Goal: Transaction & Acquisition: Purchase product/service

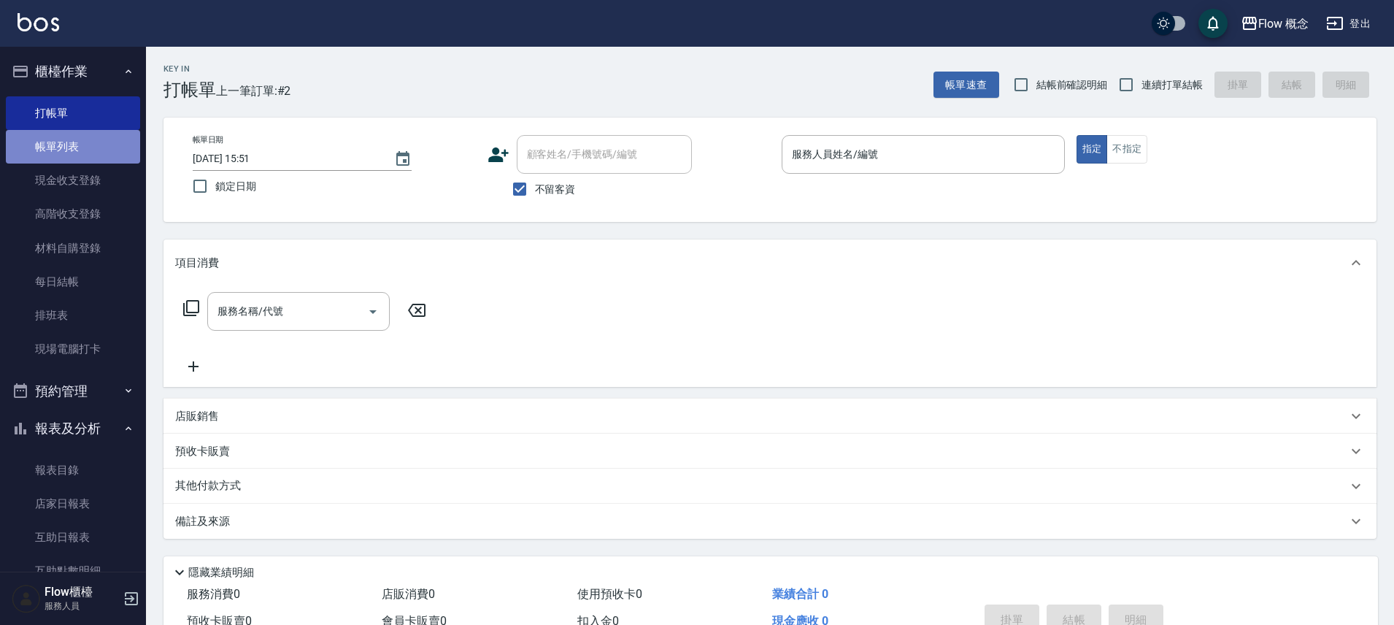
click at [96, 154] on link "帳單列表" at bounding box center [73, 147] width 134 height 34
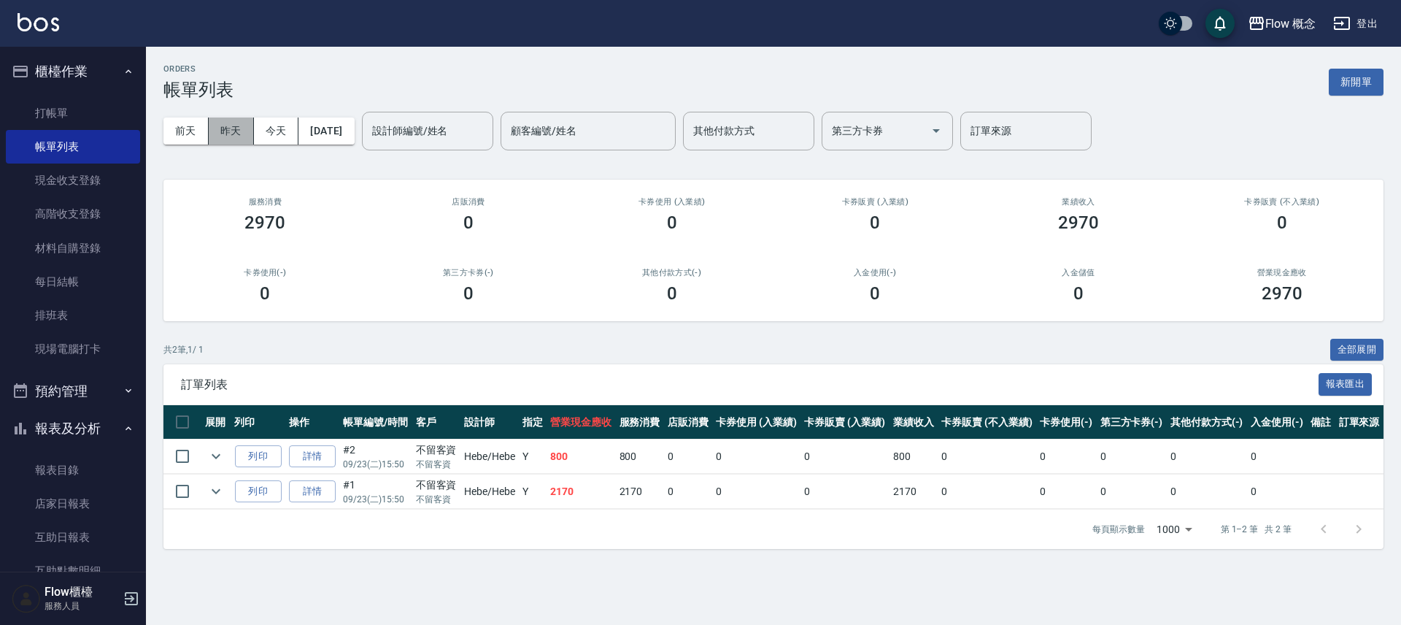
click at [225, 133] on button "昨天" at bounding box center [231, 130] width 45 height 27
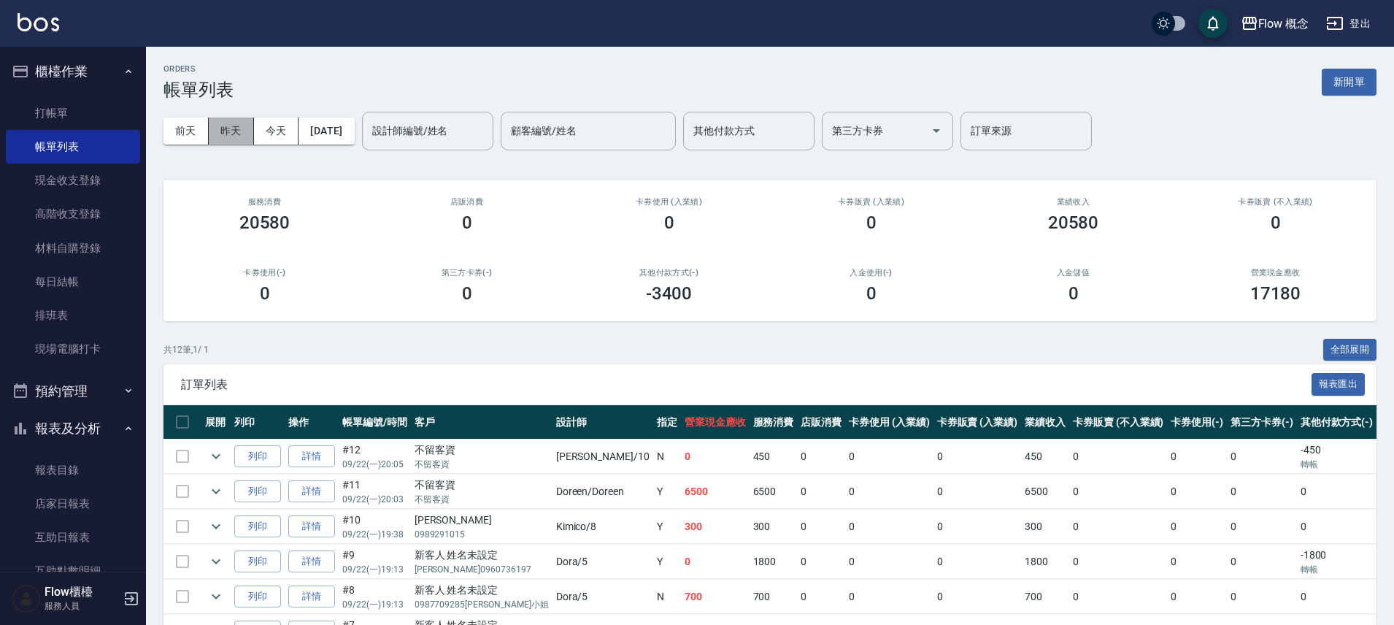
click at [220, 127] on button "昨天" at bounding box center [231, 130] width 45 height 27
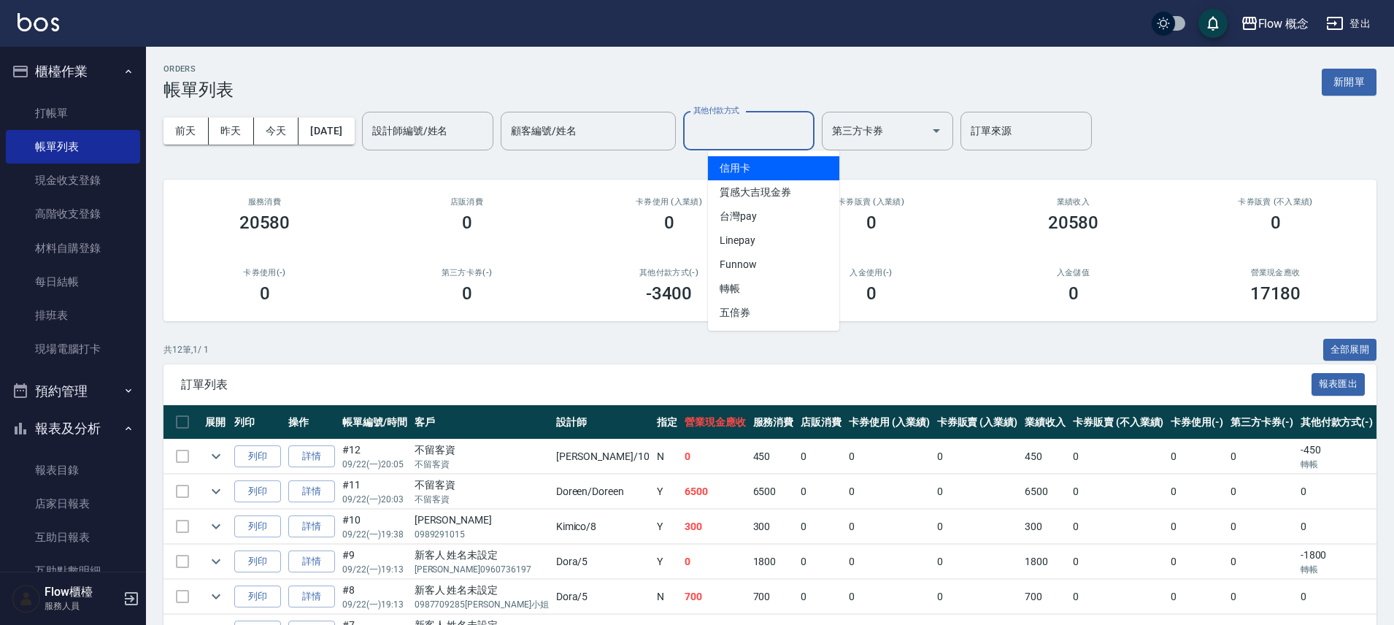
click at [735, 138] on input "其他付款方式" at bounding box center [749, 131] width 118 height 26
click at [740, 164] on span "信用卡" at bounding box center [773, 168] width 131 height 24
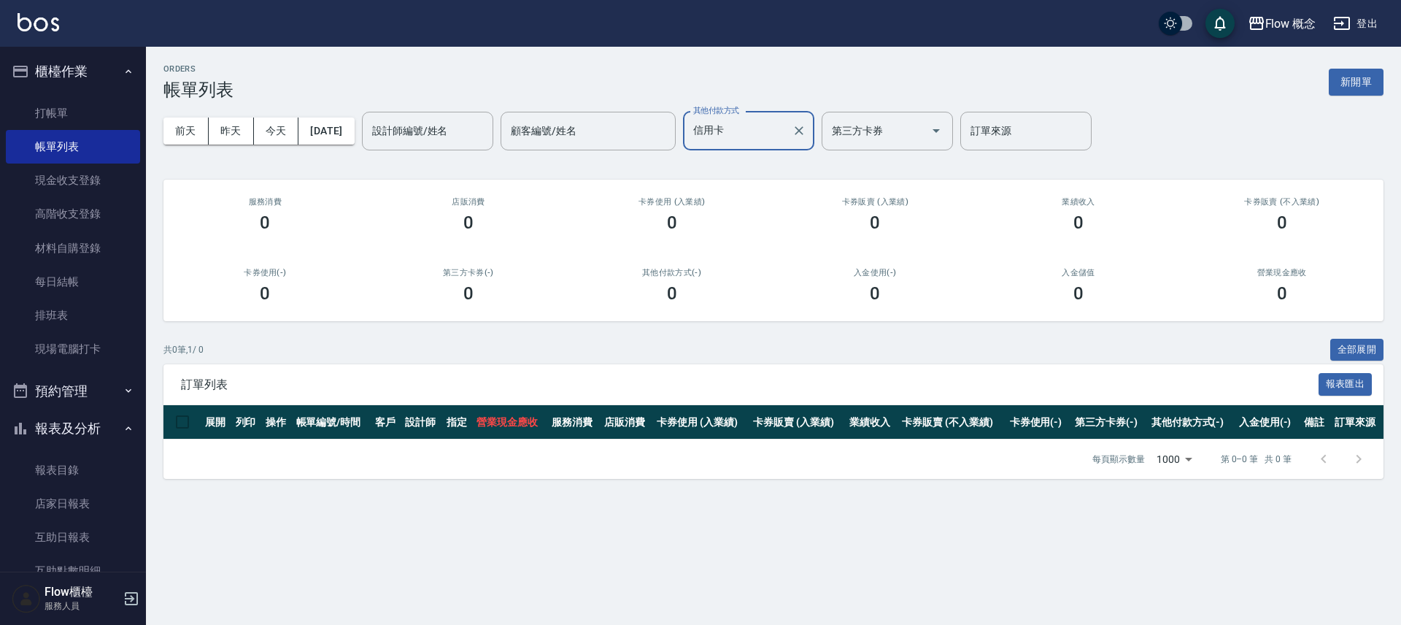
click at [746, 138] on input "信用卡" at bounding box center [738, 131] width 96 height 26
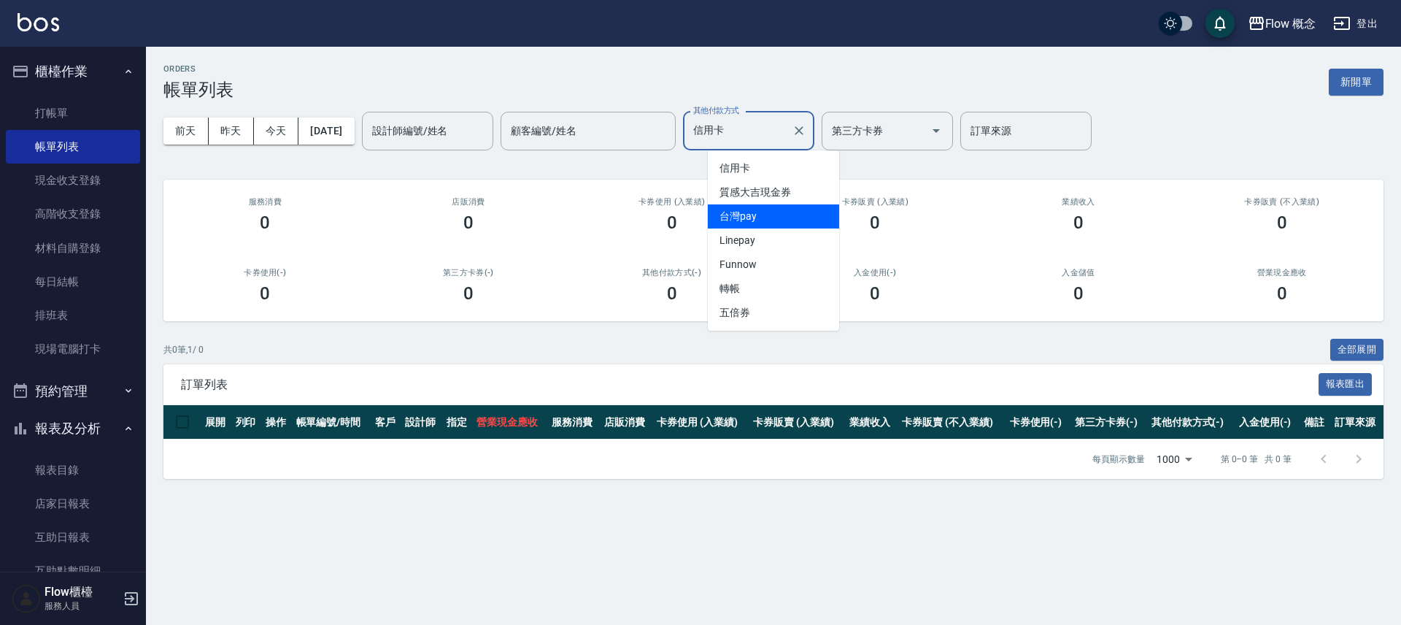
click at [765, 217] on span "台灣pay" at bounding box center [773, 216] width 131 height 24
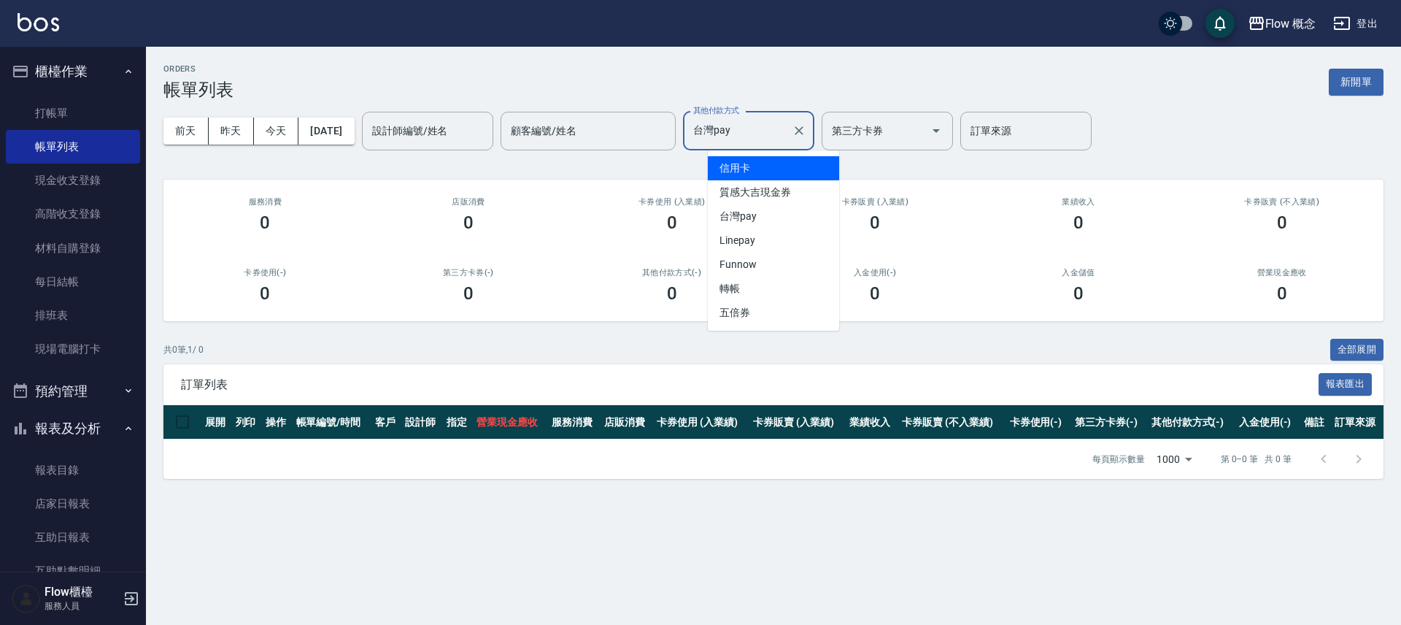
click at [786, 129] on input "台灣pay" at bounding box center [738, 131] width 96 height 26
click at [767, 301] on span "五倍券" at bounding box center [773, 313] width 131 height 24
click at [739, 114] on label "其他付款方式" at bounding box center [716, 110] width 46 height 11
click at [757, 118] on input "五倍券" at bounding box center [738, 131] width 96 height 26
click at [755, 124] on input "五倍券" at bounding box center [738, 131] width 96 height 26
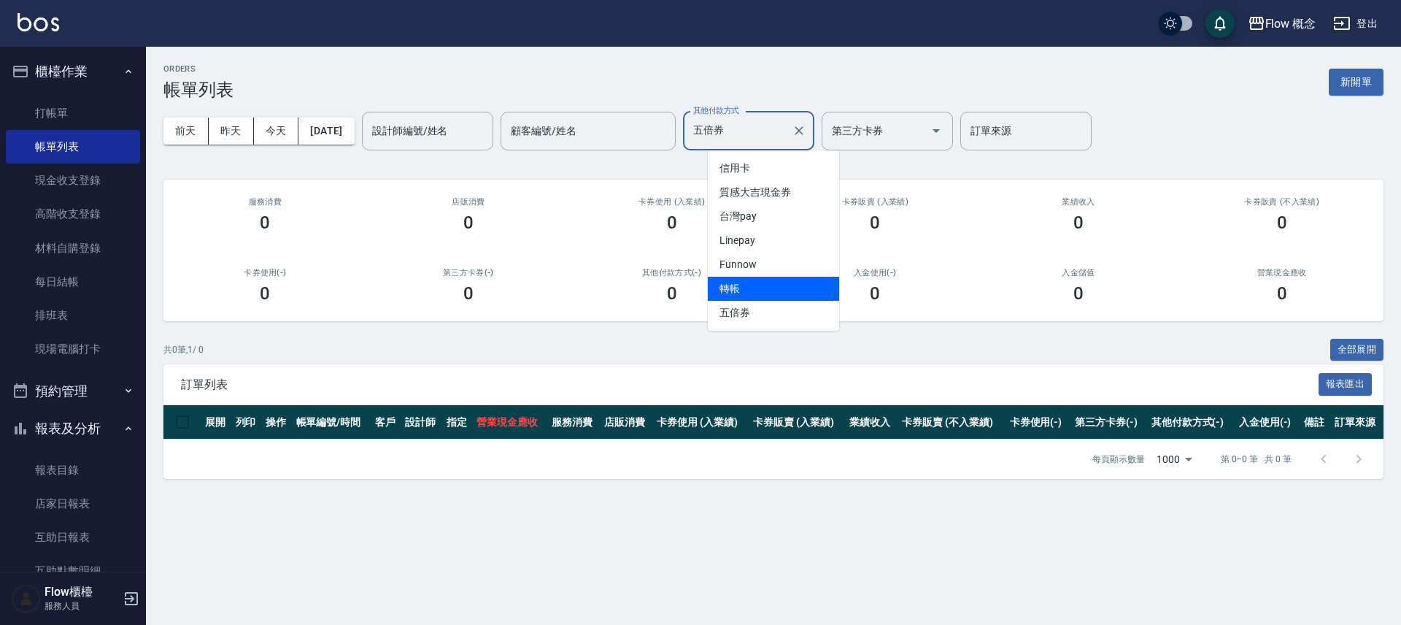
click at [766, 285] on span "轉帳" at bounding box center [773, 289] width 131 height 24
type input "轉帳"
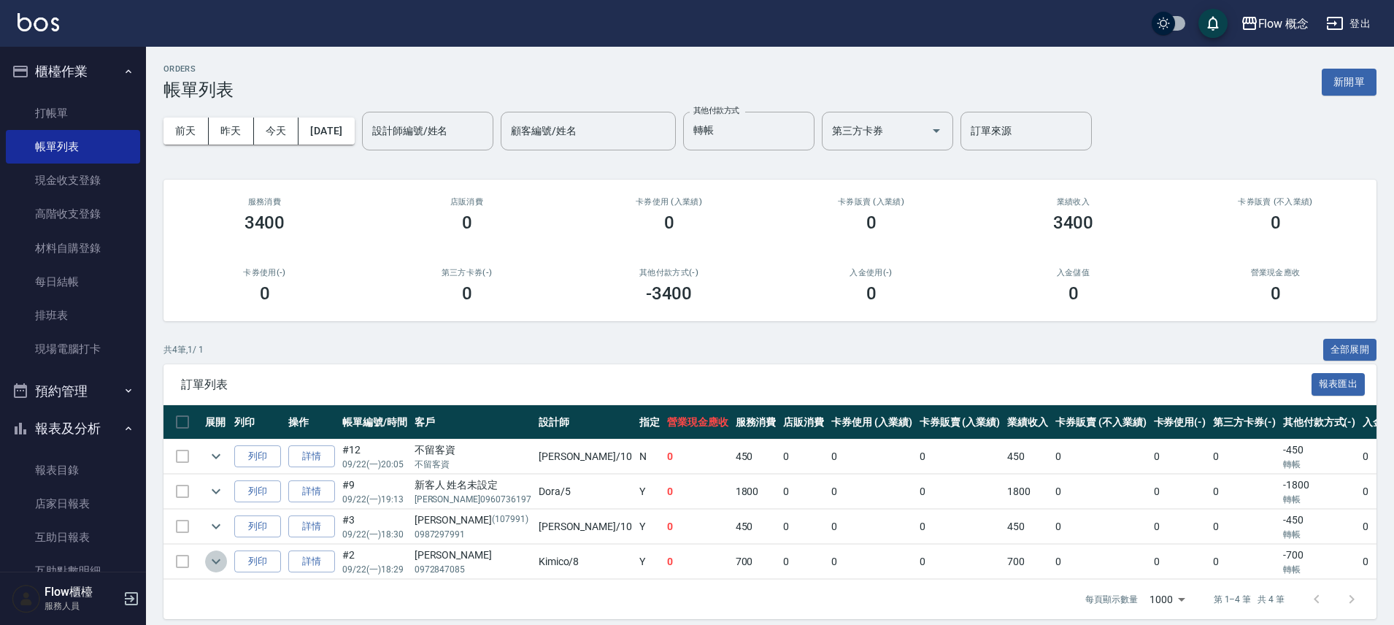
click at [223, 563] on icon "expand row" at bounding box center [216, 561] width 18 height 18
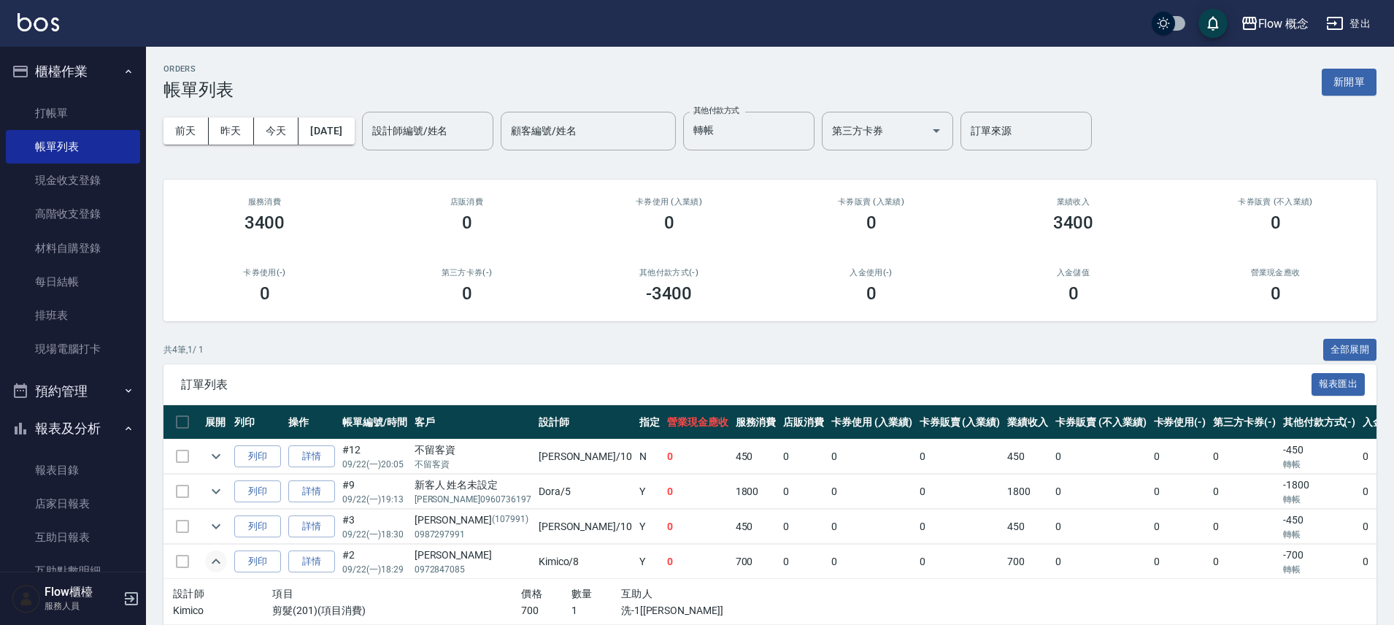
click at [218, 563] on icon "expand row" at bounding box center [216, 560] width 9 height 5
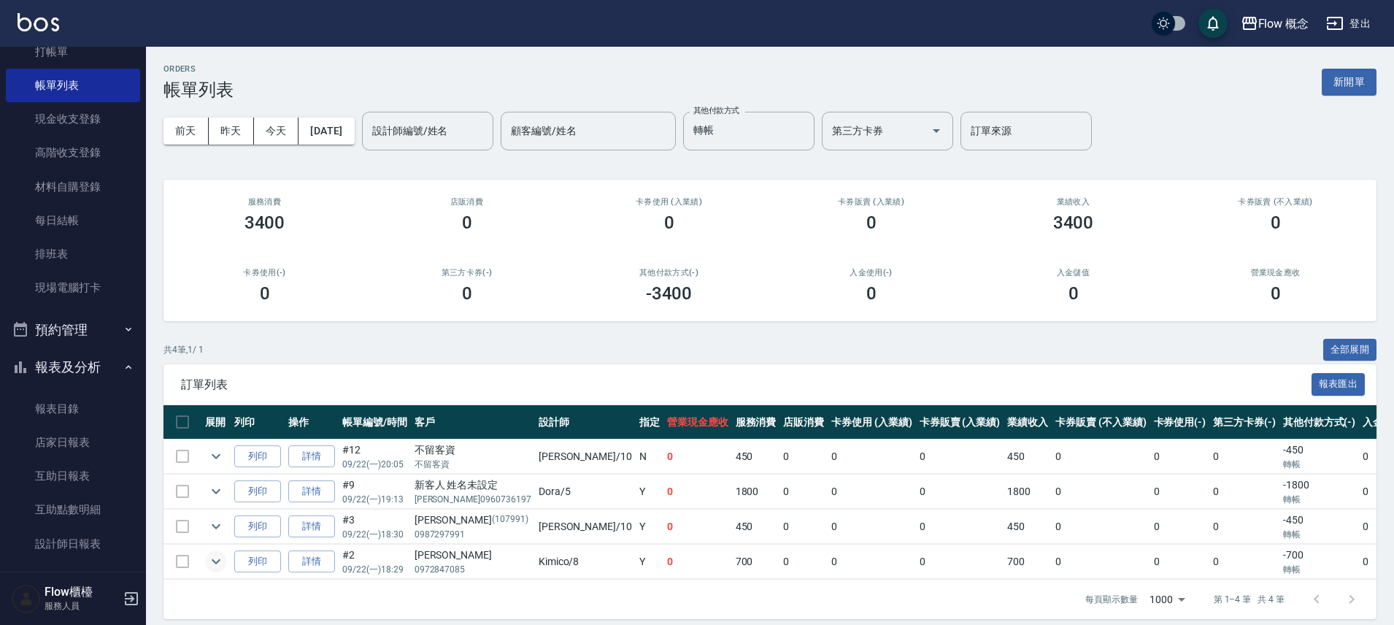
scroll to position [216, 0]
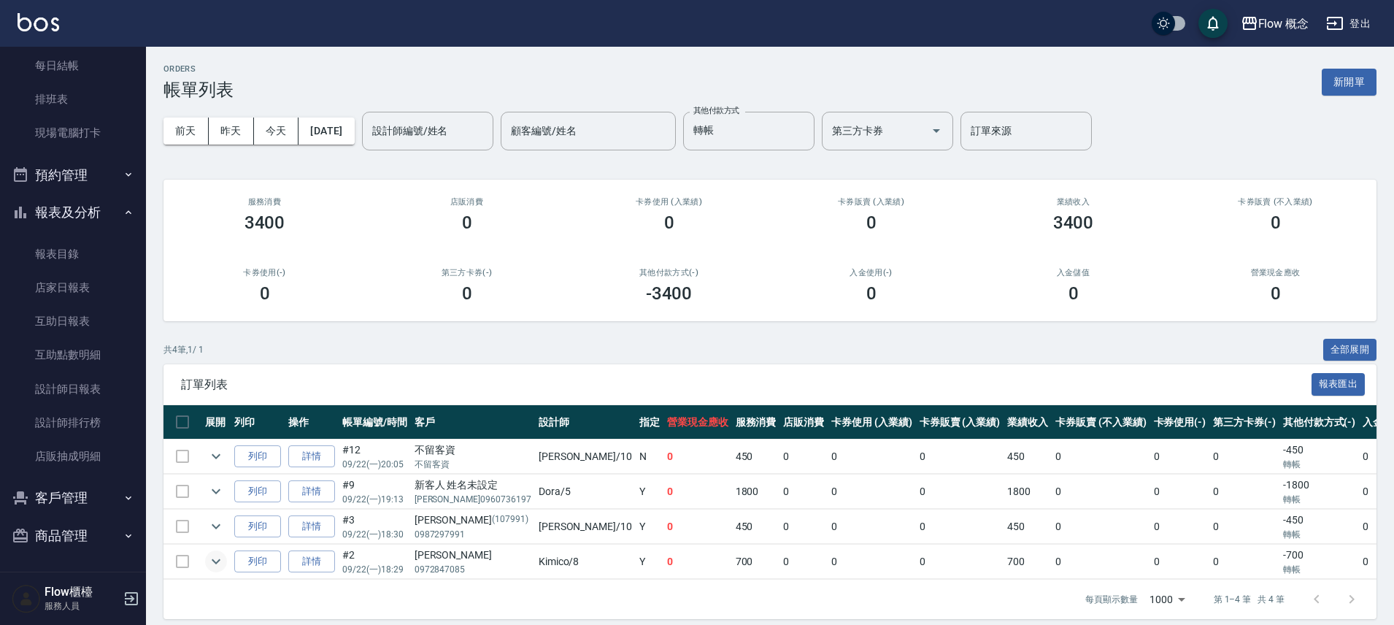
click at [93, 538] on button "商品管理" at bounding box center [73, 536] width 134 height 38
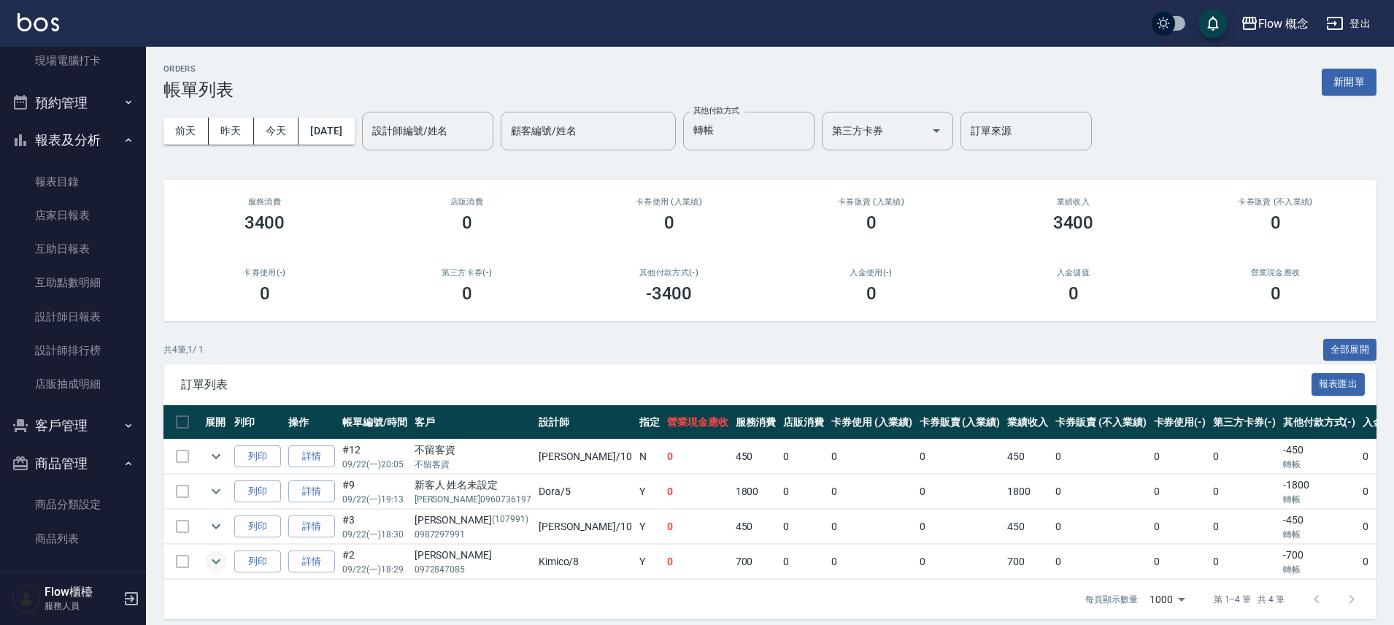
scroll to position [296, 0]
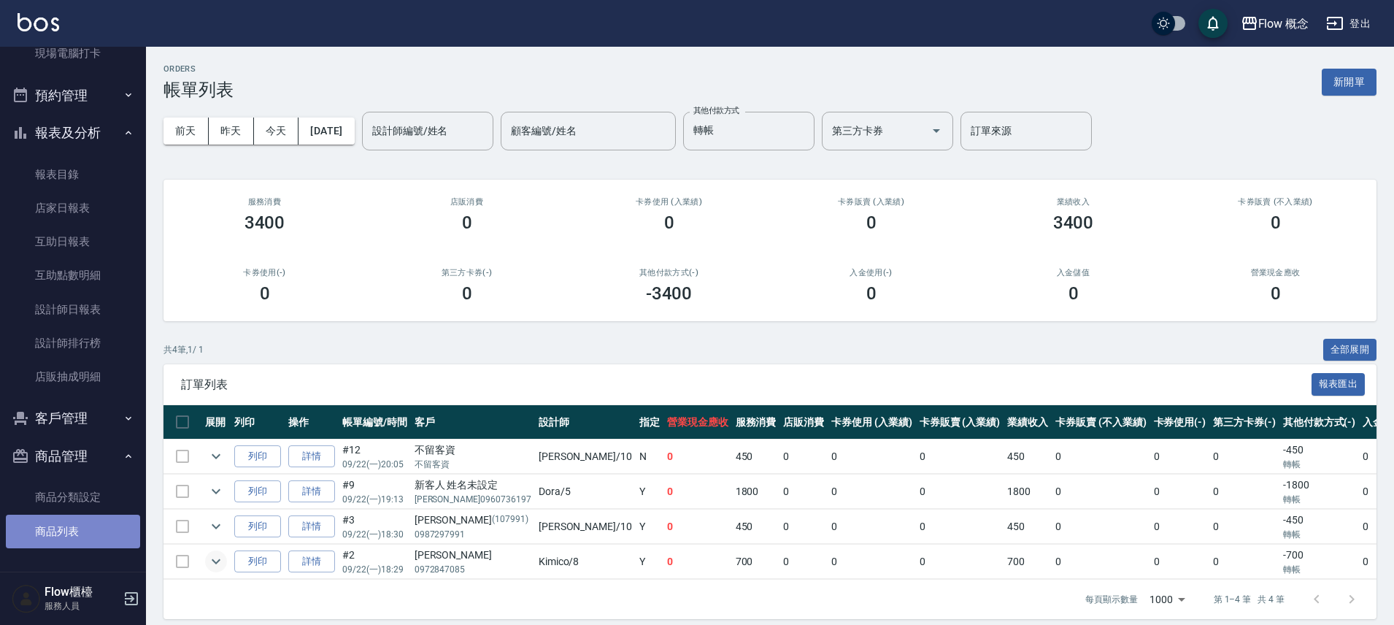
click at [96, 533] on link "商品列表" at bounding box center [73, 531] width 134 height 34
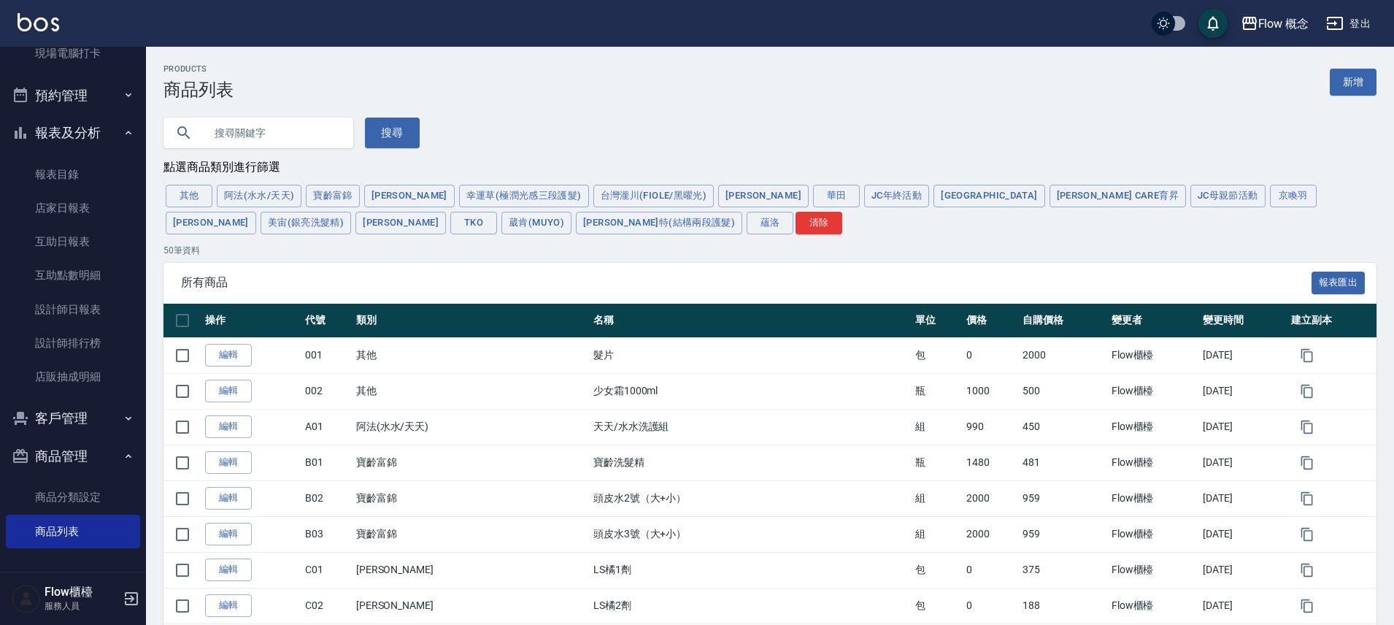
drag, startPoint x: 868, startPoint y: 199, endPoint x: 860, endPoint y: 204, distance: 8.5
click at [933, 201] on button "[GEOGRAPHIC_DATA]" at bounding box center [988, 196] width 111 height 23
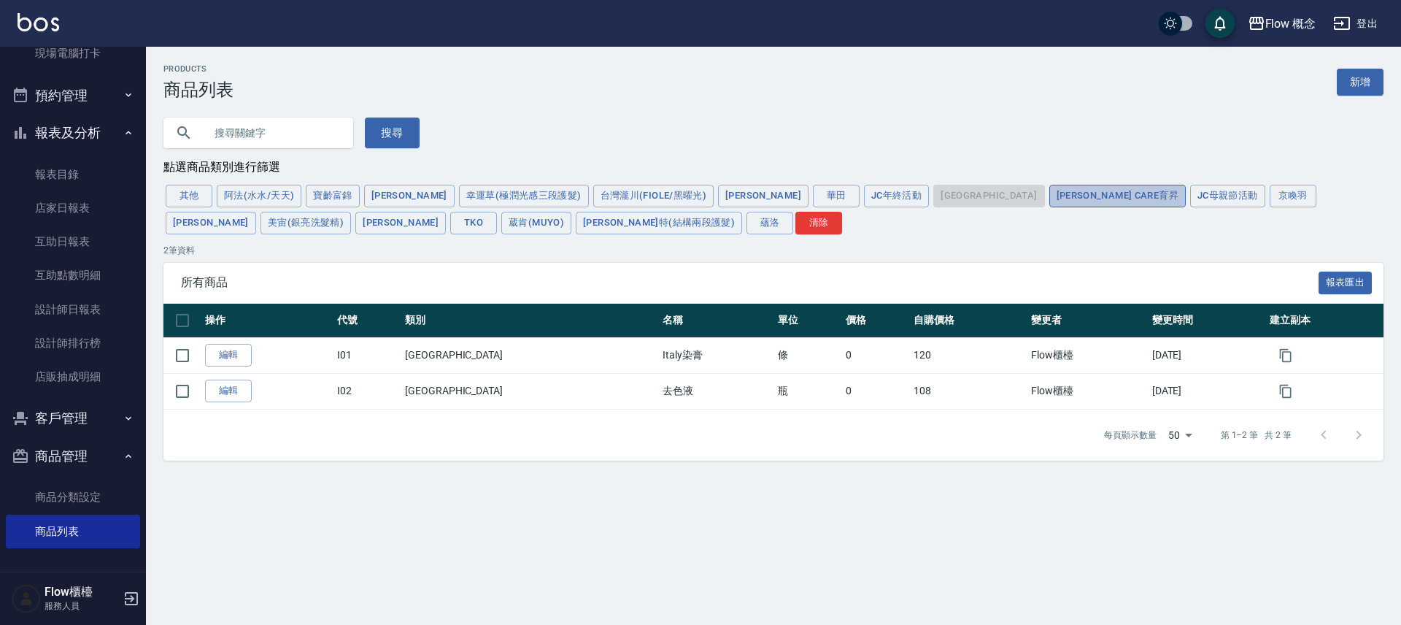
click at [1049, 202] on button "[PERSON_NAME] Care育昇" at bounding box center [1117, 196] width 136 height 23
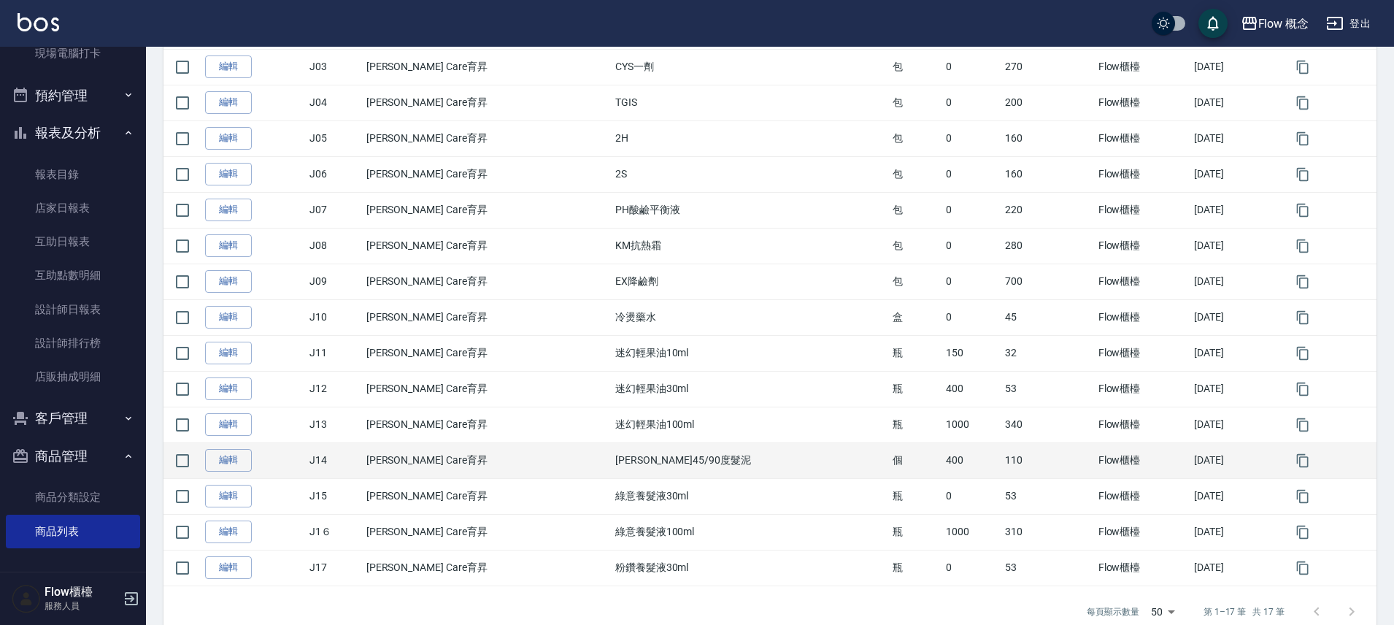
scroll to position [71, 0]
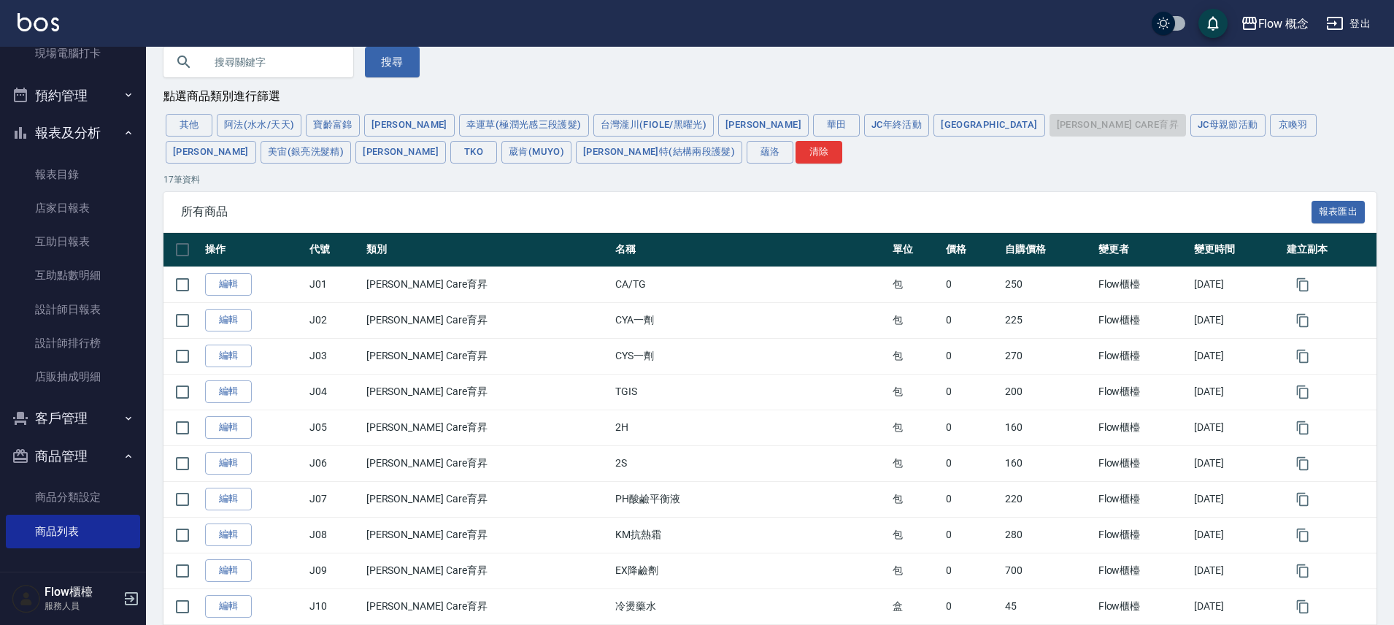
click at [868, 112] on div "Products 商品列表 新增 搜尋 點選商品類別進行篩選 其他 阿法(水水/天天) 寶齡富錦 晨宏 幸運草(極潤光感三段護髮) 台灣瀧川(Fiole/黑曜…" at bounding box center [770, 459] width 1248 height 932
click at [933, 125] on button "[GEOGRAPHIC_DATA]" at bounding box center [988, 125] width 111 height 23
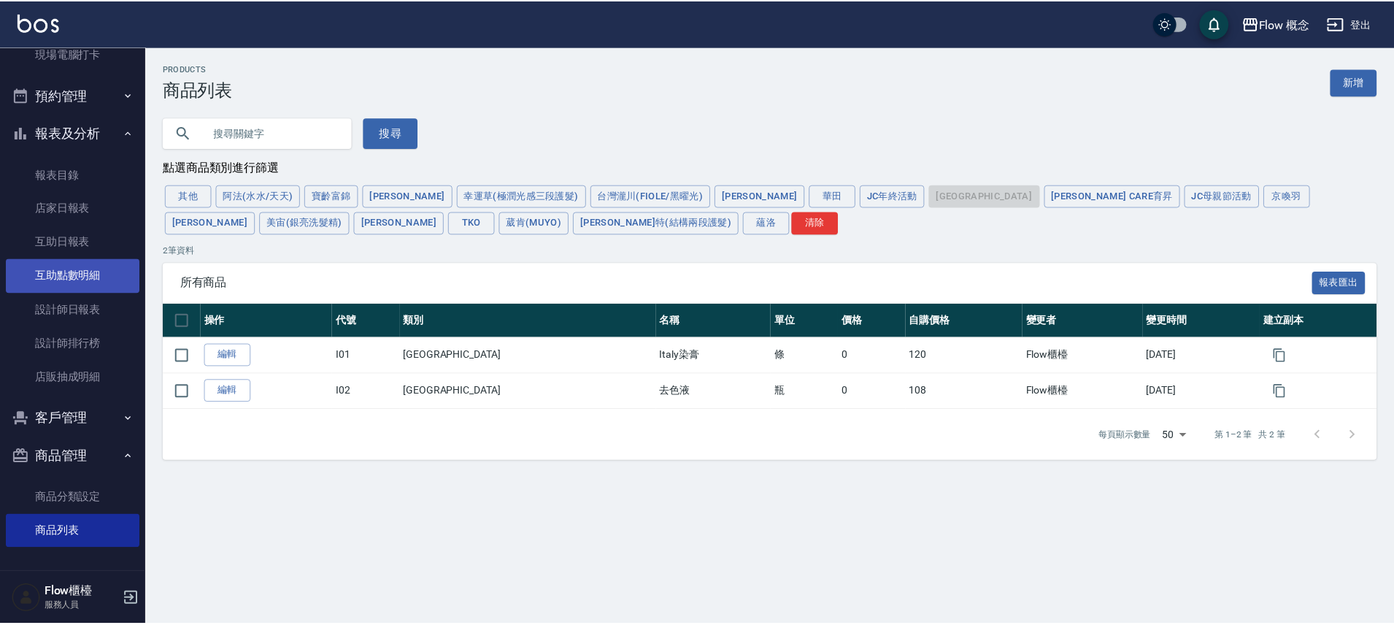
scroll to position [0, 0]
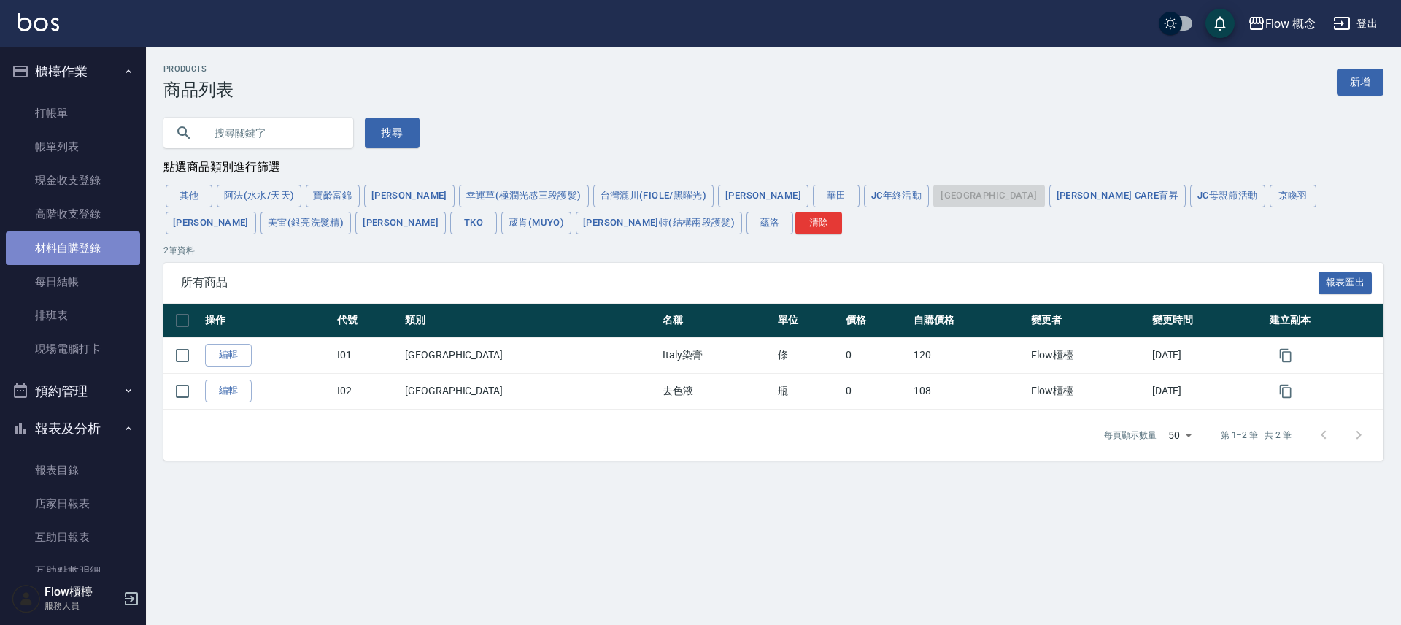
click at [88, 247] on link "材料自購登錄" at bounding box center [73, 248] width 134 height 34
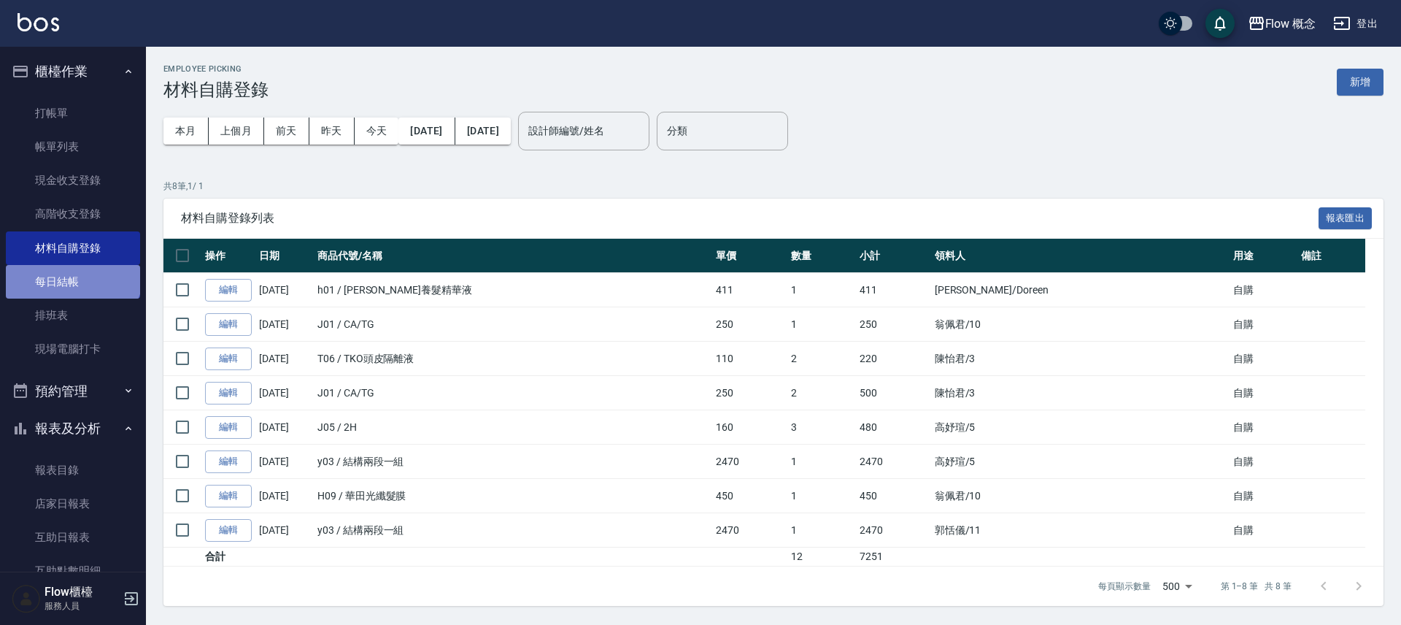
click at [72, 272] on link "每日結帳" at bounding box center [73, 282] width 134 height 34
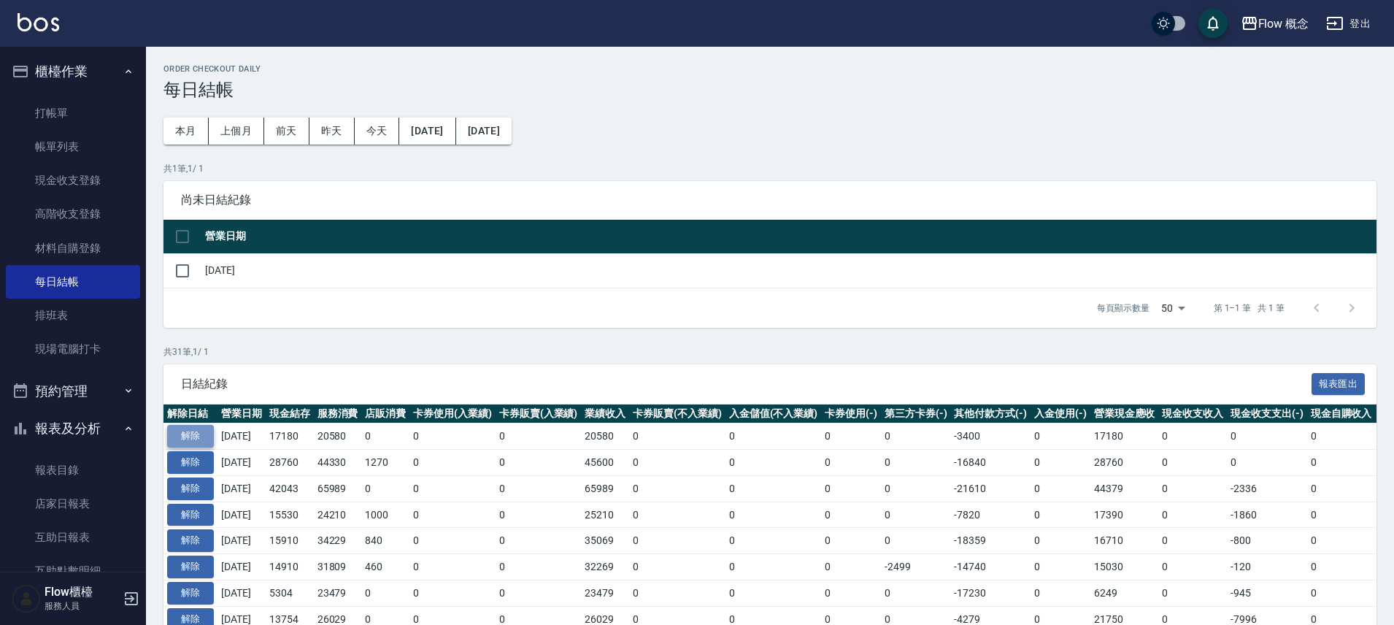
click at [208, 440] on button "解除" at bounding box center [190, 436] width 47 height 23
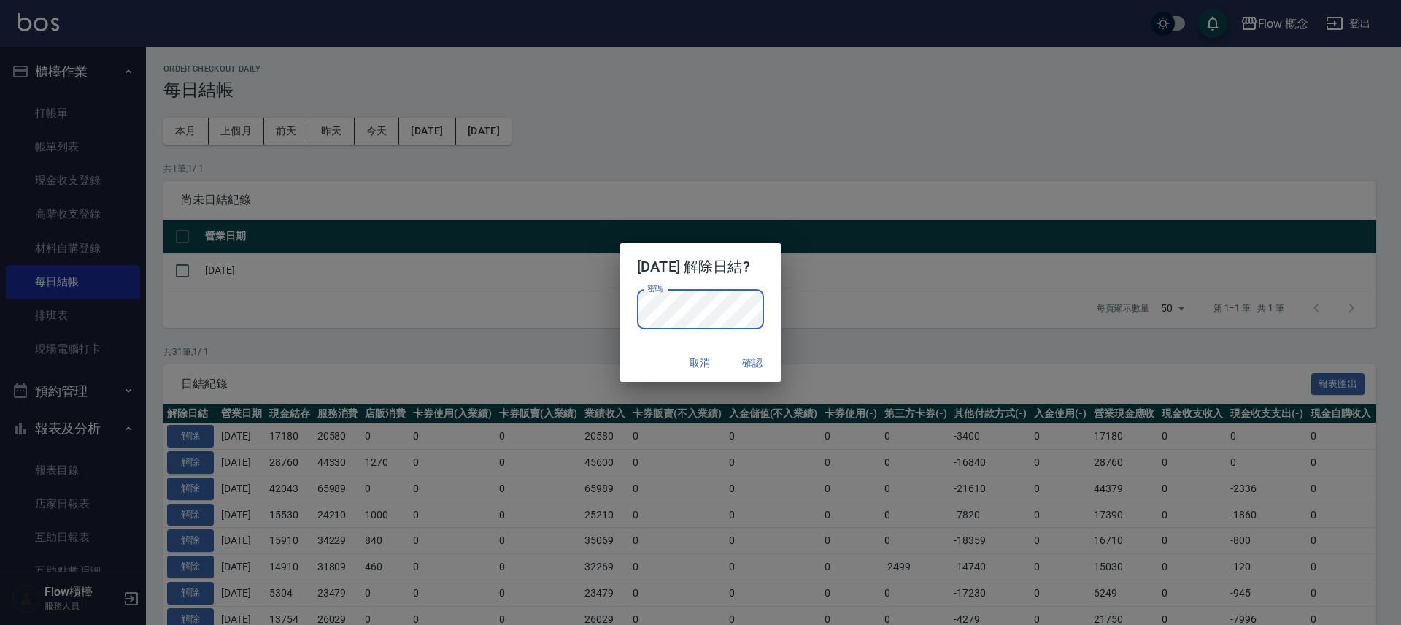
click at [764, 366] on button "確認" at bounding box center [752, 363] width 47 height 27
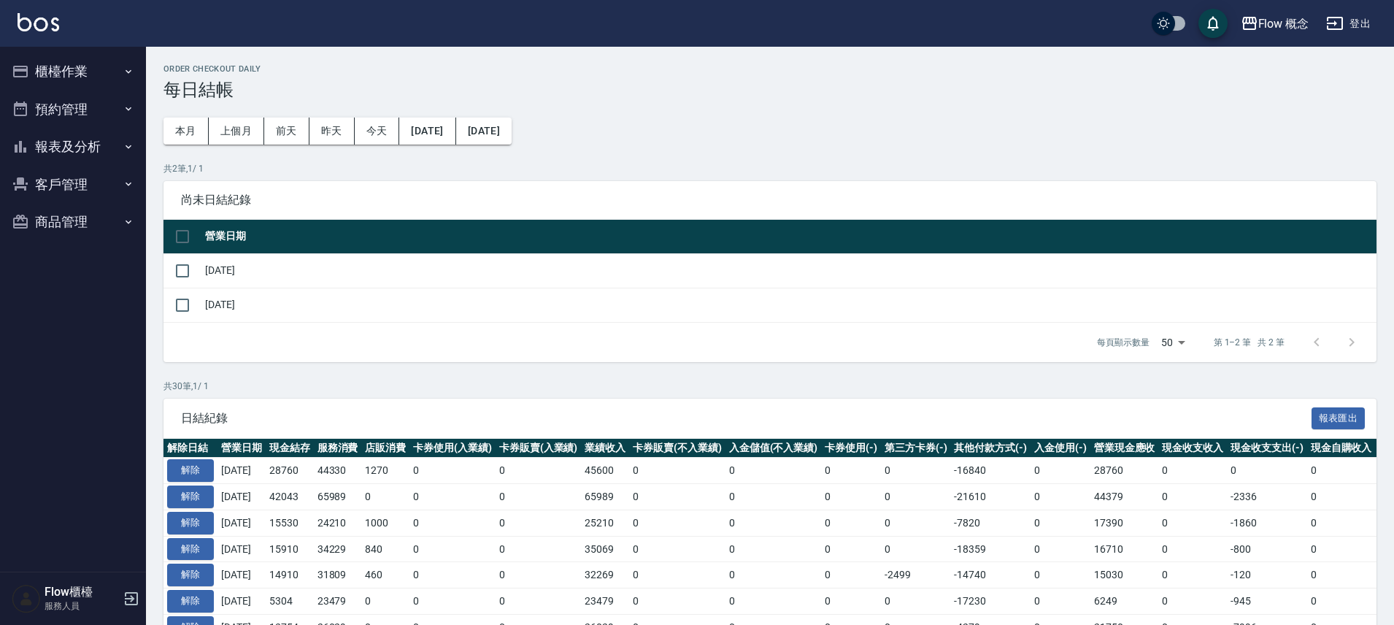
click at [117, 149] on button "報表及分析" at bounding box center [73, 147] width 134 height 38
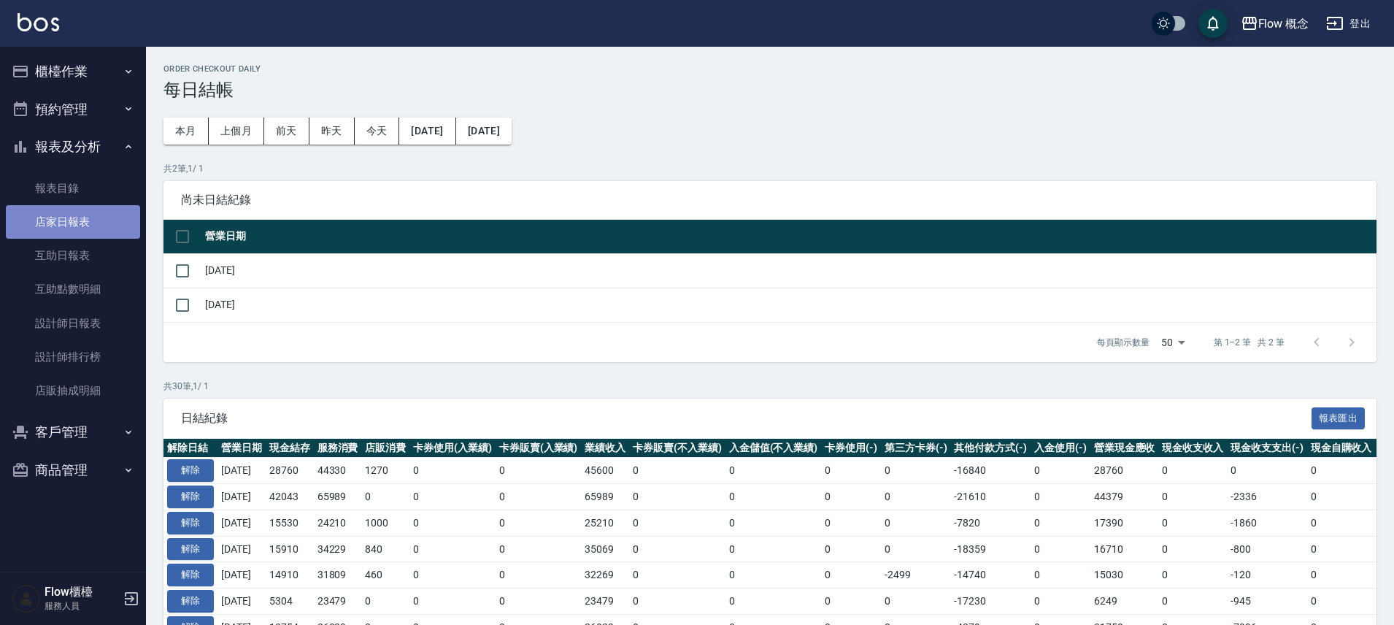
click at [85, 215] on link "店家日報表" at bounding box center [73, 222] width 134 height 34
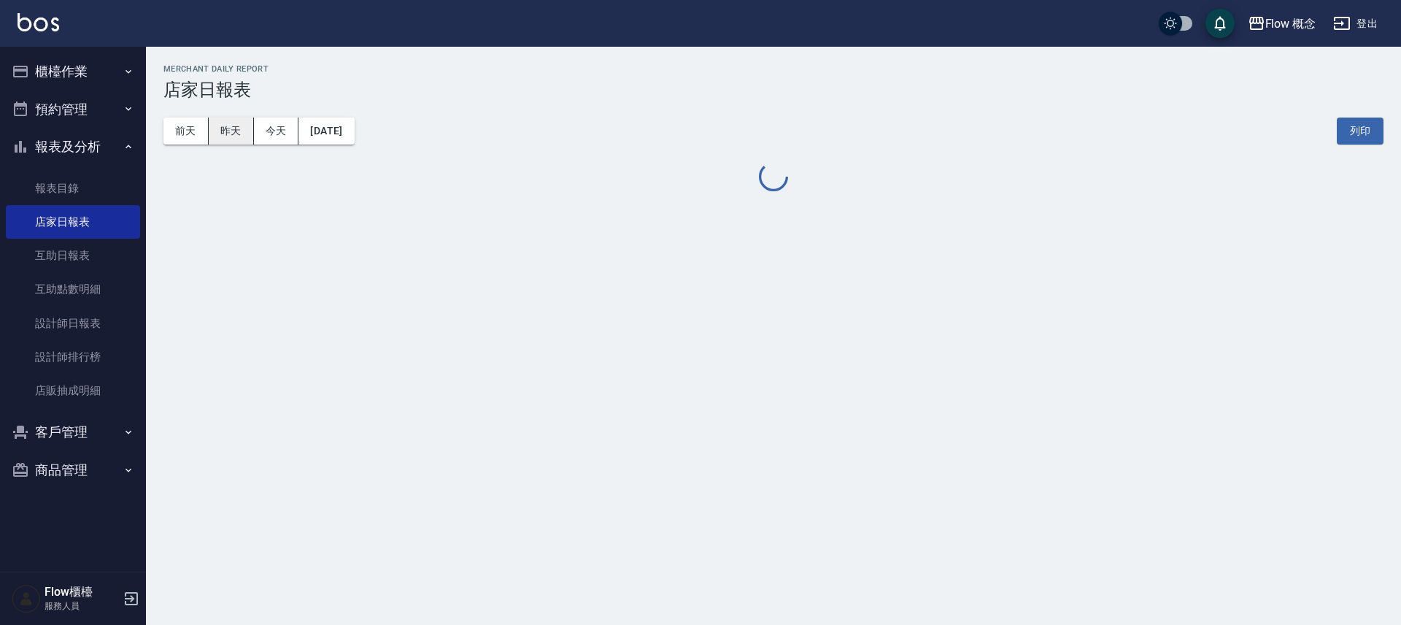
click at [241, 140] on button "昨天" at bounding box center [231, 130] width 45 height 27
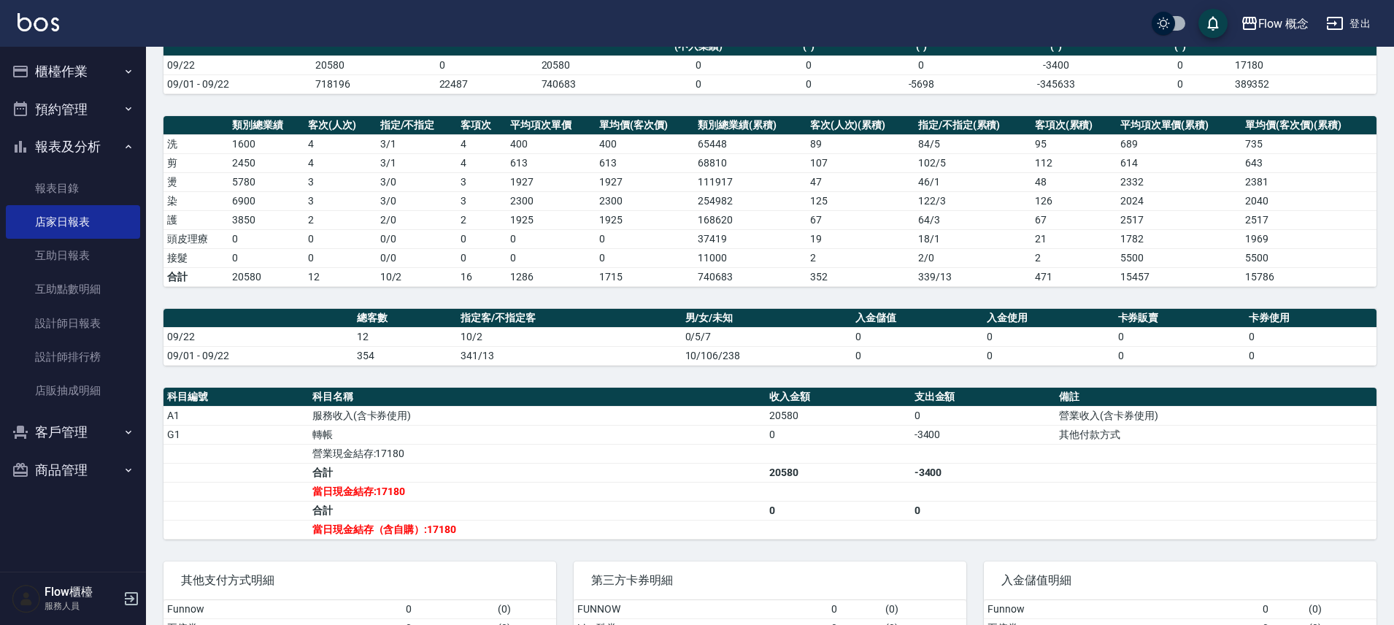
scroll to position [283, 0]
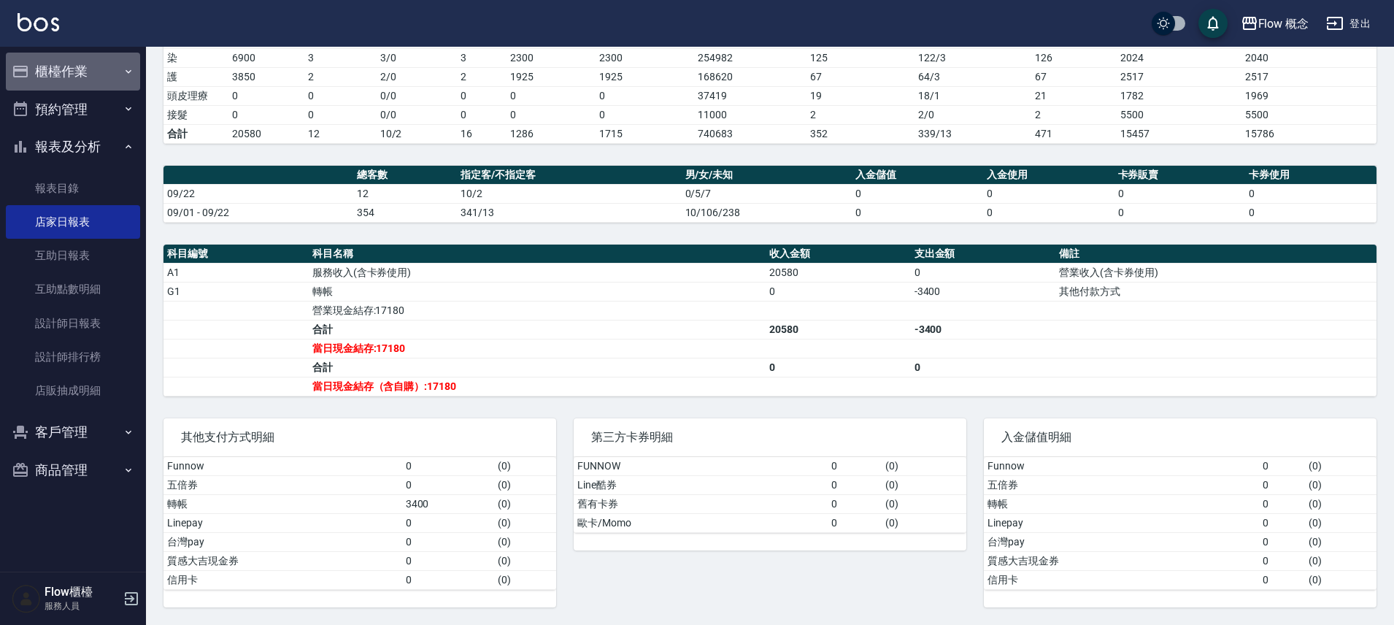
click at [115, 74] on button "櫃檯作業" at bounding box center [73, 72] width 134 height 38
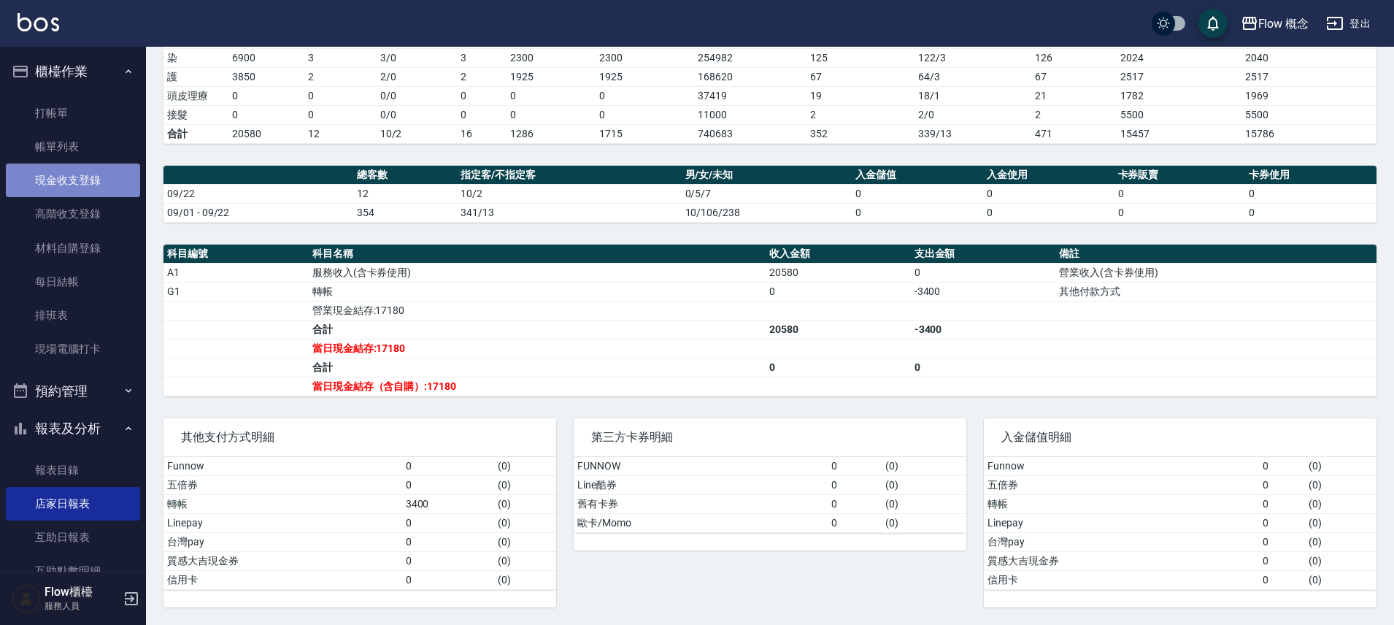
click at [89, 186] on link "現金收支登錄" at bounding box center [73, 180] width 134 height 34
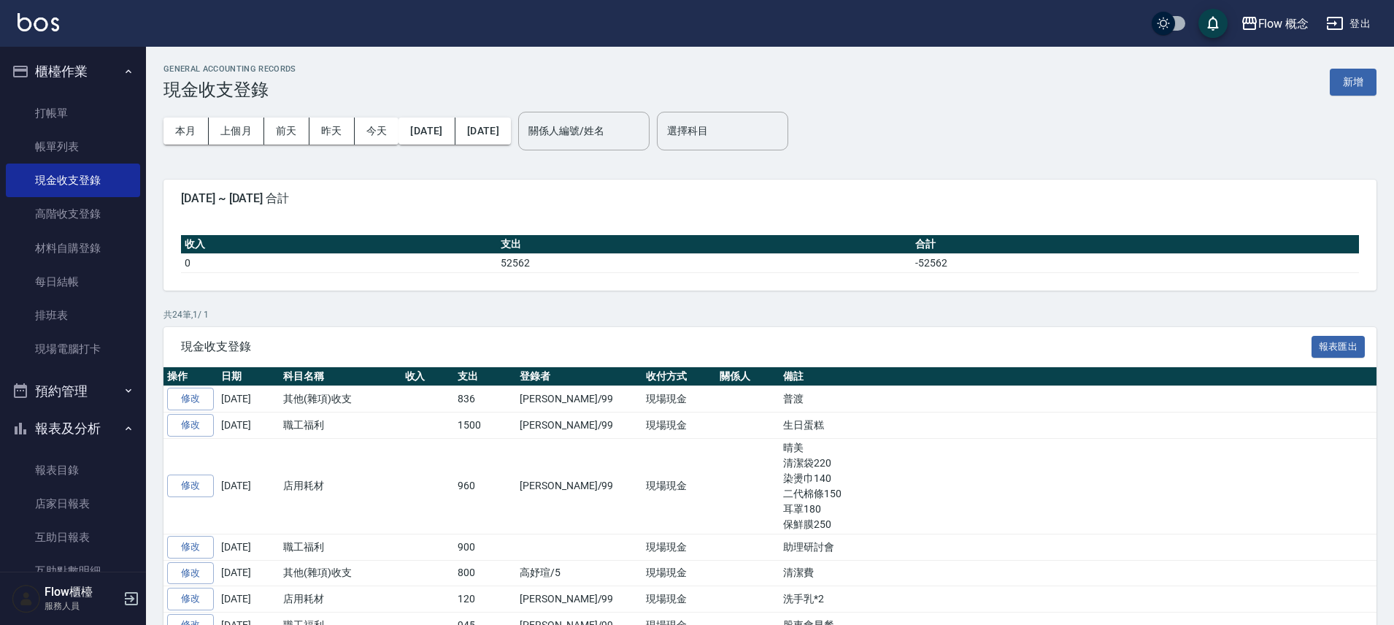
click at [1371, 96] on div "GENERAL ACCOUNTING RECORDS 現金收支登錄 新增" at bounding box center [769, 82] width 1213 height 36
click at [1367, 90] on button "新增" at bounding box center [1352, 82] width 47 height 27
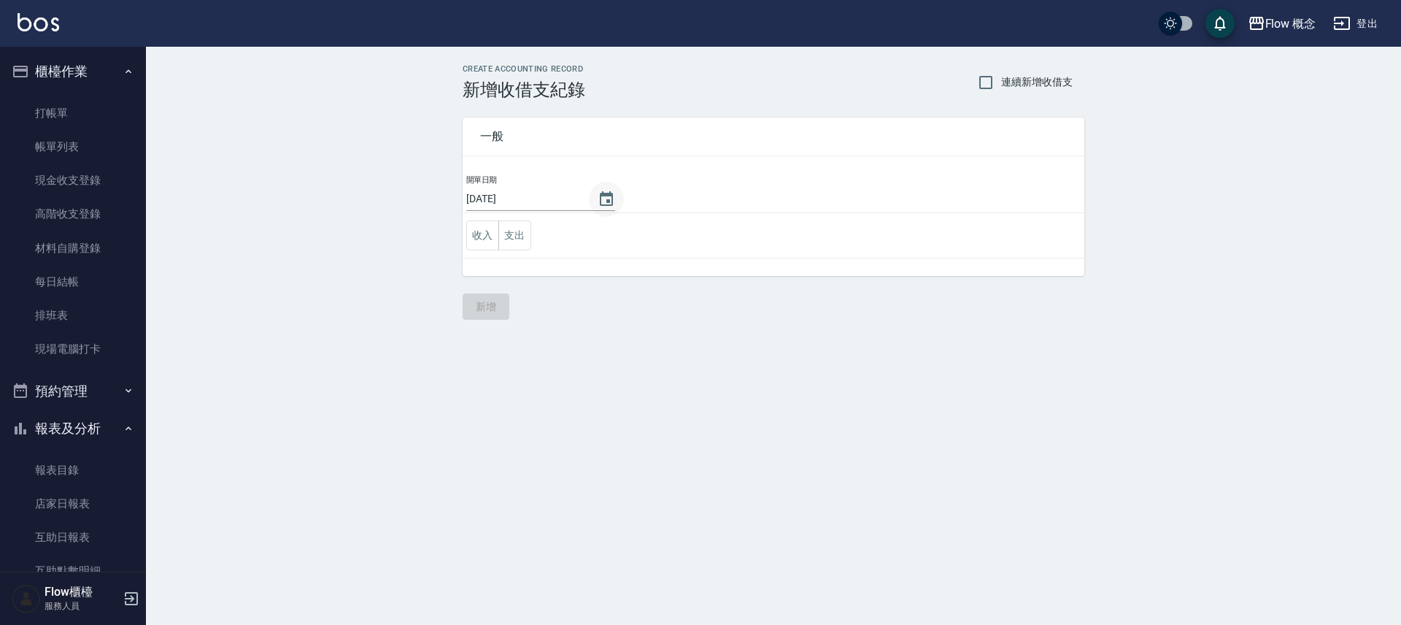
click at [604, 202] on icon "Choose date, selected date is 2025-09-23" at bounding box center [607, 199] width 18 height 18
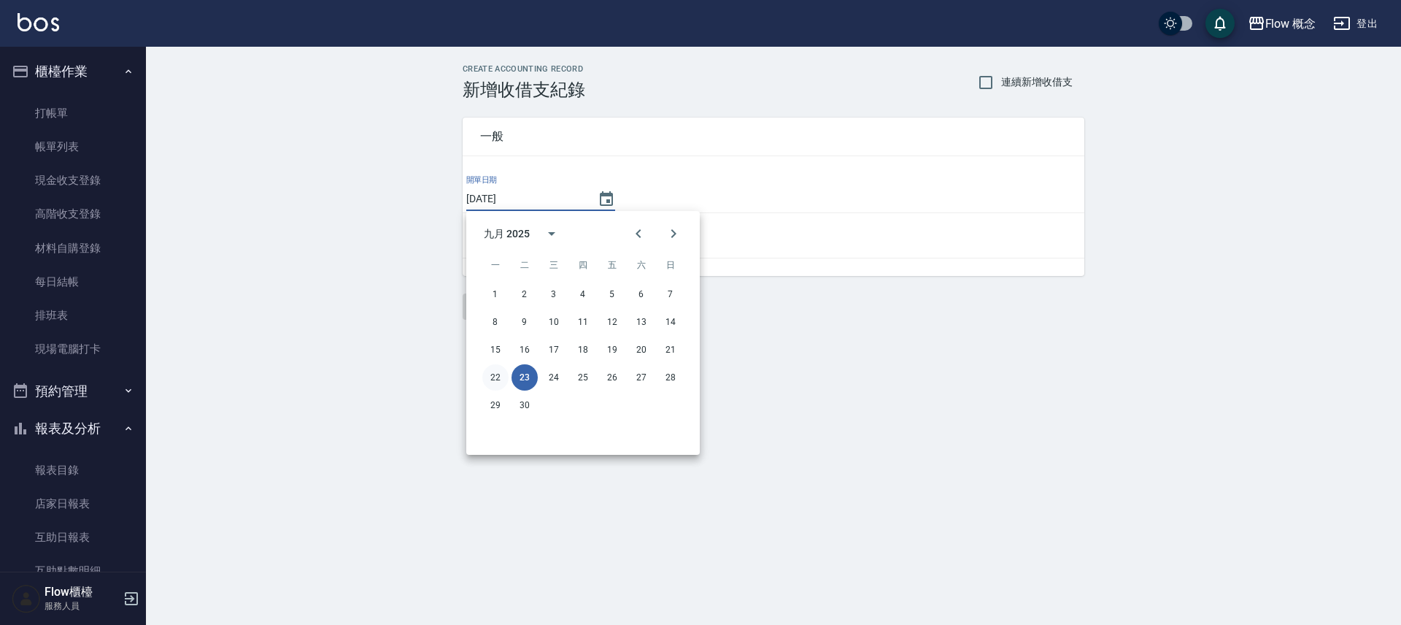
click at [503, 379] on button "22" at bounding box center [495, 377] width 26 height 26
type input "[DATE]"
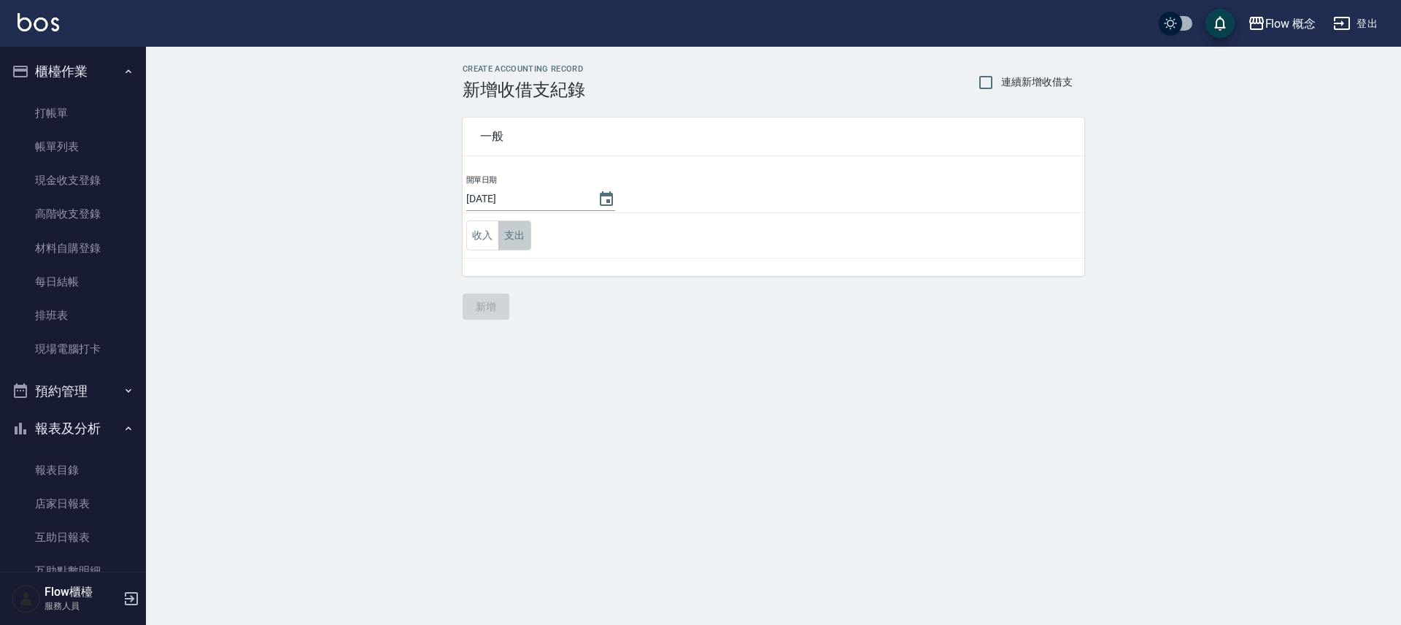
click at [518, 236] on button "支出" at bounding box center [514, 235] width 33 height 30
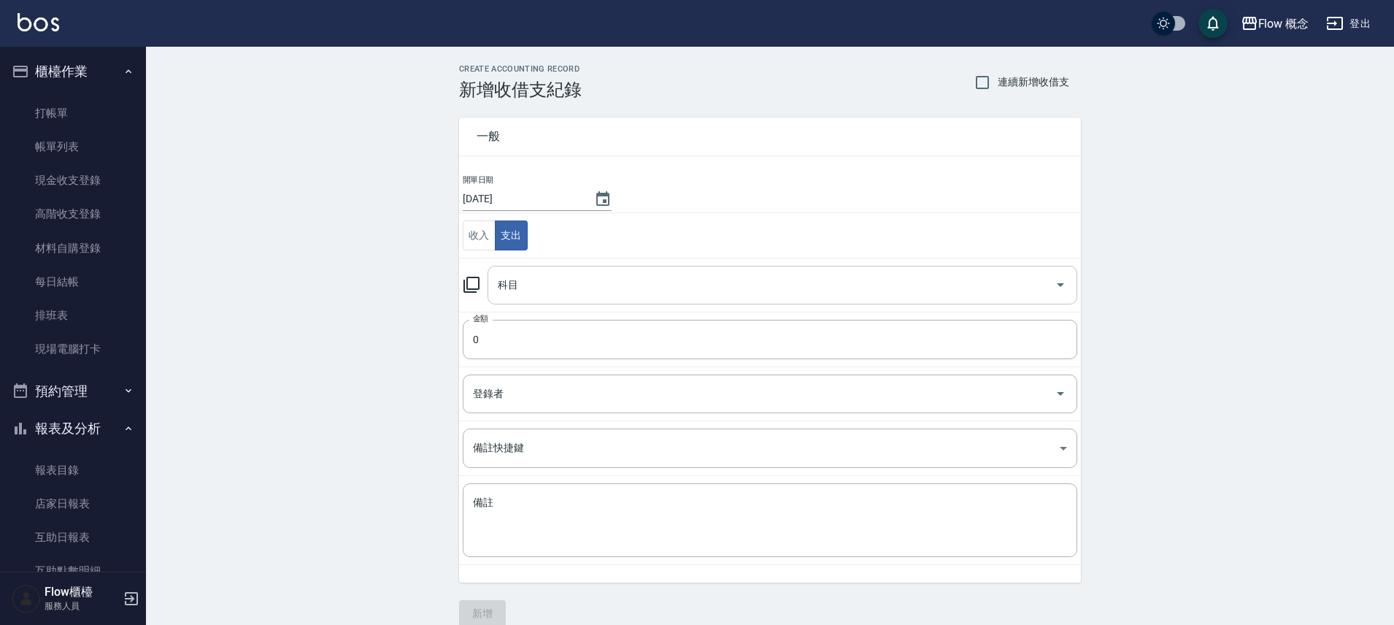
click at [535, 271] on div "科目" at bounding box center [782, 285] width 590 height 39
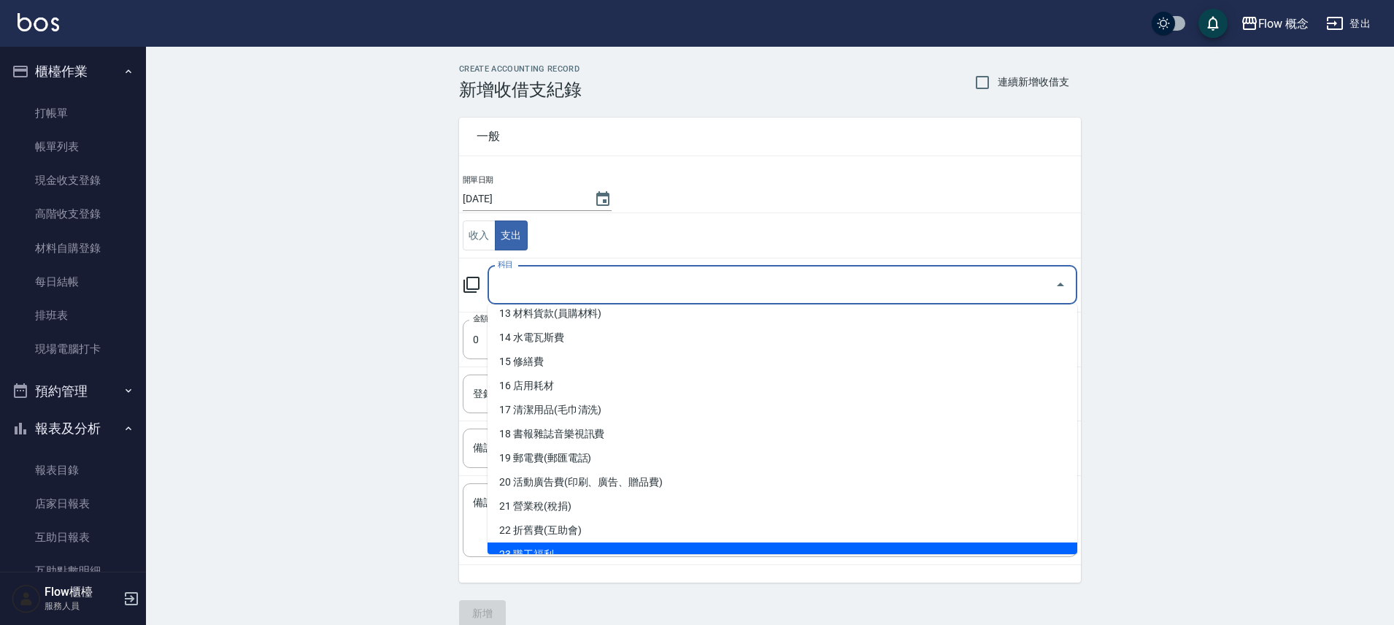
scroll to position [308, 0]
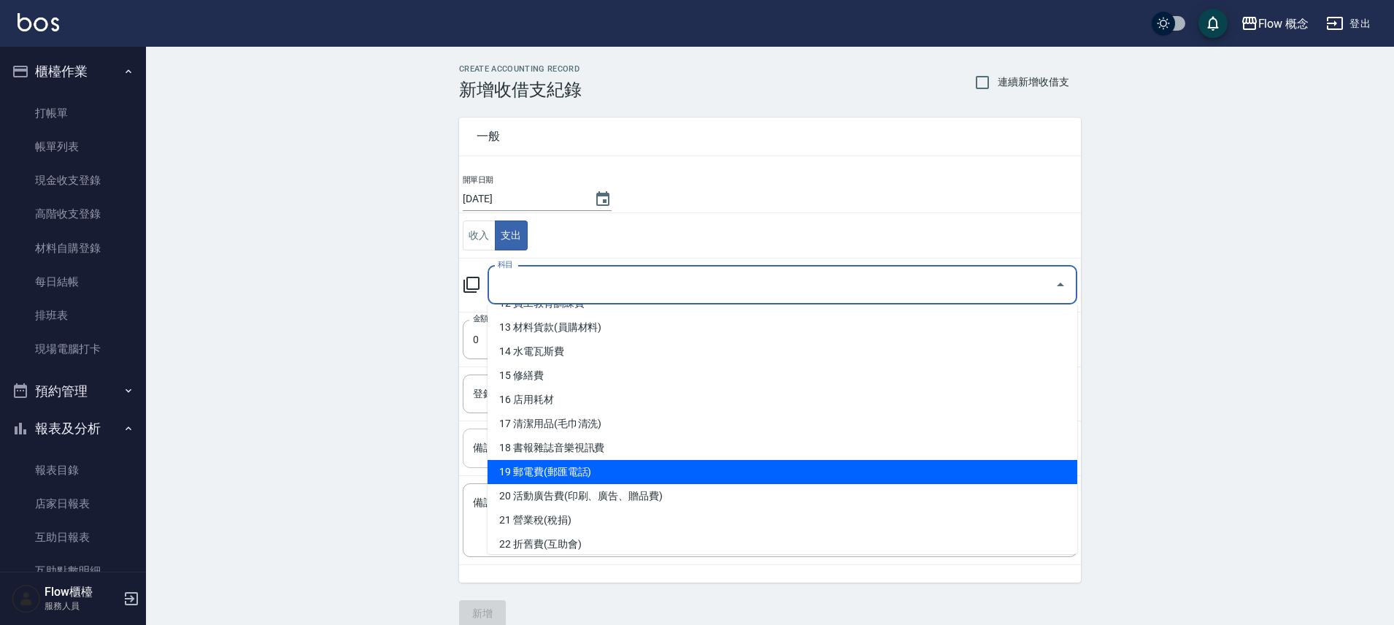
click at [590, 465] on li "19 郵電費(郵匯電話)" at bounding box center [782, 472] width 590 height 24
type input "19 郵電費(郵匯電話)"
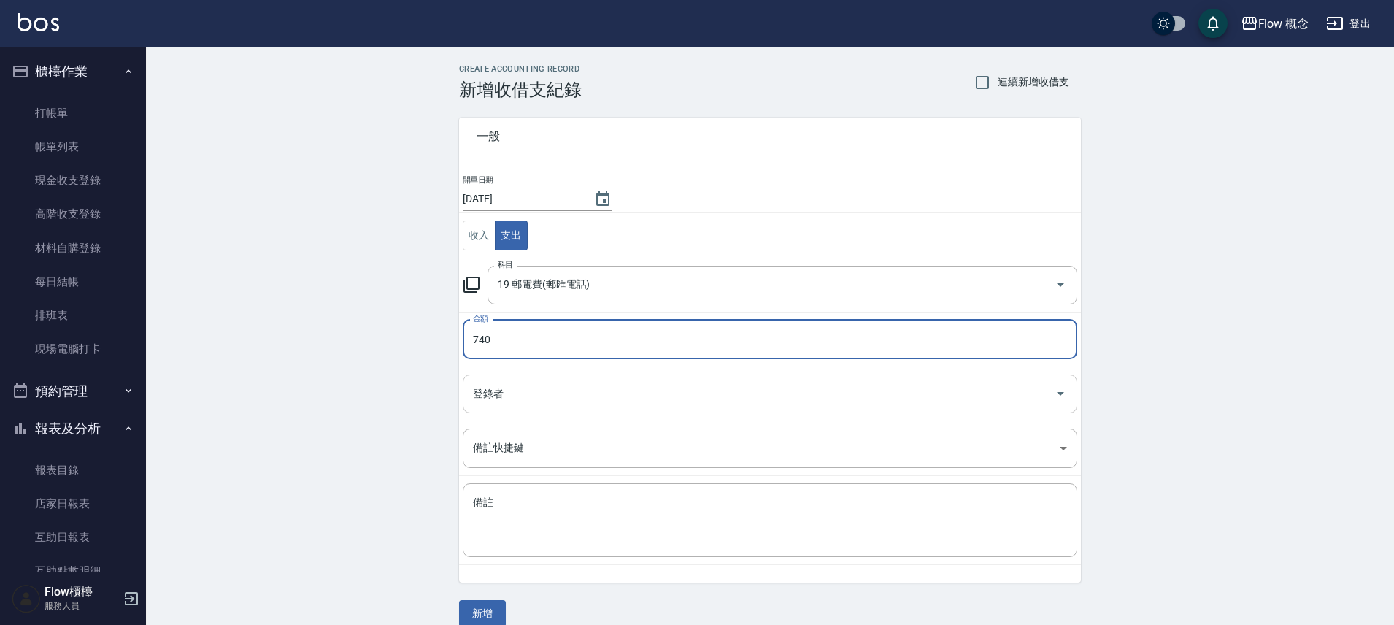
click at [562, 374] on div "登錄者" at bounding box center [770, 393] width 614 height 39
type input "740"
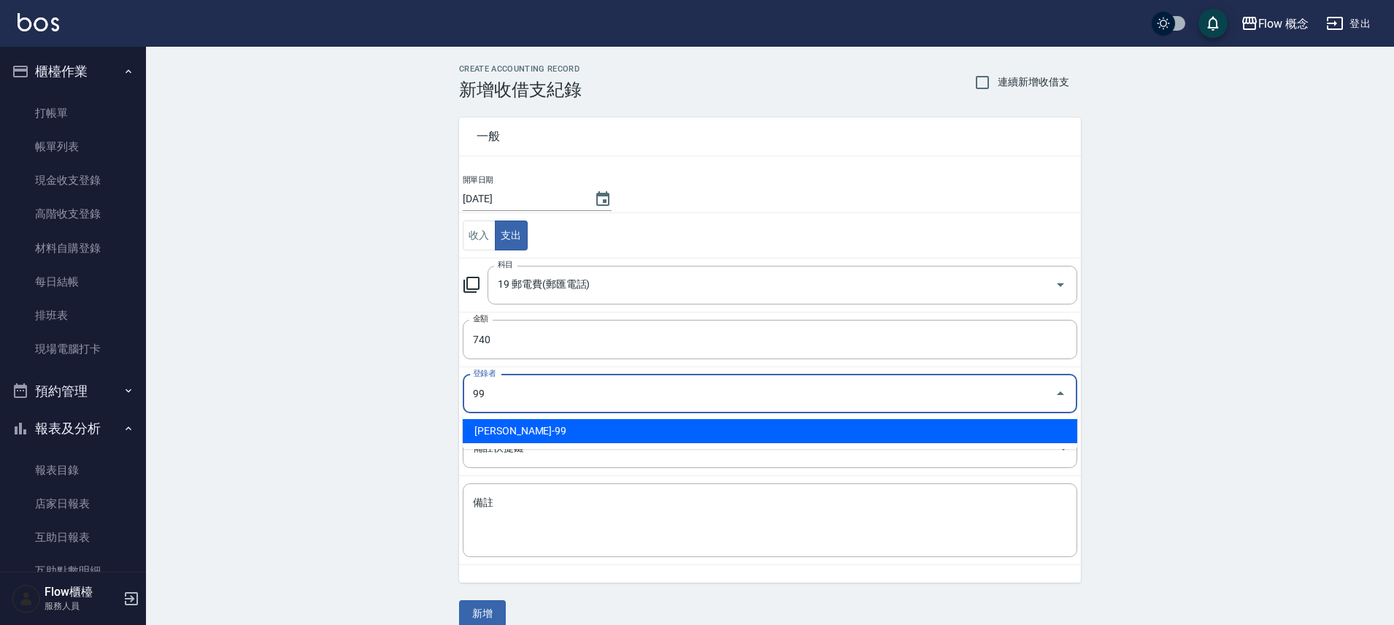
drag, startPoint x: 582, startPoint y: 430, endPoint x: 500, endPoint y: 581, distance: 172.1
click at [582, 430] on li "吳銘凱-99" at bounding box center [770, 431] width 614 height 24
type input "吳銘凱-99"
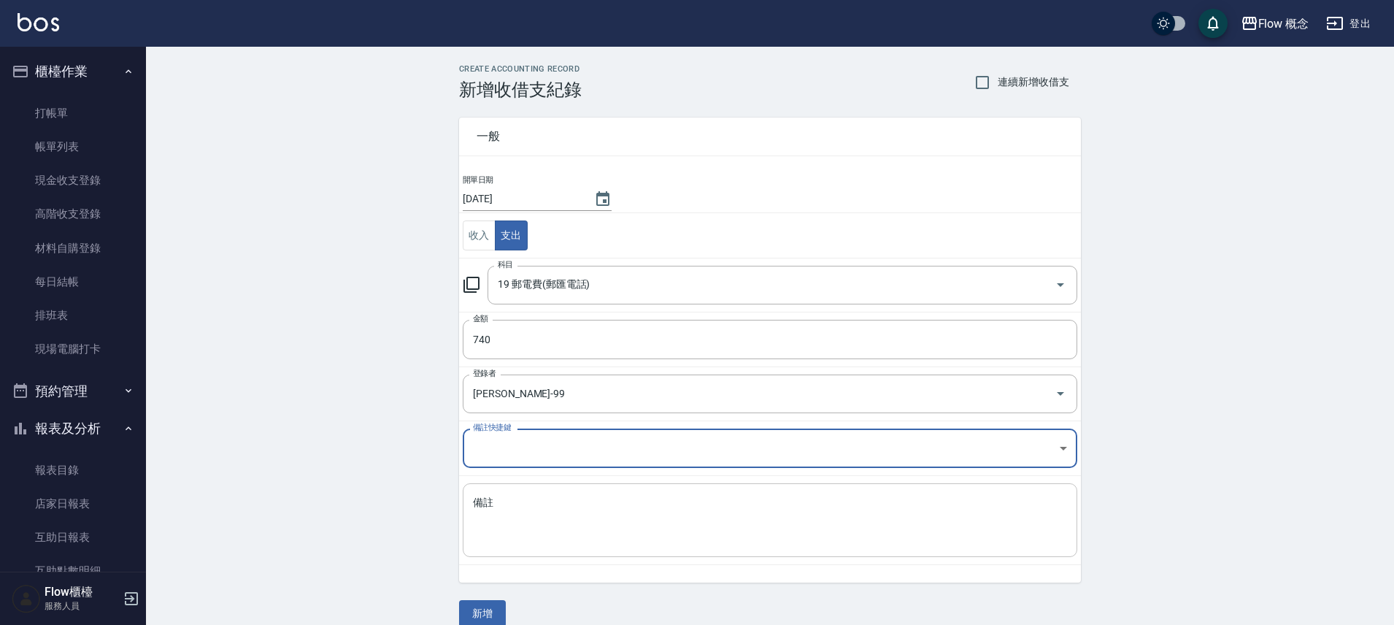
click at [566, 523] on textarea "備註" at bounding box center [770, 520] width 594 height 50
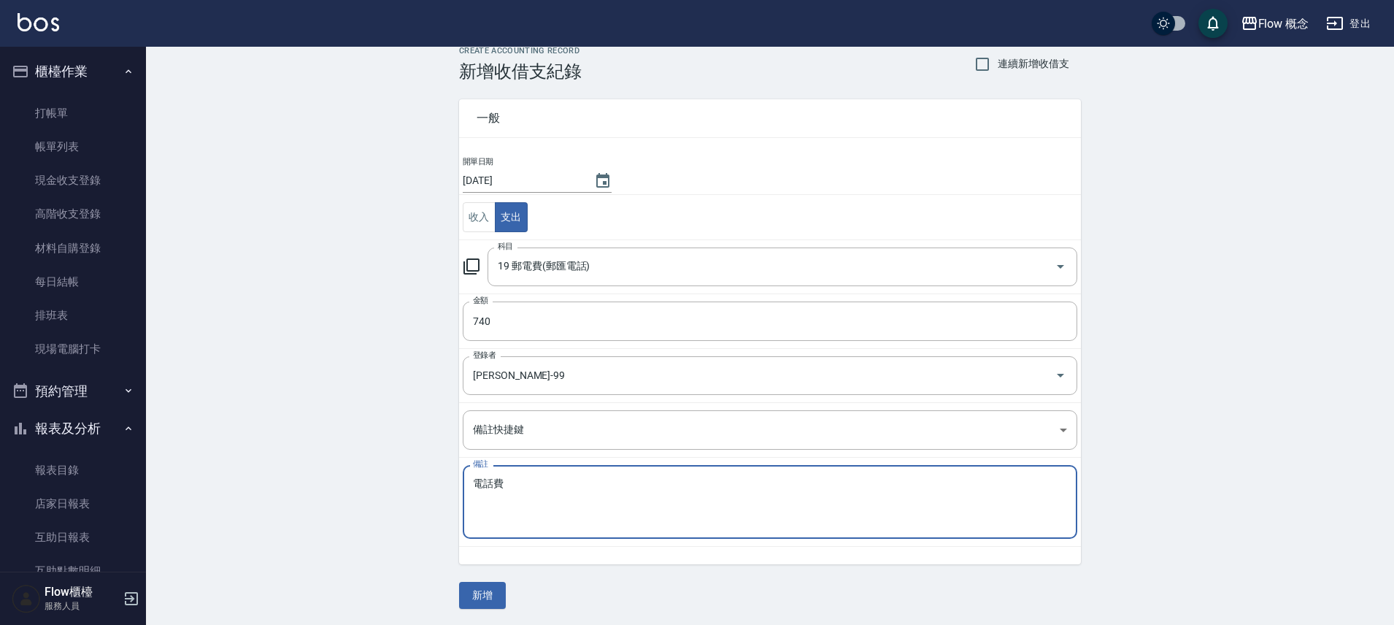
scroll to position [20, 0]
type textarea "電話費"
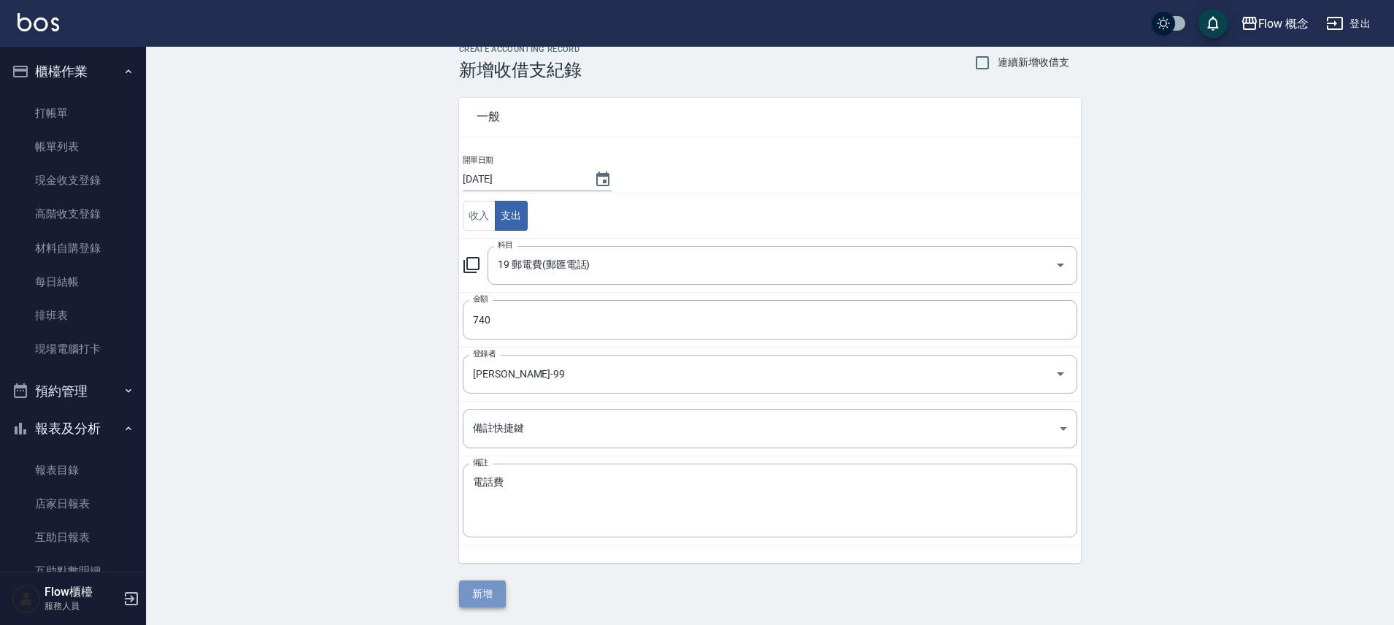
click at [495, 587] on button "新增" at bounding box center [482, 593] width 47 height 27
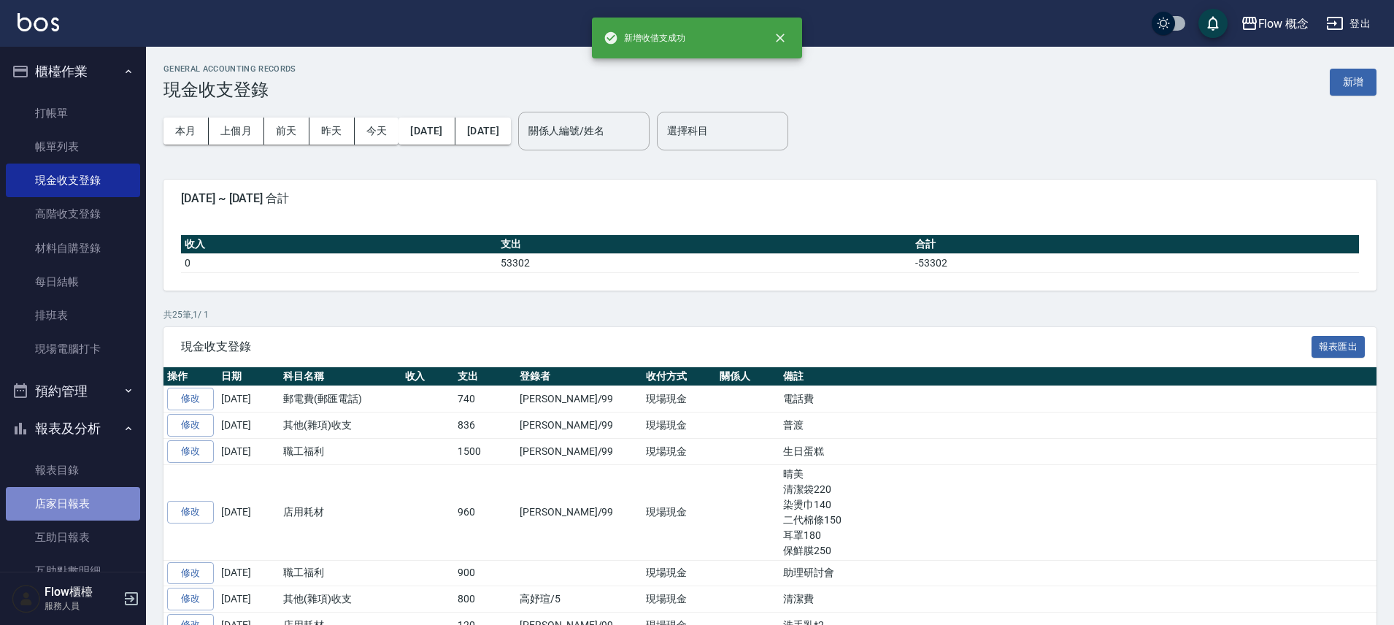
click at [74, 514] on link "店家日報表" at bounding box center [73, 504] width 134 height 34
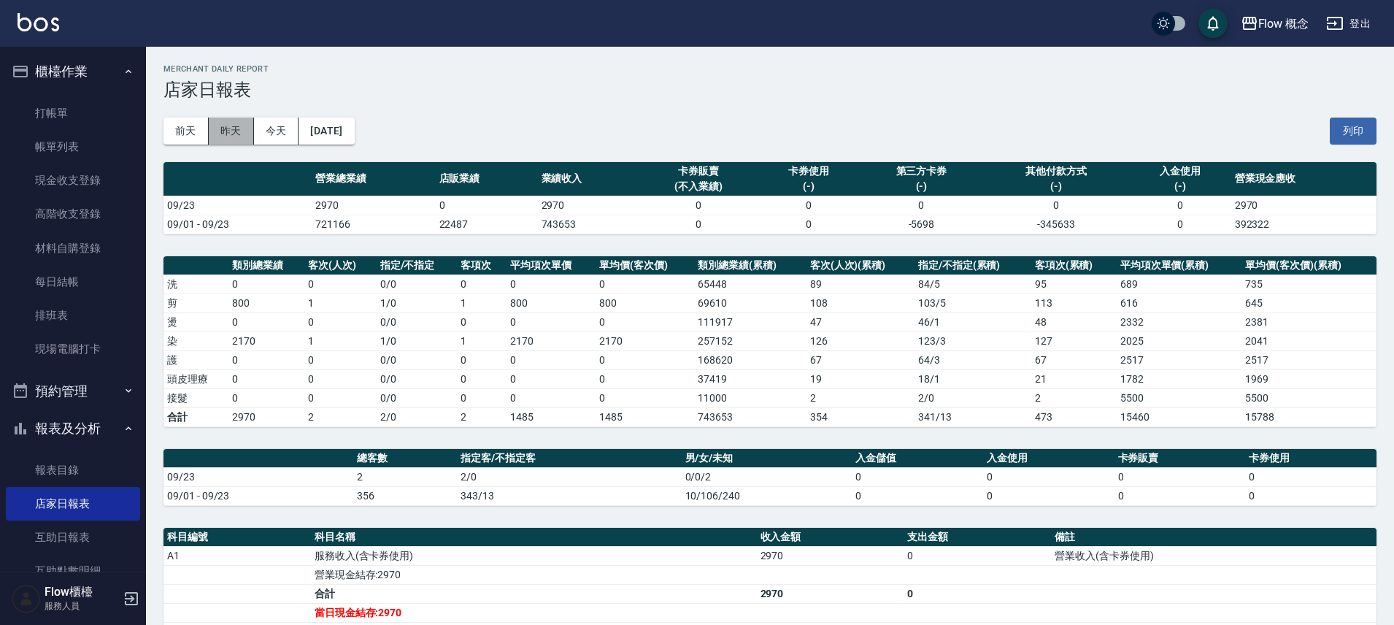
click at [236, 136] on button "昨天" at bounding box center [231, 130] width 45 height 27
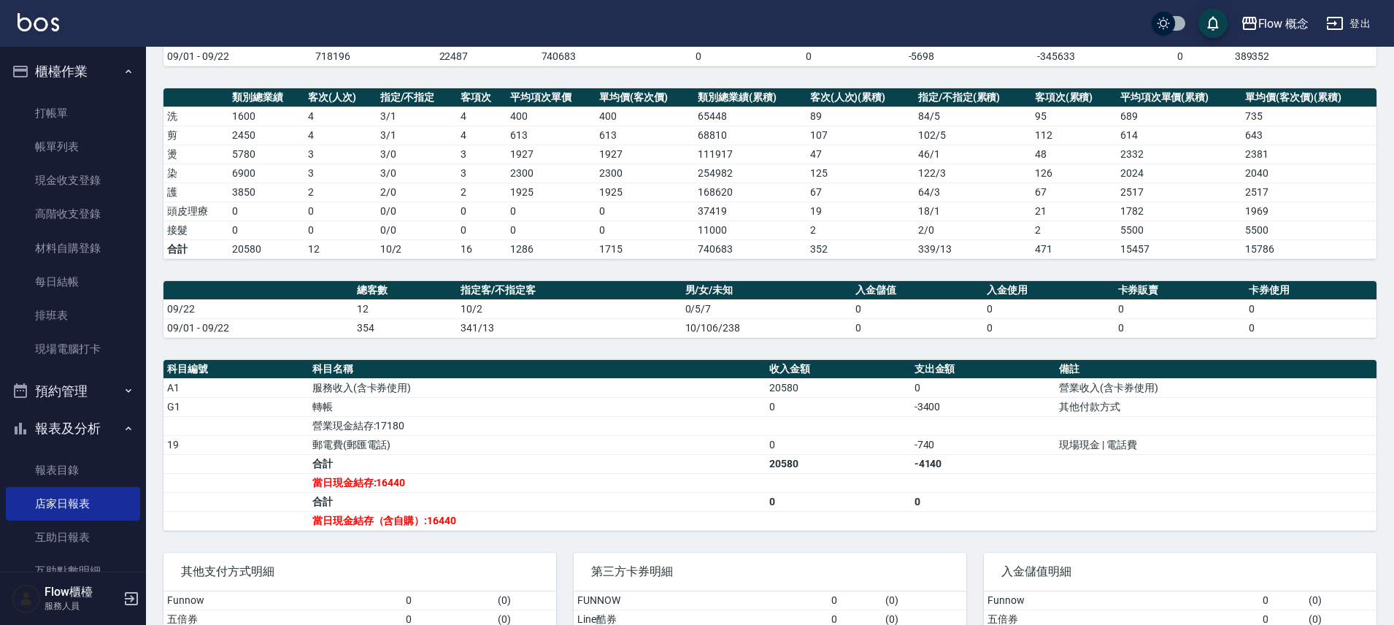
scroll to position [224, 0]
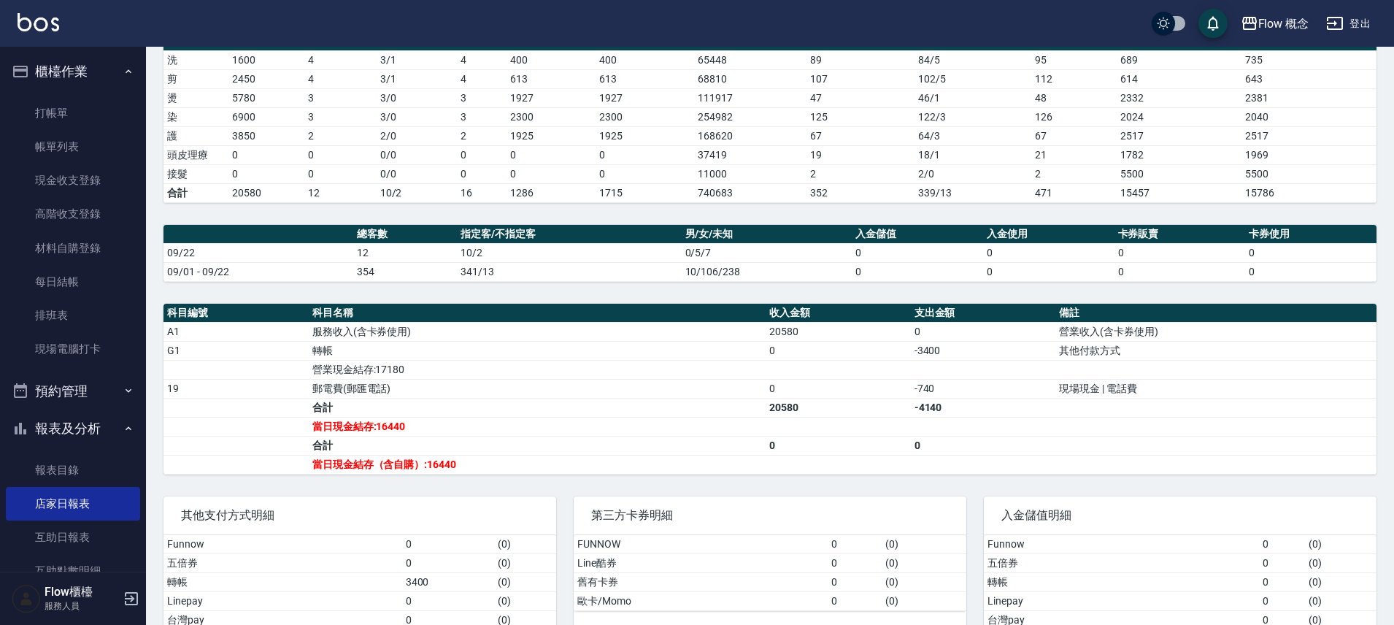
click at [116, 189] on link "現金收支登錄" at bounding box center [73, 180] width 134 height 34
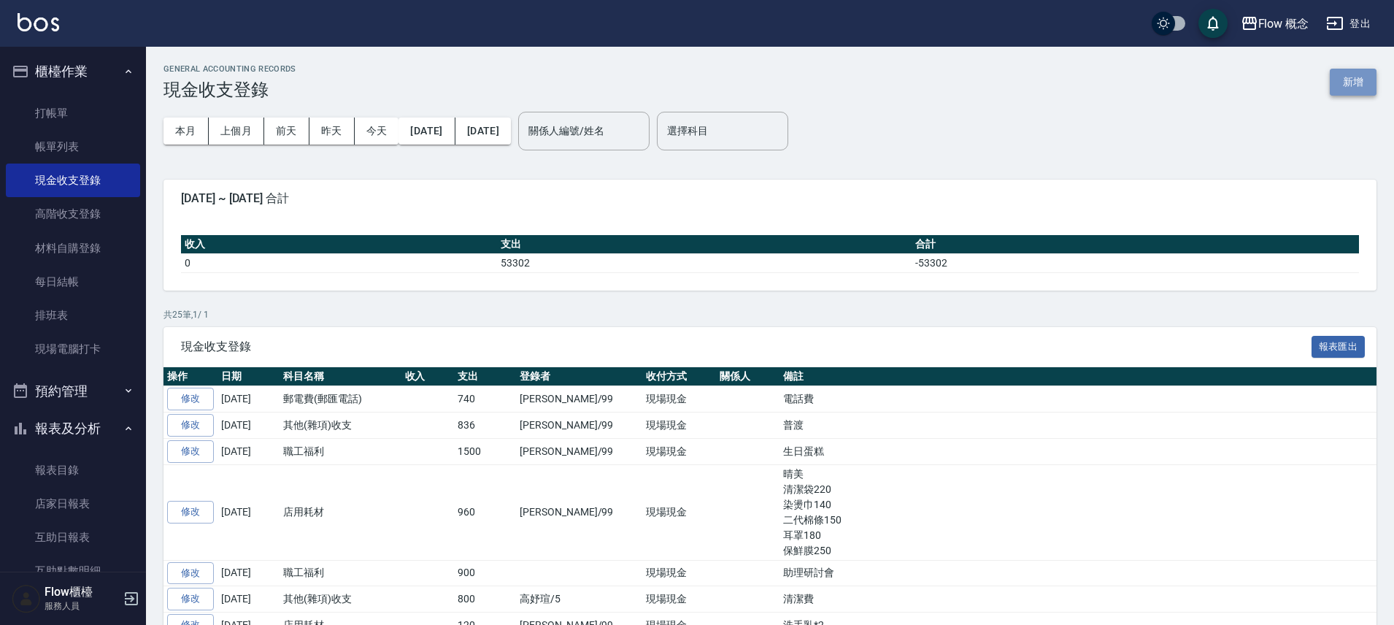
click at [1344, 84] on button "新增" at bounding box center [1352, 82] width 47 height 27
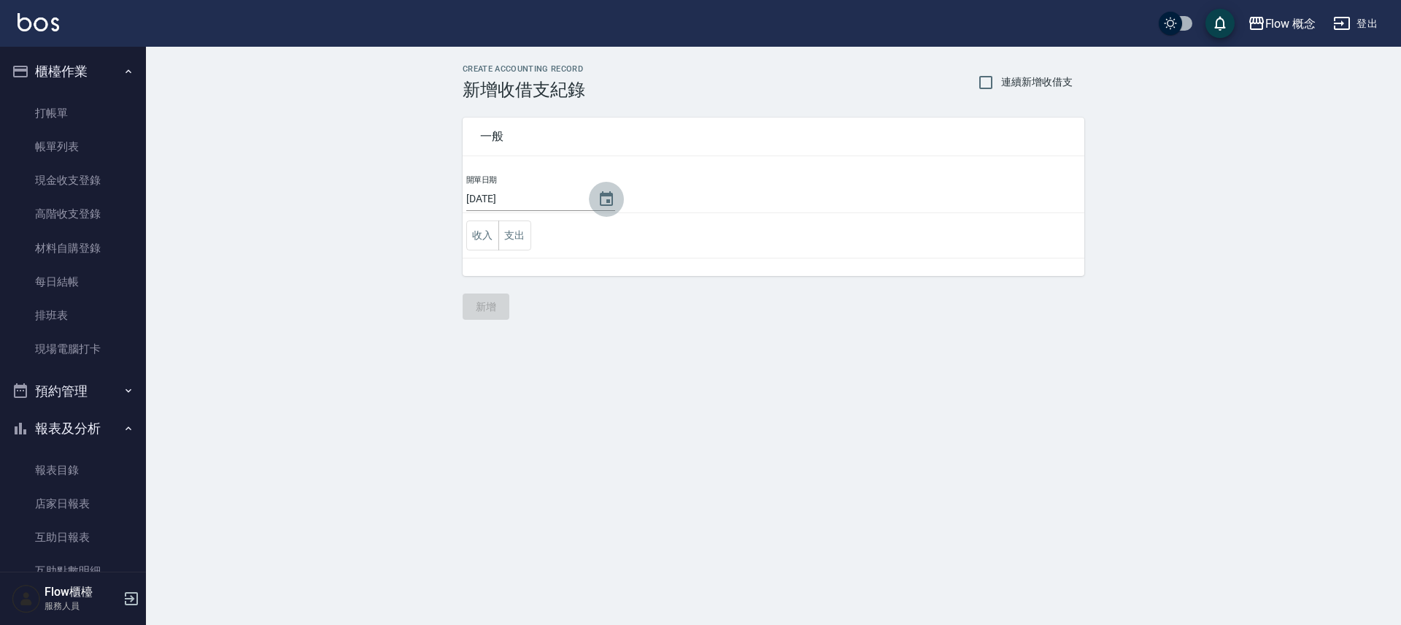
click at [589, 207] on button "Choose date, selected date is 2025-09-23" at bounding box center [606, 199] width 35 height 35
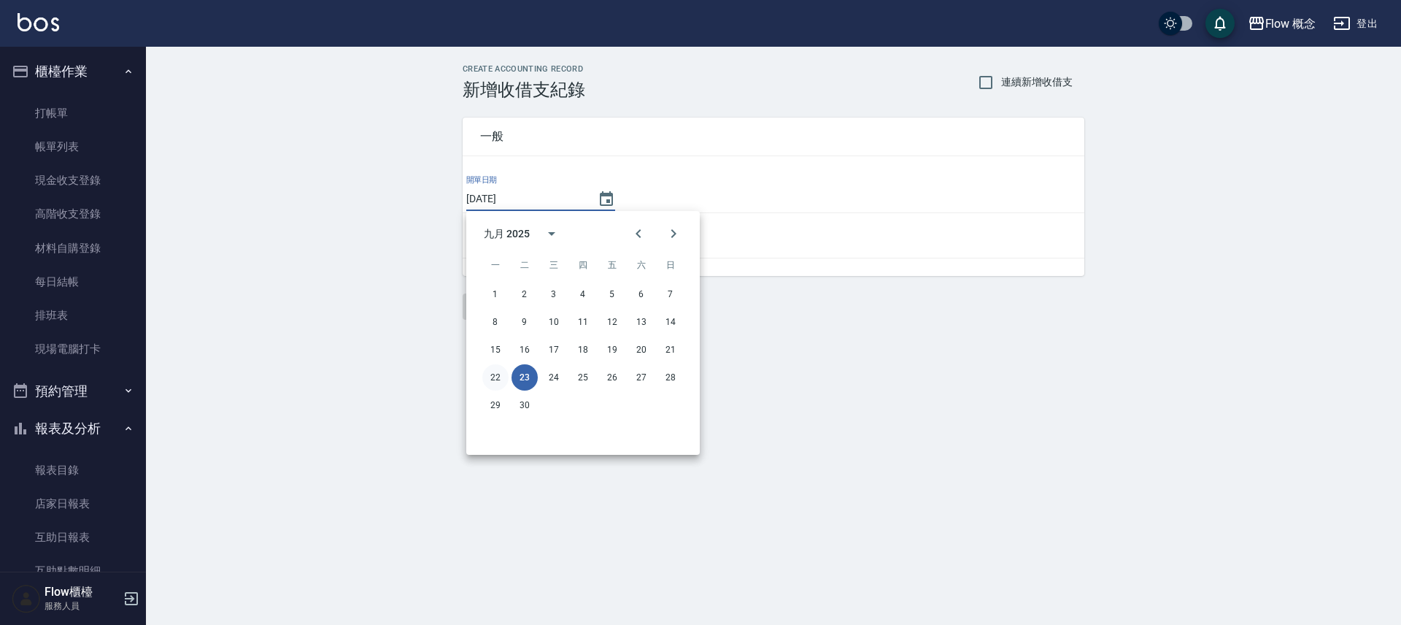
click at [494, 375] on button "22" at bounding box center [495, 377] width 26 height 26
type input "[DATE]"
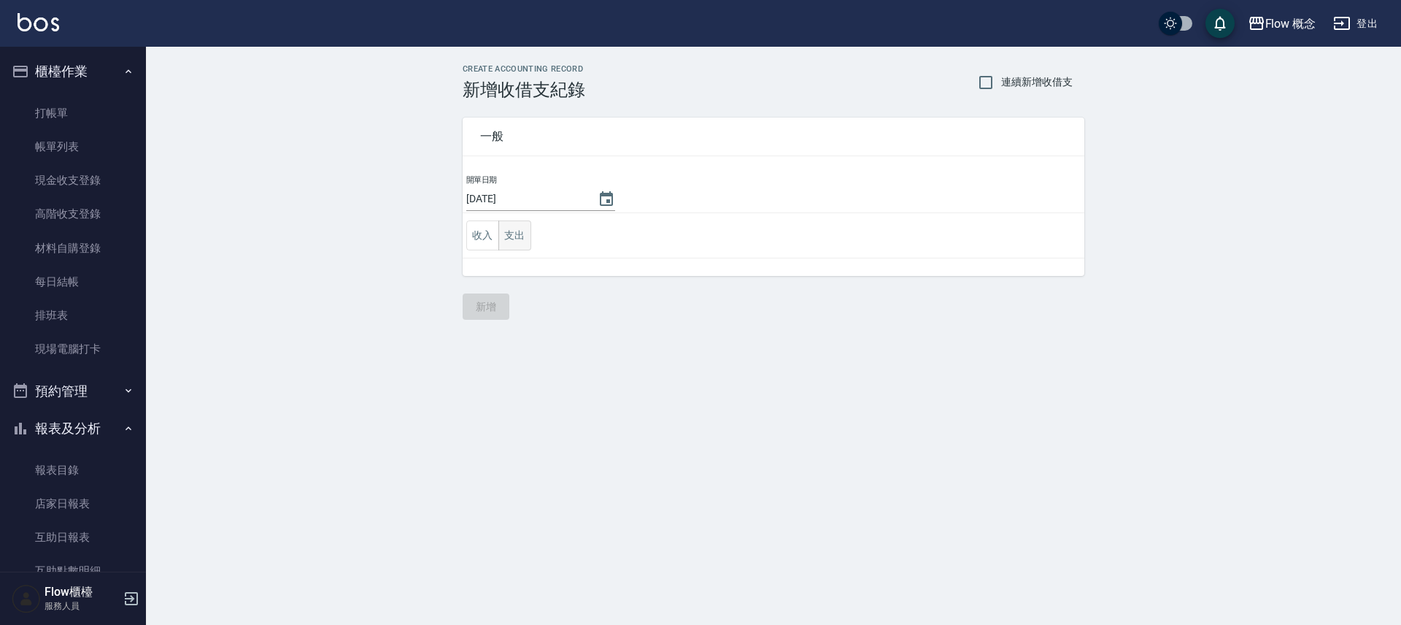
click at [527, 241] on button "支出" at bounding box center [514, 235] width 33 height 30
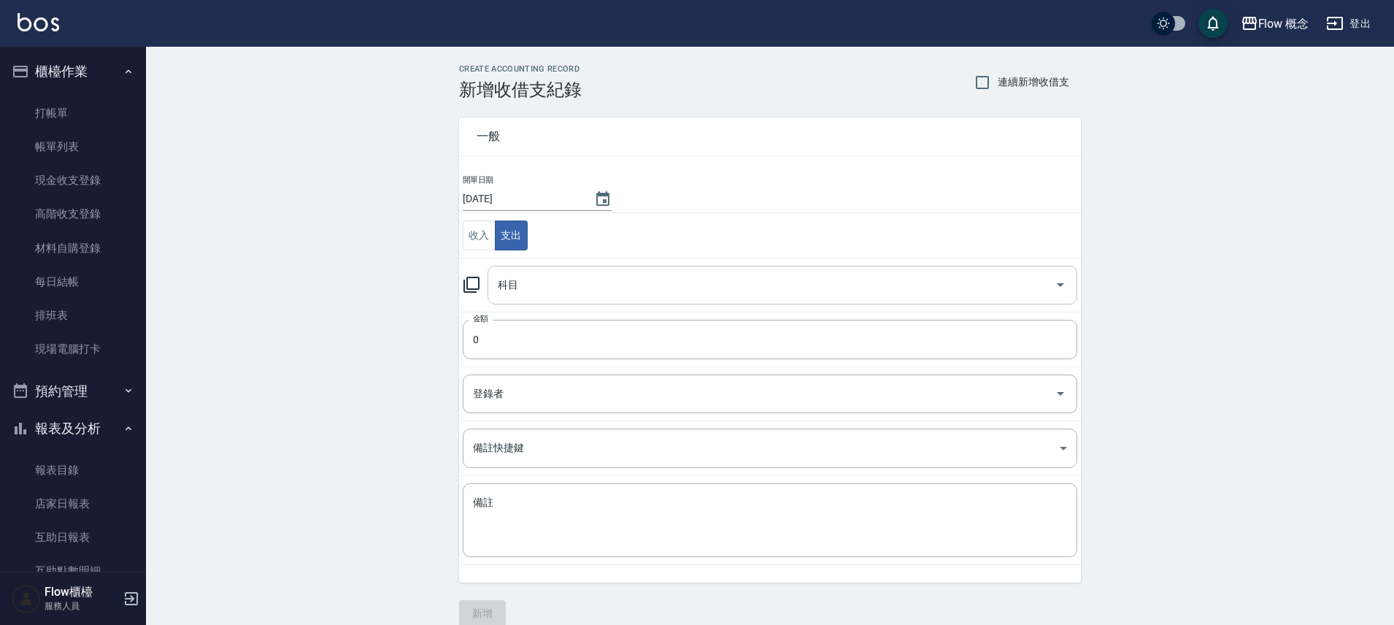
click at [545, 279] on input "科目" at bounding box center [771, 285] width 555 height 26
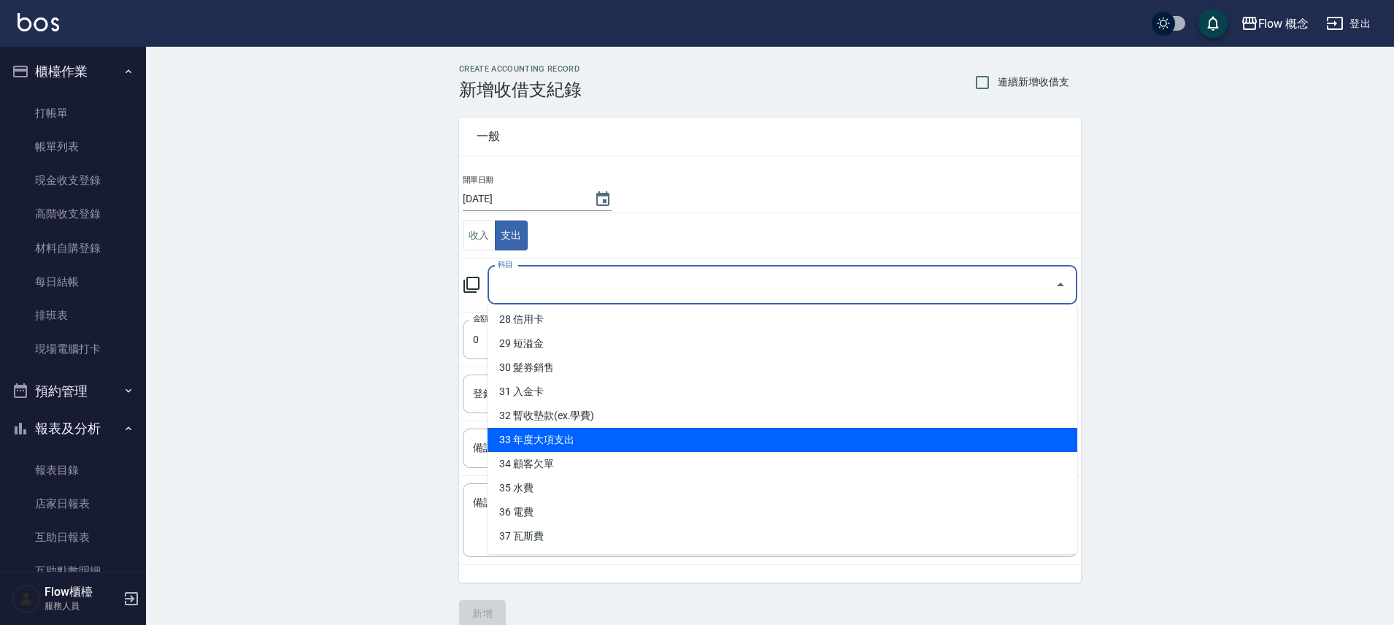
scroll to position [541, 0]
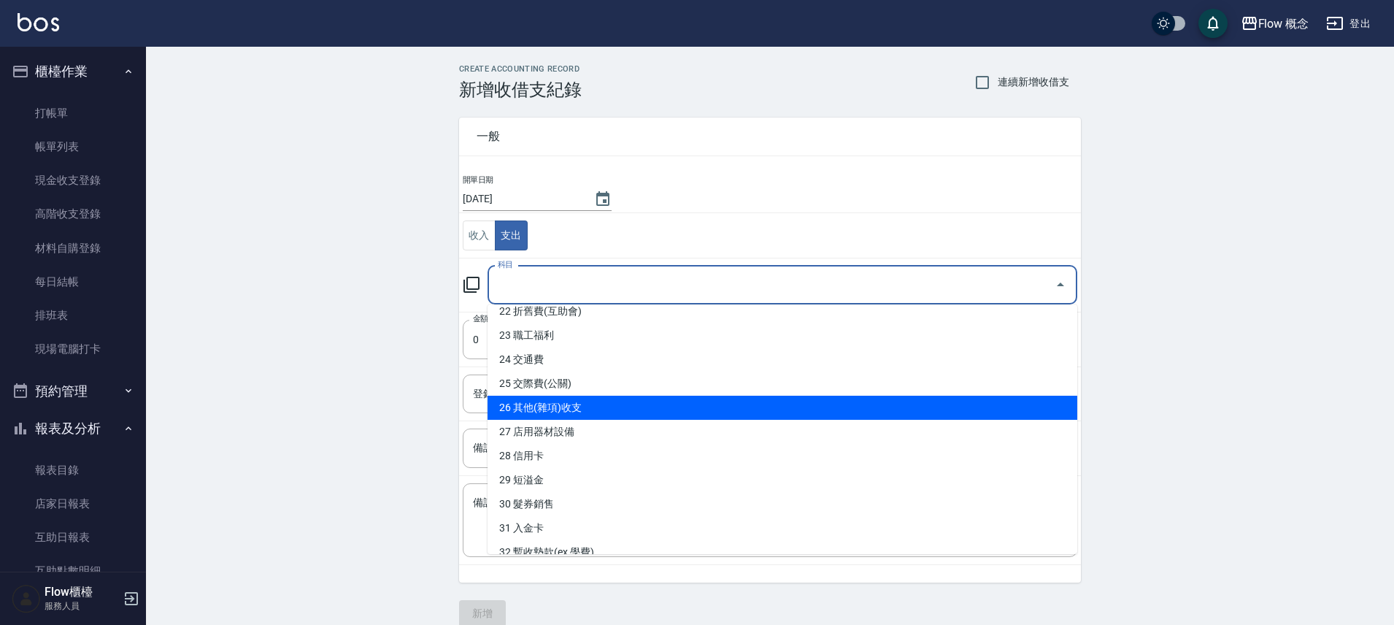
click at [576, 412] on li "26 其他(雜項)收支" at bounding box center [782, 407] width 590 height 24
type input "26 其他(雜項)收支"
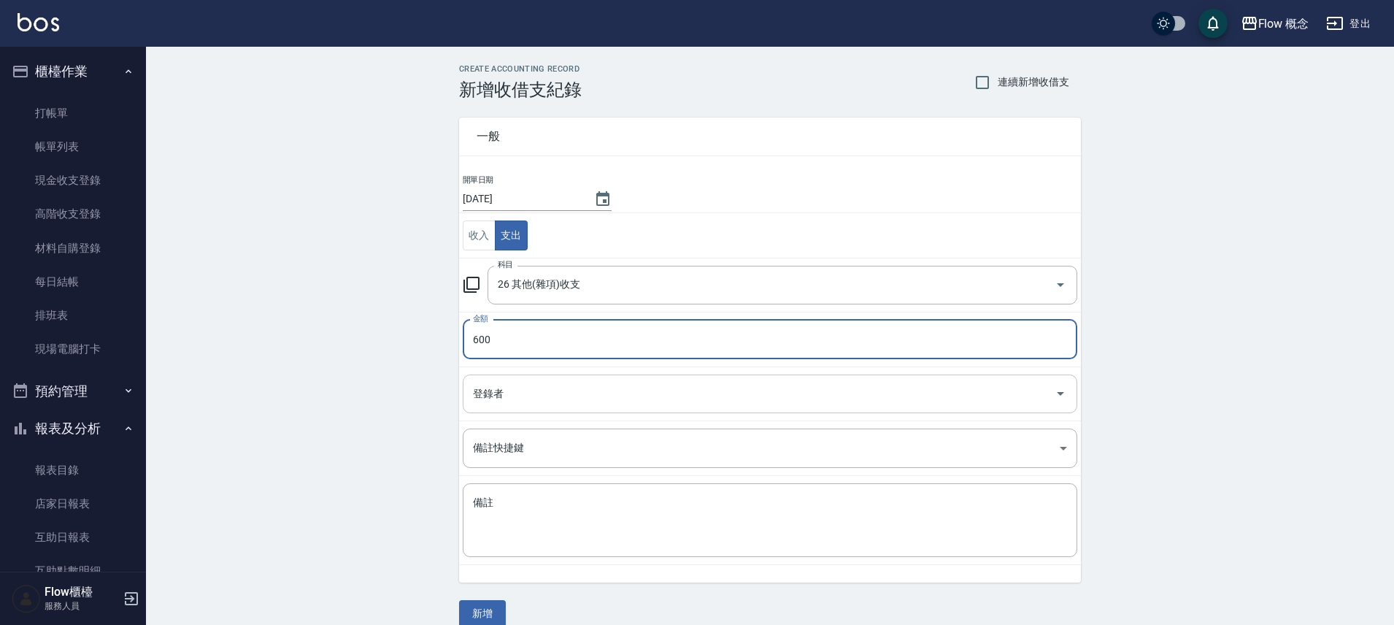
type input "600"
click at [516, 406] on input "登錄者" at bounding box center [758, 394] width 579 height 26
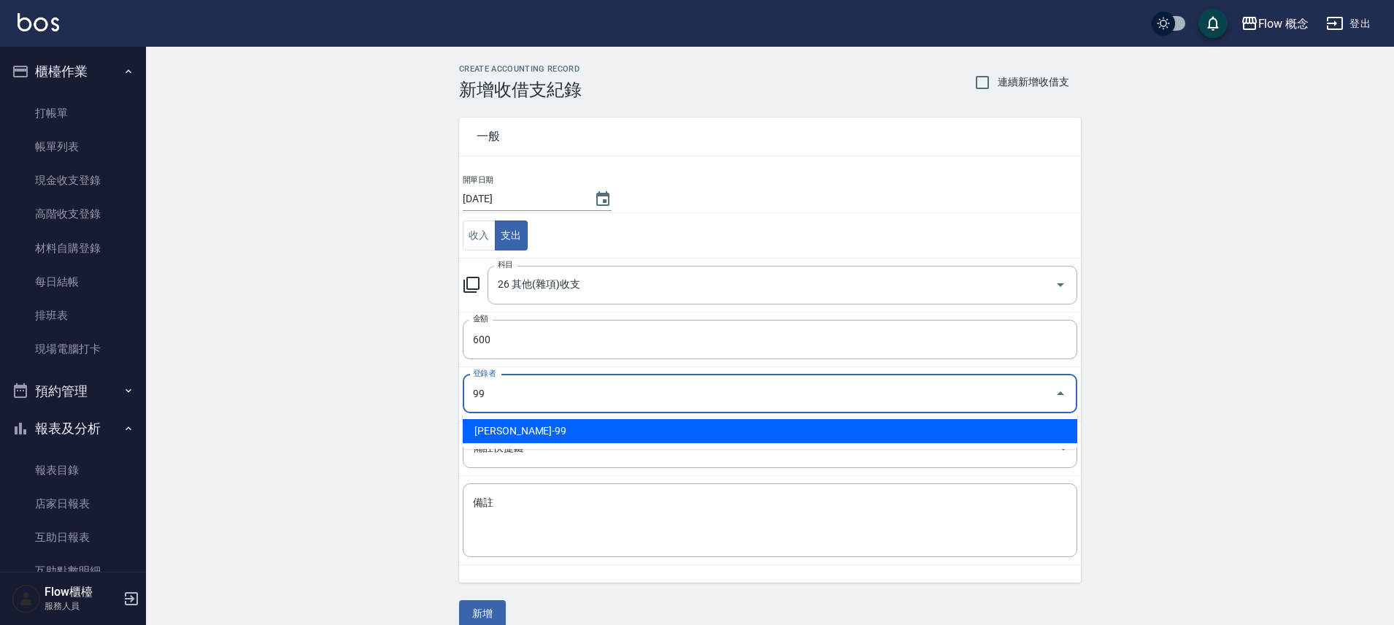
click at [563, 421] on li "吳銘凱-99" at bounding box center [770, 431] width 614 height 24
type input "吳銘凱-99"
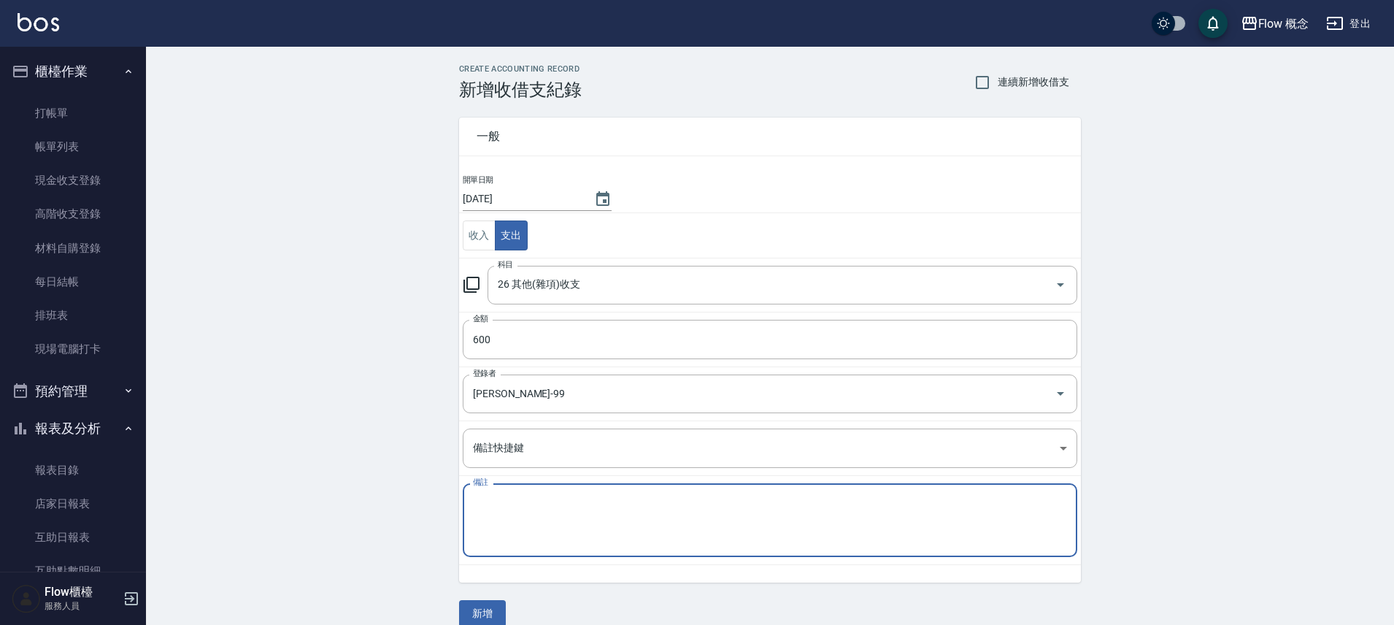
click at [560, 519] on textarea "備註" at bounding box center [770, 520] width 594 height 50
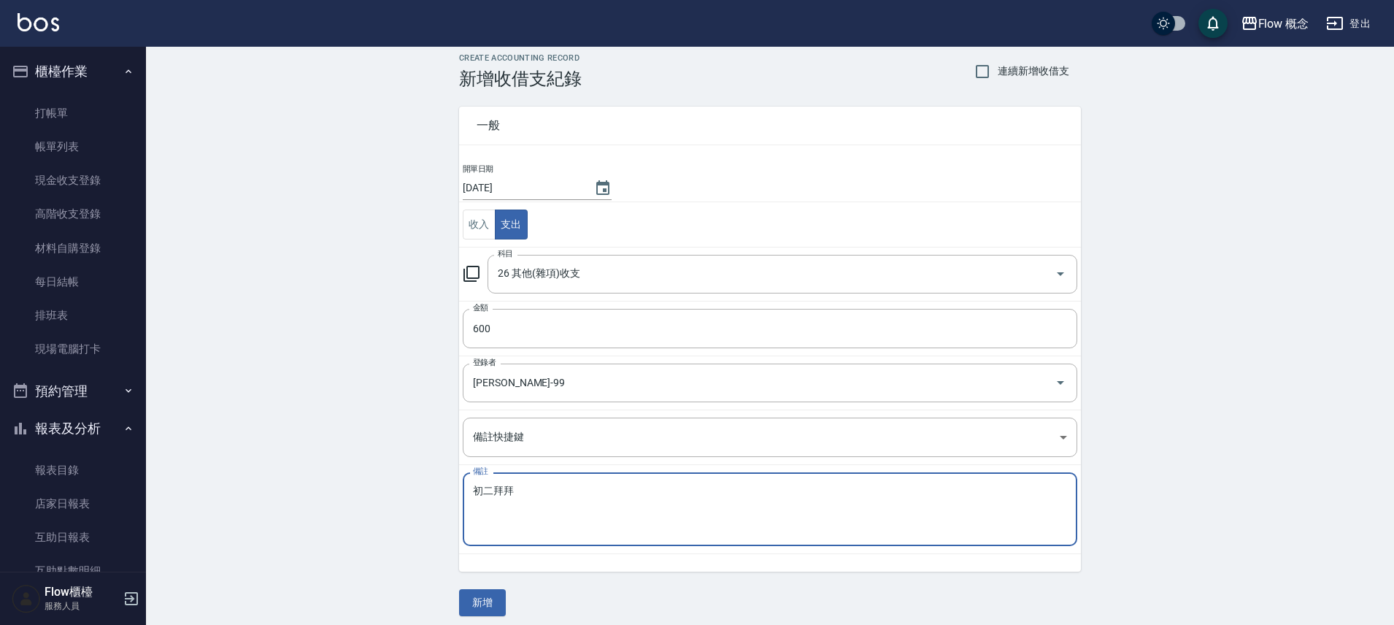
scroll to position [20, 0]
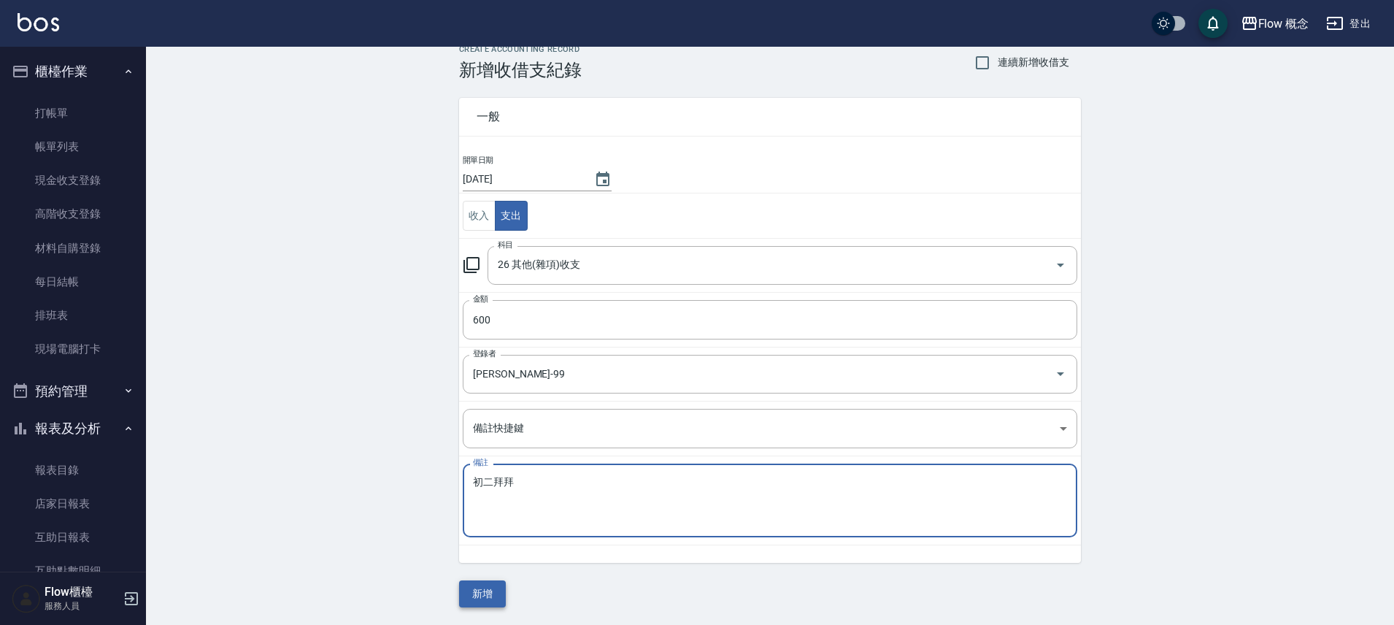
type textarea "初二拜拜"
click at [490, 588] on button "新增" at bounding box center [482, 593] width 47 height 27
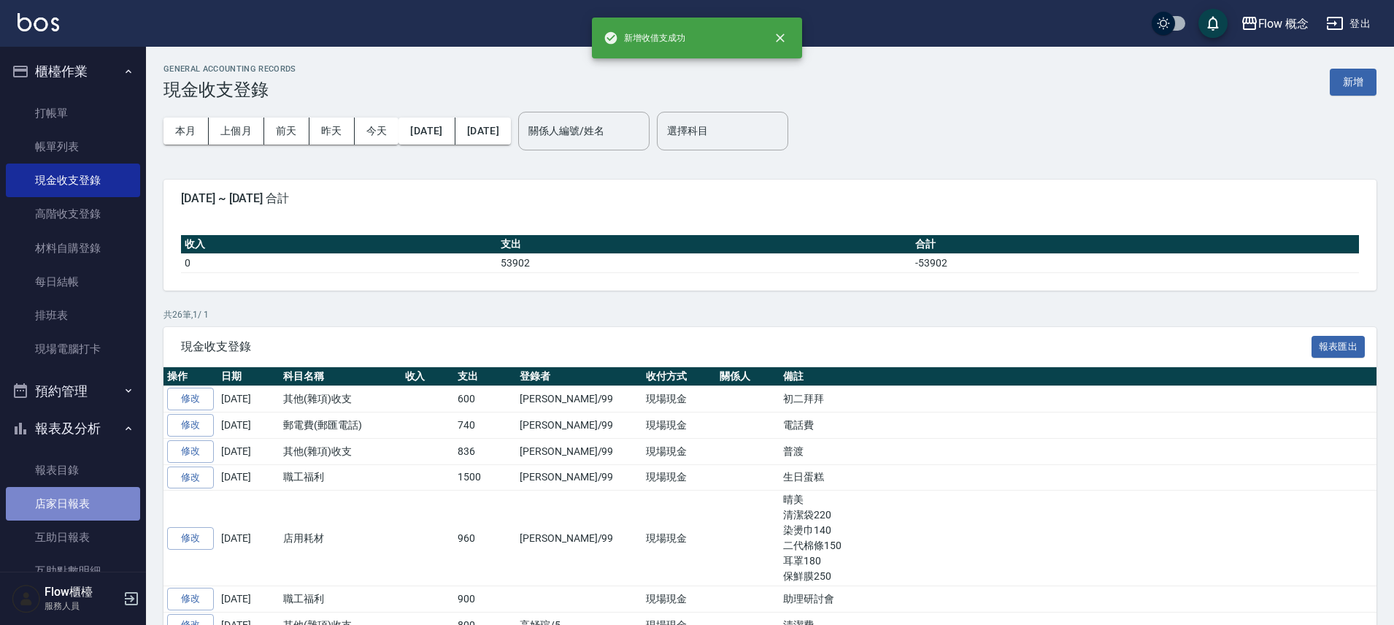
click at [74, 499] on link "店家日報表" at bounding box center [73, 504] width 134 height 34
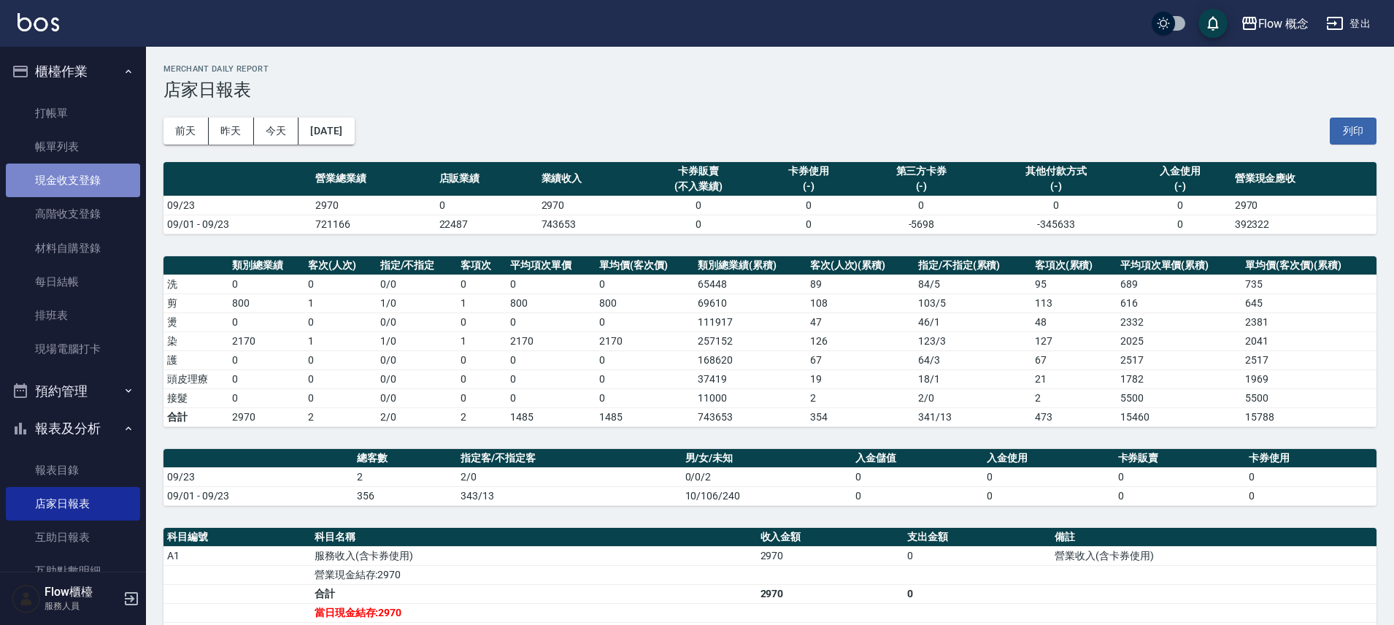
click at [93, 188] on link "現金收支登錄" at bounding box center [73, 180] width 134 height 34
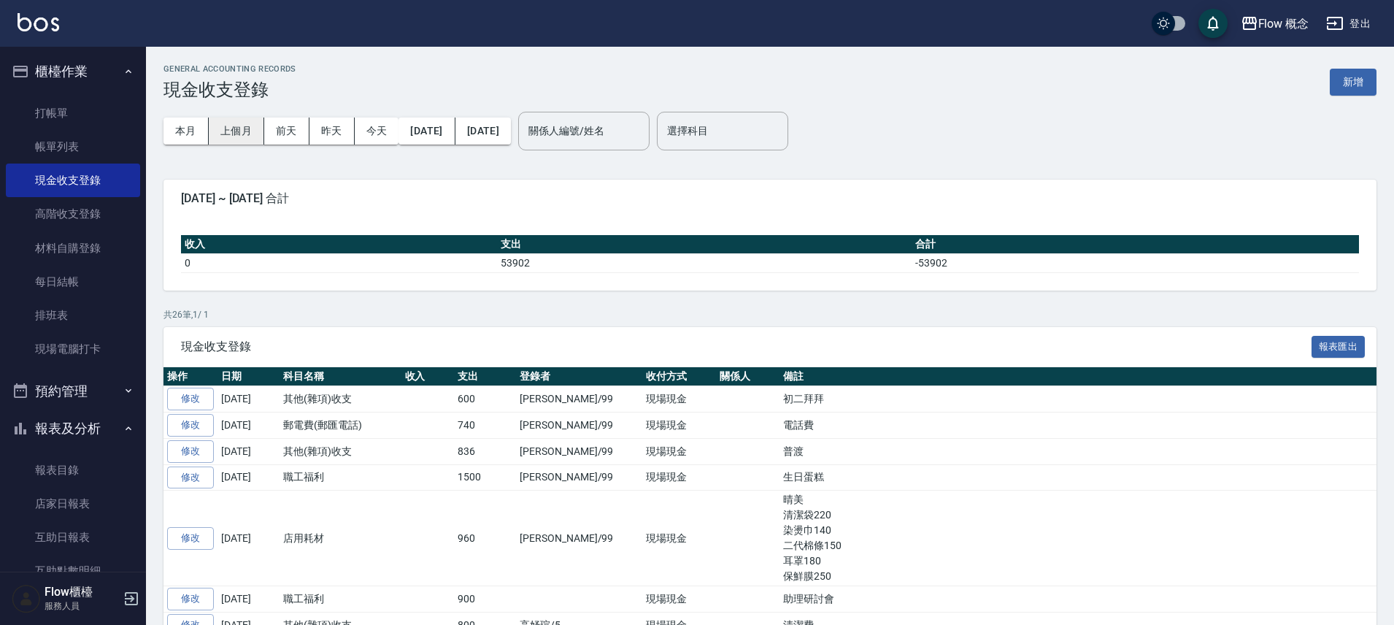
click at [247, 132] on button "上個月" at bounding box center [236, 130] width 55 height 27
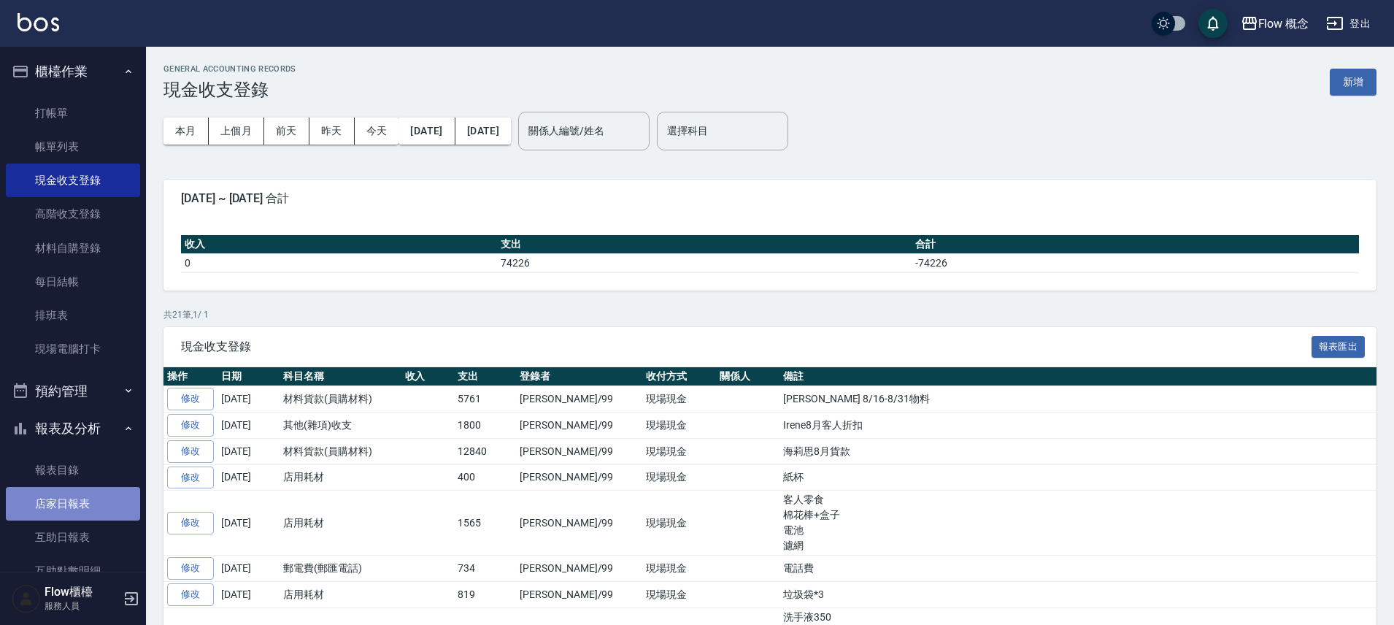
click at [96, 495] on link "店家日報表" at bounding box center [73, 504] width 134 height 34
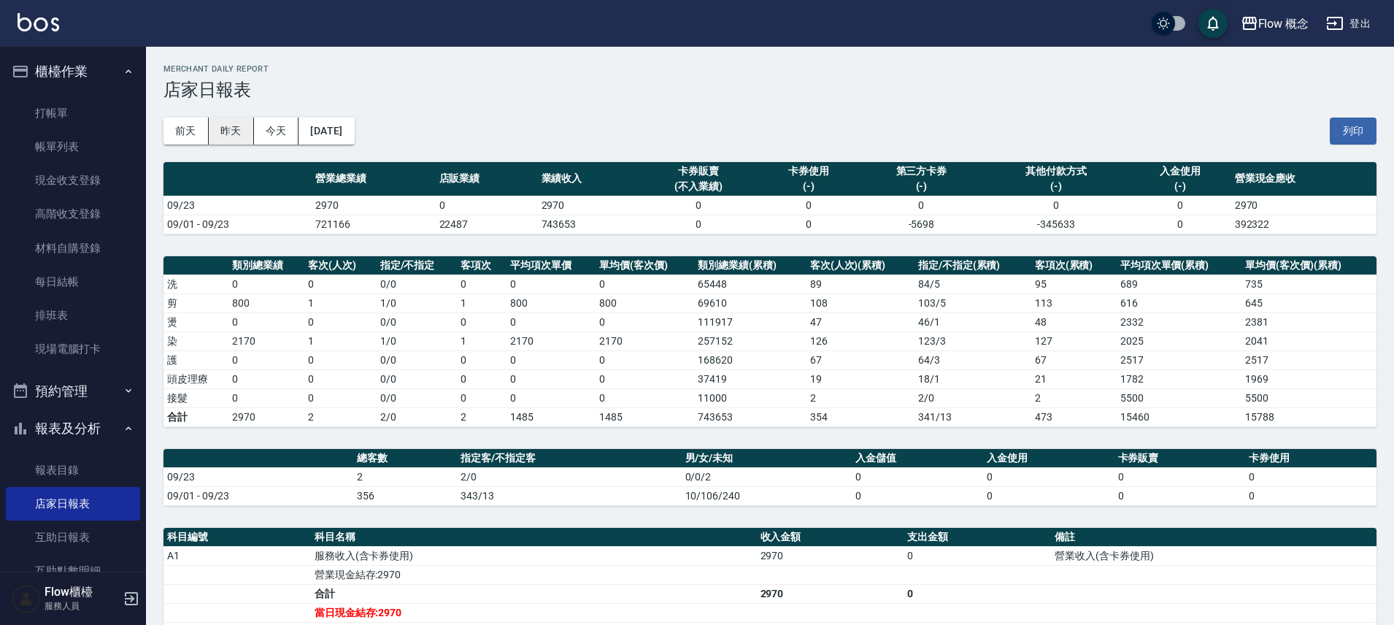
click at [232, 123] on button "昨天" at bounding box center [231, 130] width 45 height 27
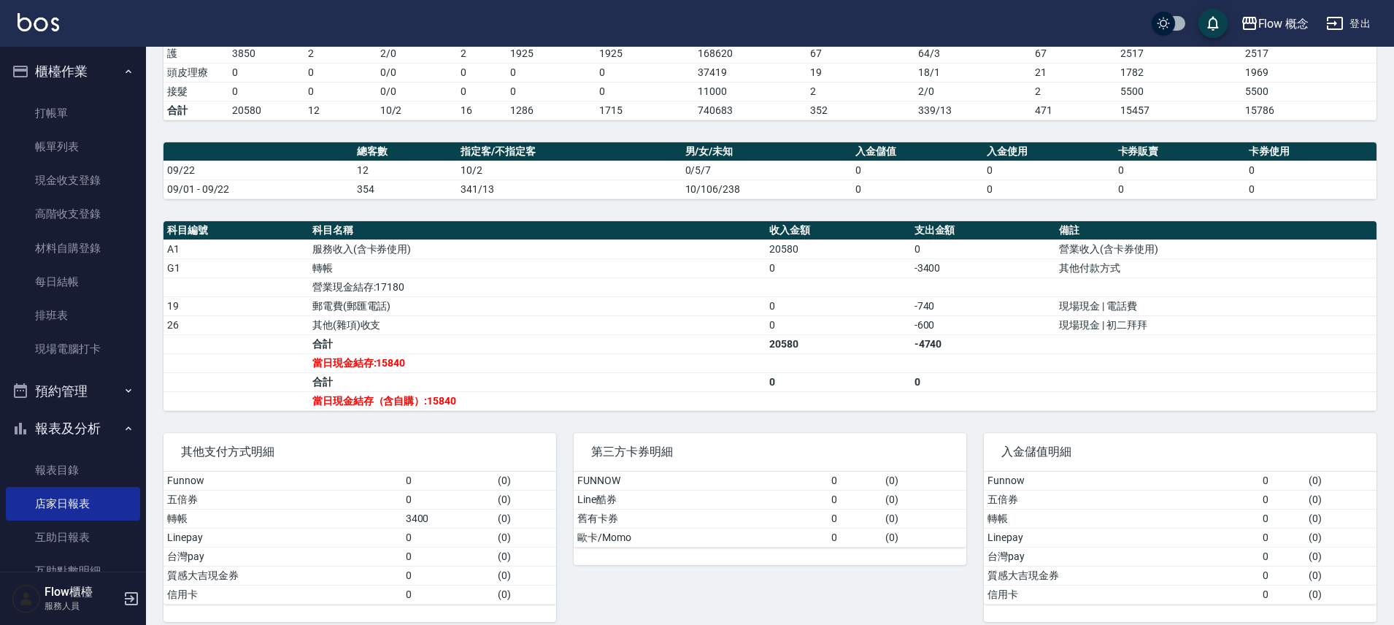
scroll to position [321, 0]
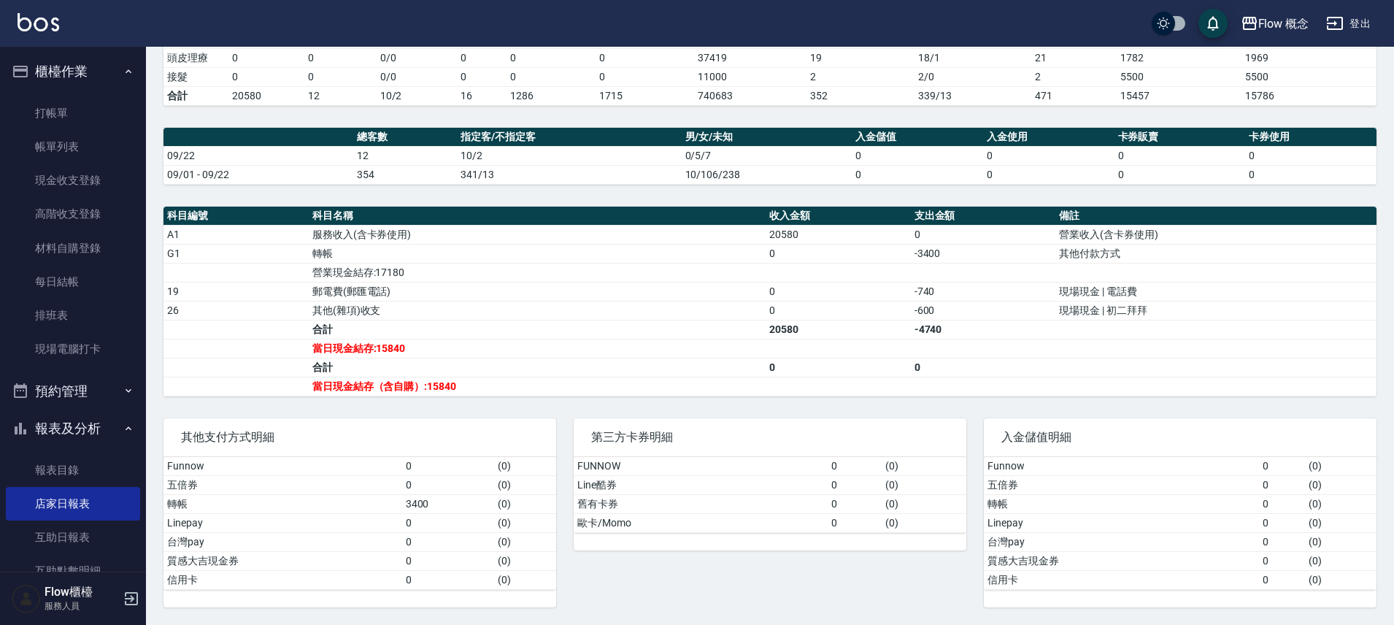
click at [107, 422] on button "報表及分析" at bounding box center [73, 428] width 134 height 38
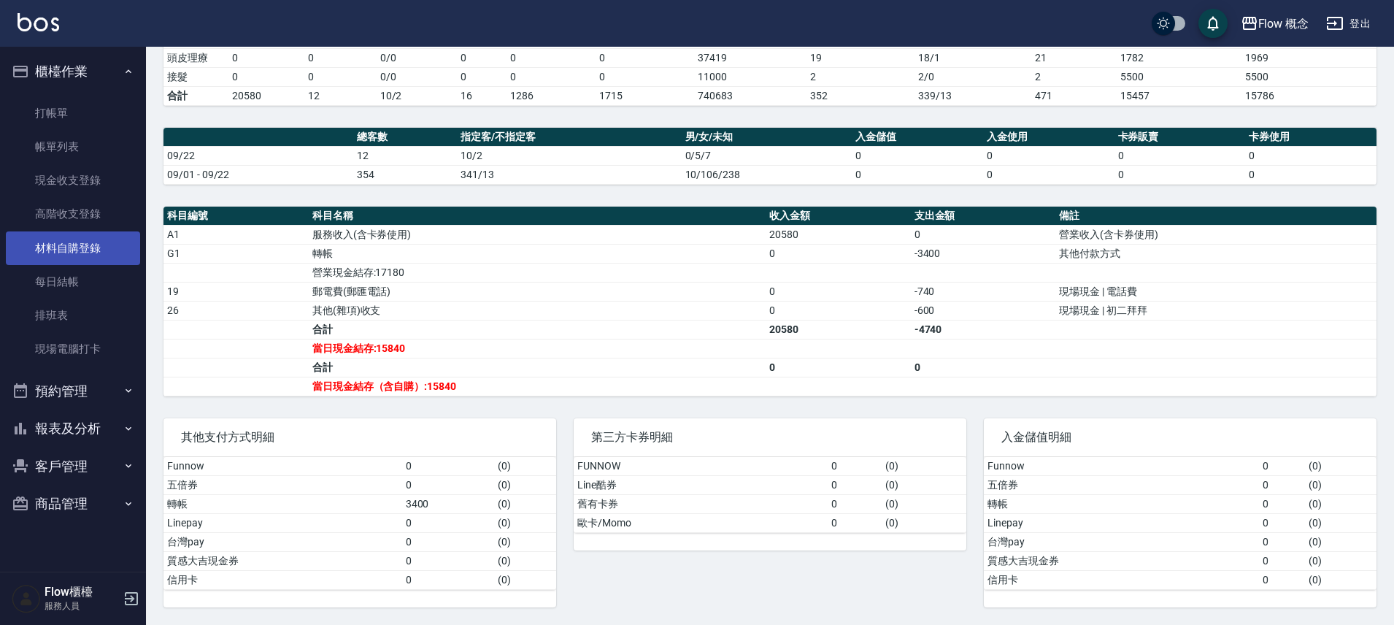
click at [74, 261] on link "材料自購登錄" at bounding box center [73, 248] width 134 height 34
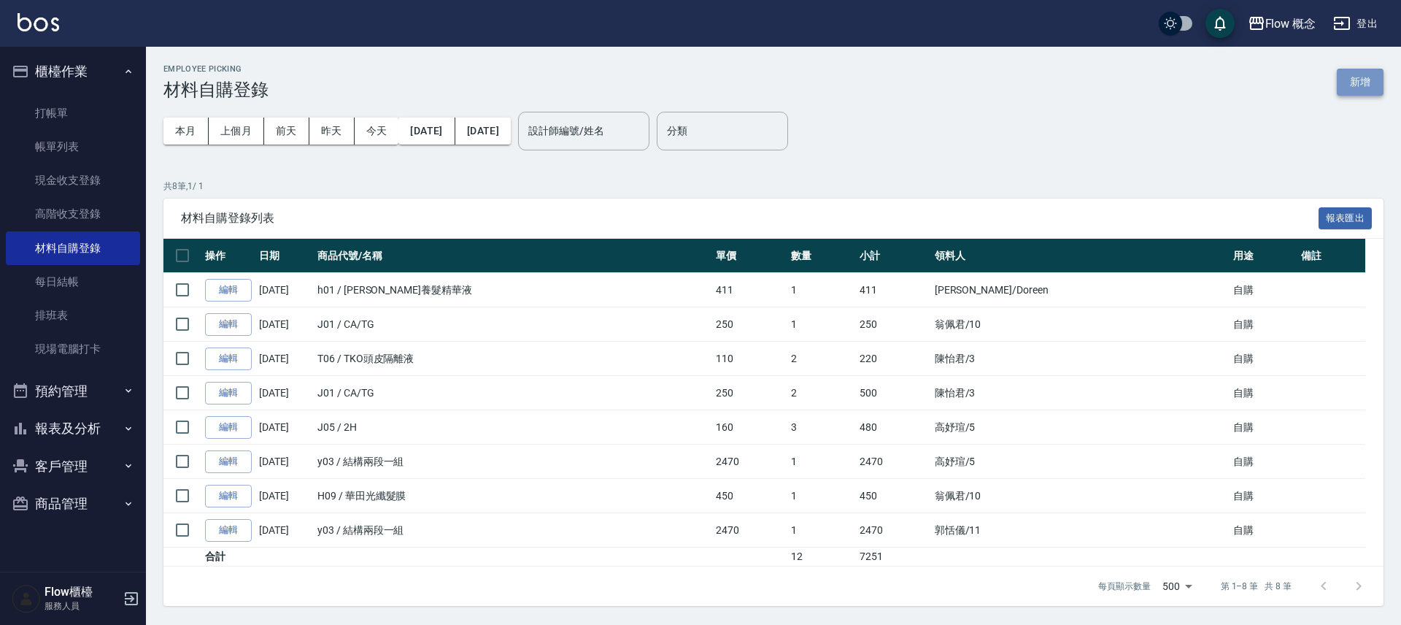
click at [1352, 91] on button "新增" at bounding box center [1360, 82] width 47 height 27
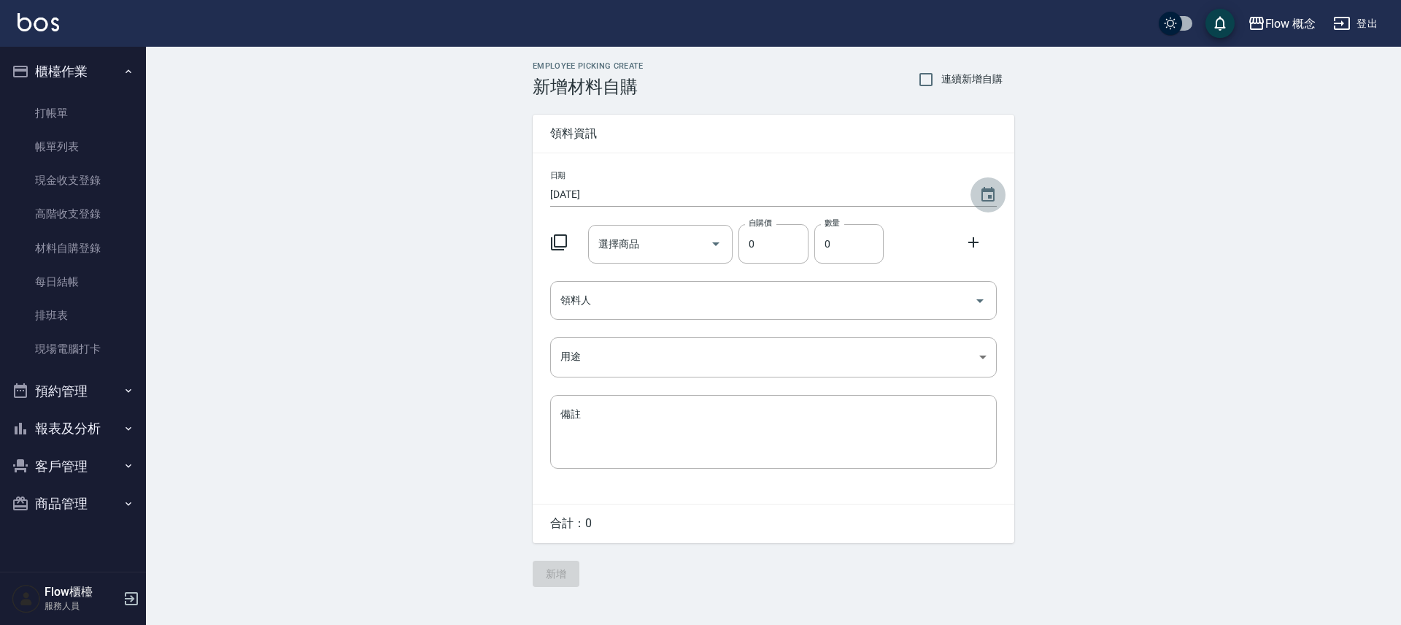
click at [992, 196] on icon "Choose date, selected date is 2025-09-23" at bounding box center [988, 195] width 18 height 18
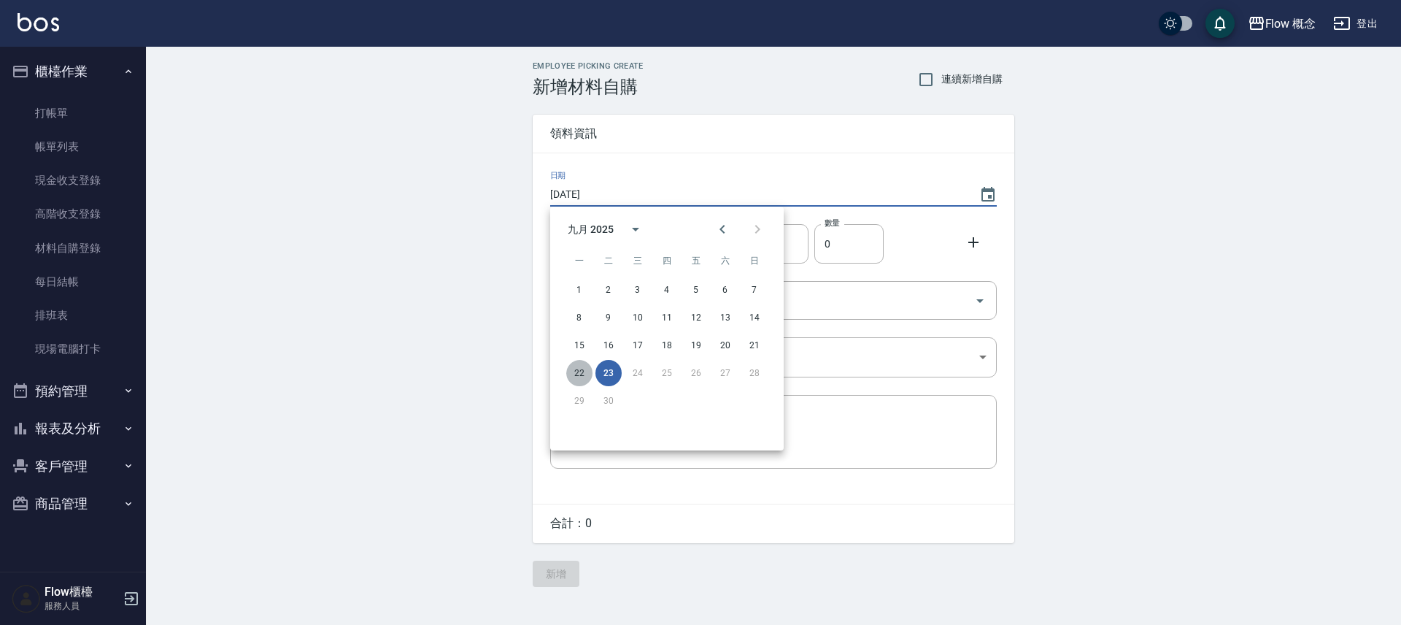
click at [578, 373] on button "22" at bounding box center [579, 373] width 26 height 26
type input "[DATE]"
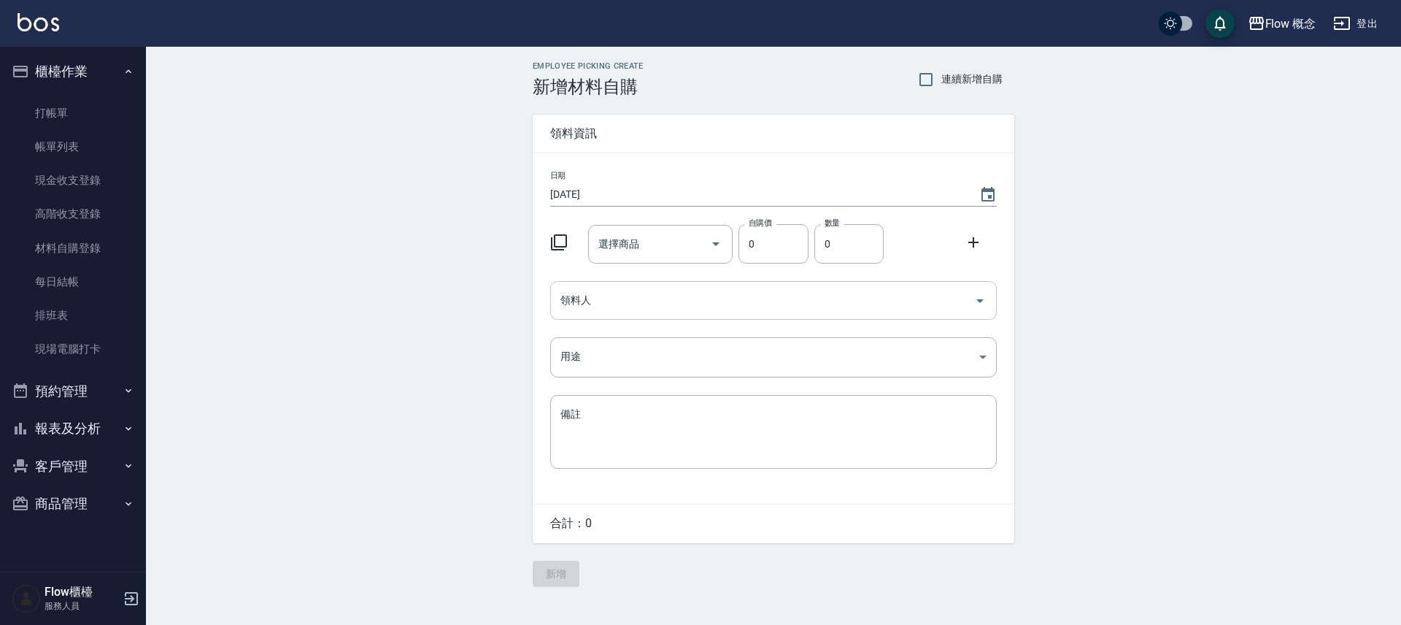
click at [598, 289] on input "領料人" at bounding box center [763, 300] width 412 height 26
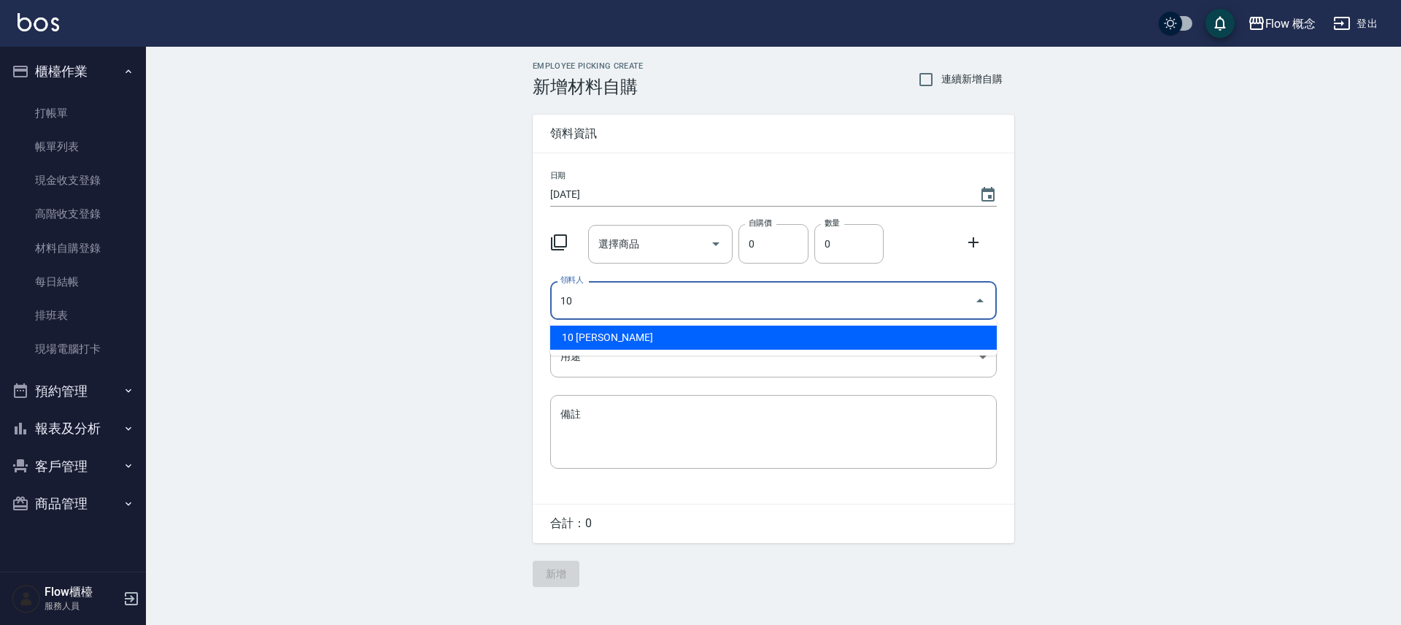
type input "10 翁佩君"
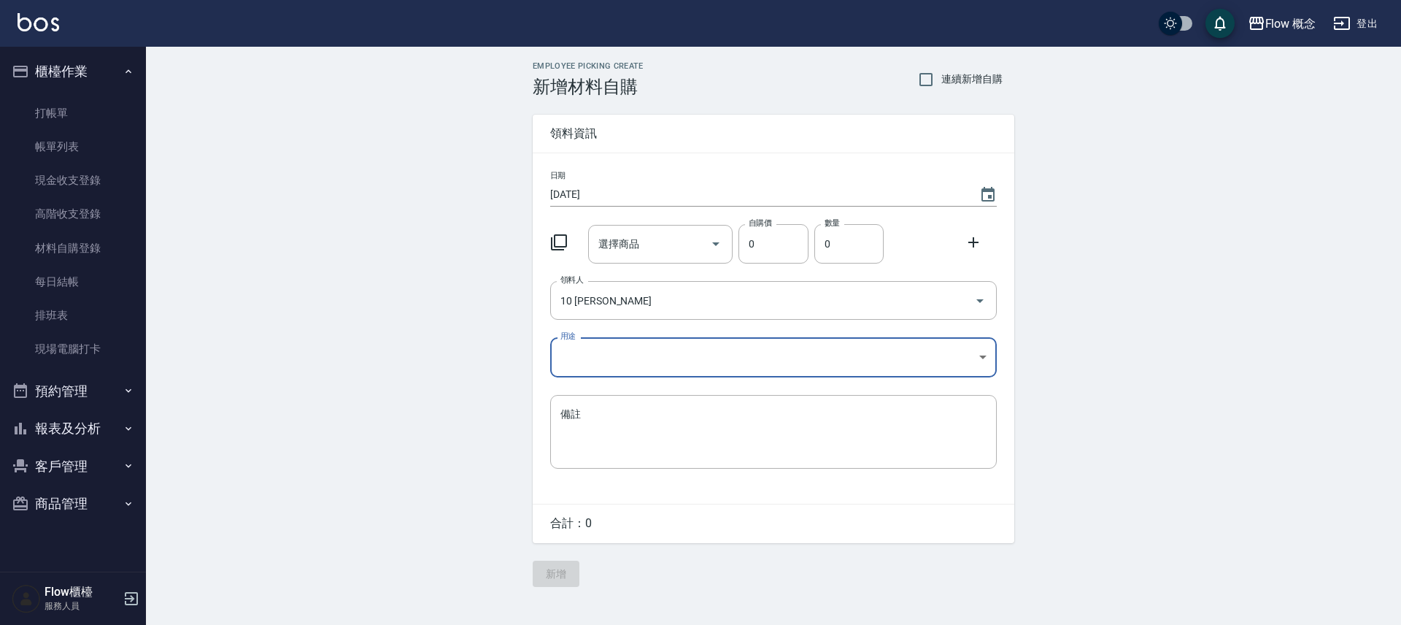
click at [559, 353] on body "Flow 概念 登出 櫃檯作業 打帳單 帳單列表 現金收支登錄 高階收支登錄 材料自購登錄 每日結帳 排班表 現場電腦打卡 預約管理 預約管理 單日預約紀錄 …" at bounding box center [700, 312] width 1401 height 625
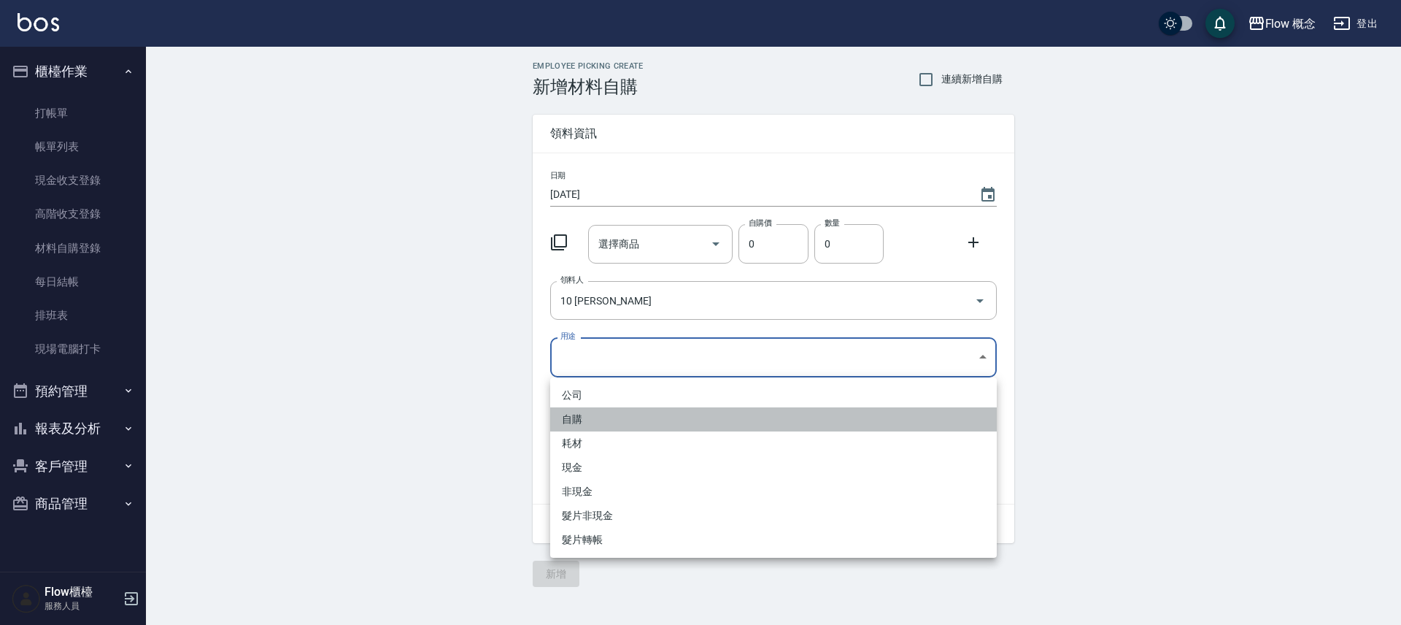
click at [592, 411] on li "自購" at bounding box center [773, 419] width 447 height 24
type input "自購"
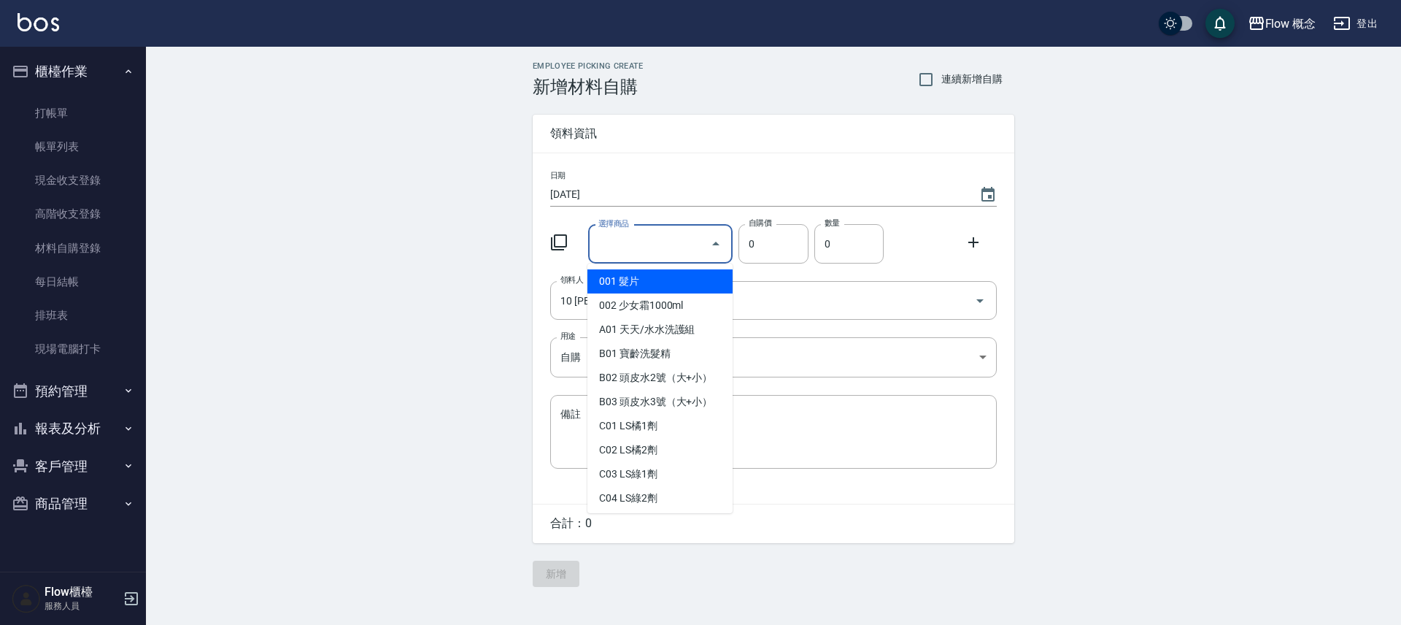
click at [664, 233] on input "選擇商品" at bounding box center [650, 244] width 110 height 26
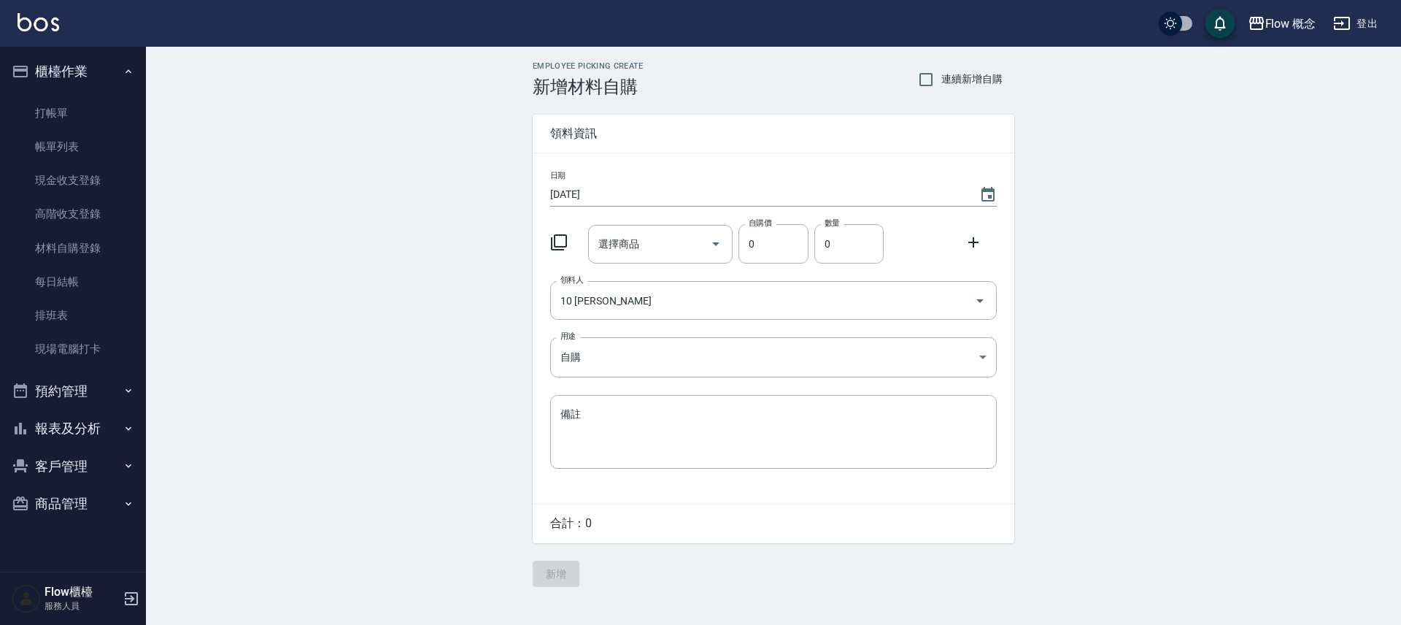
click at [571, 244] on div at bounding box center [563, 241] width 38 height 26
click at [568, 244] on div at bounding box center [563, 241] width 38 height 26
click at [567, 245] on icon at bounding box center [559, 242] width 18 height 18
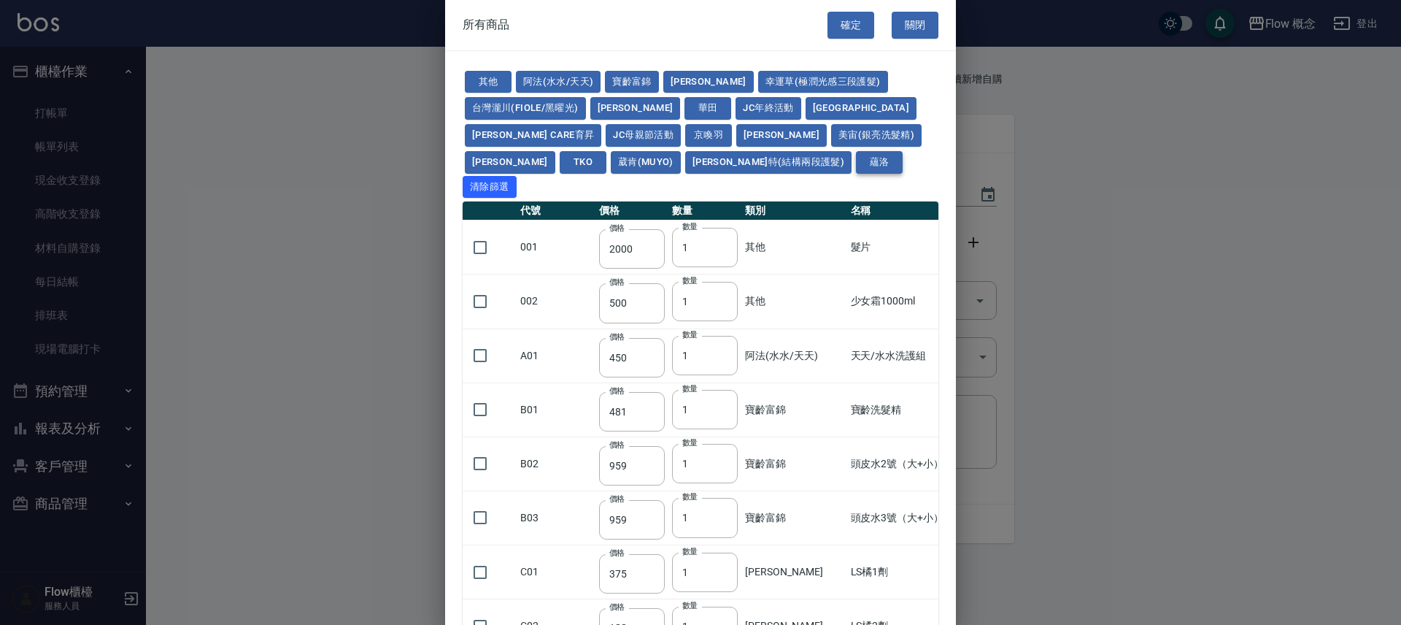
click at [856, 161] on button "蘊洛" at bounding box center [879, 162] width 47 height 23
type input "400"
type input "300"
type input "200"
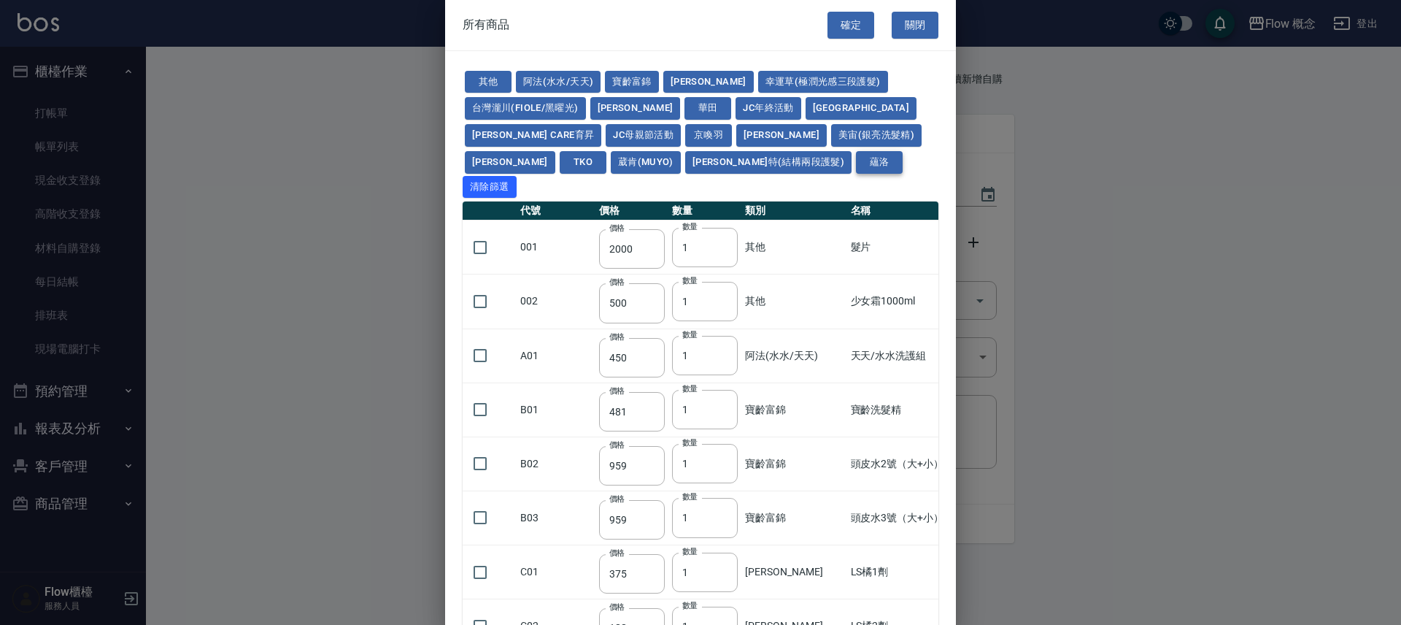
type input "90"
type input "140"
type input "400"
type input "600"
type input "280"
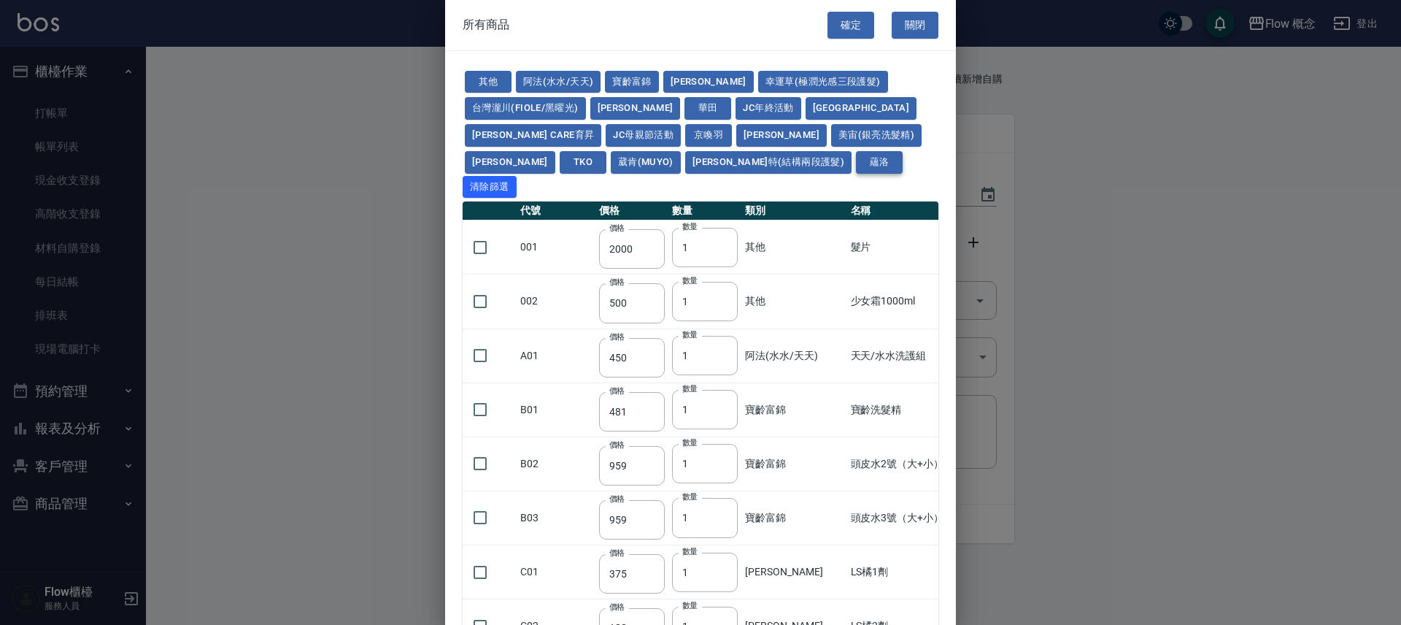
type input "280"
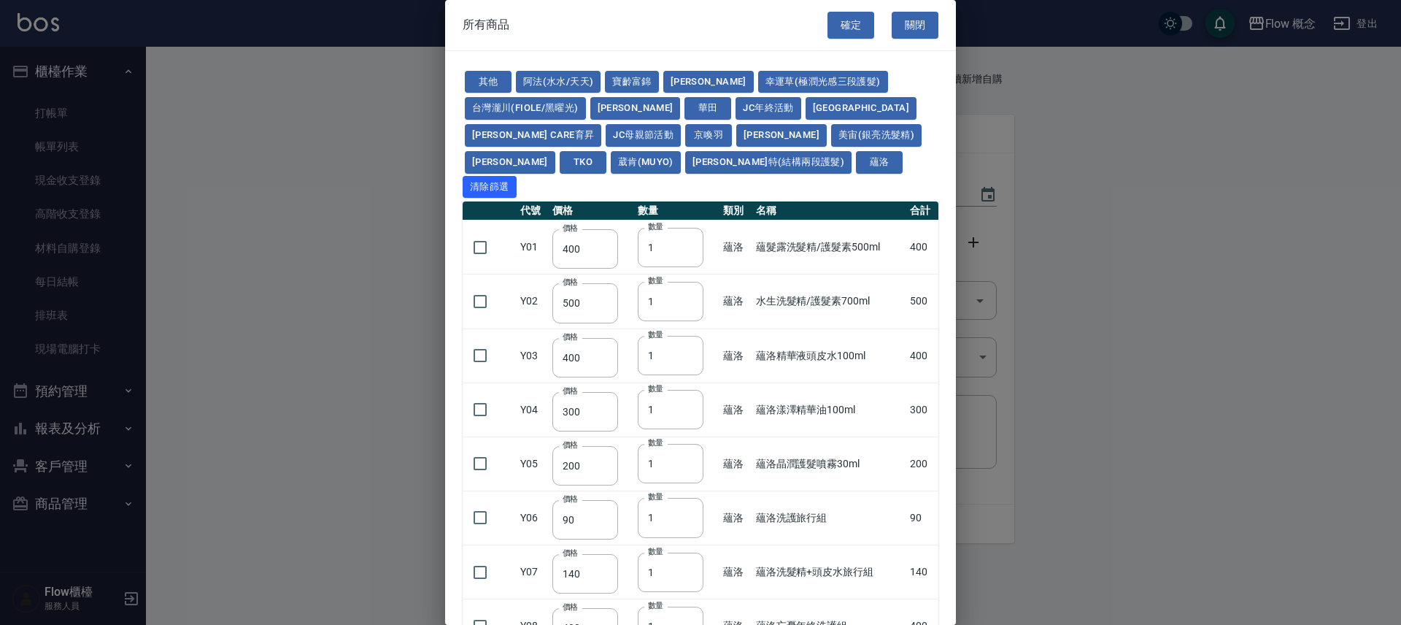
click at [1175, 267] on div at bounding box center [700, 312] width 1401 height 625
click at [1013, 239] on div at bounding box center [700, 312] width 1401 height 625
click at [911, 15] on button "關閉" at bounding box center [915, 25] width 47 height 27
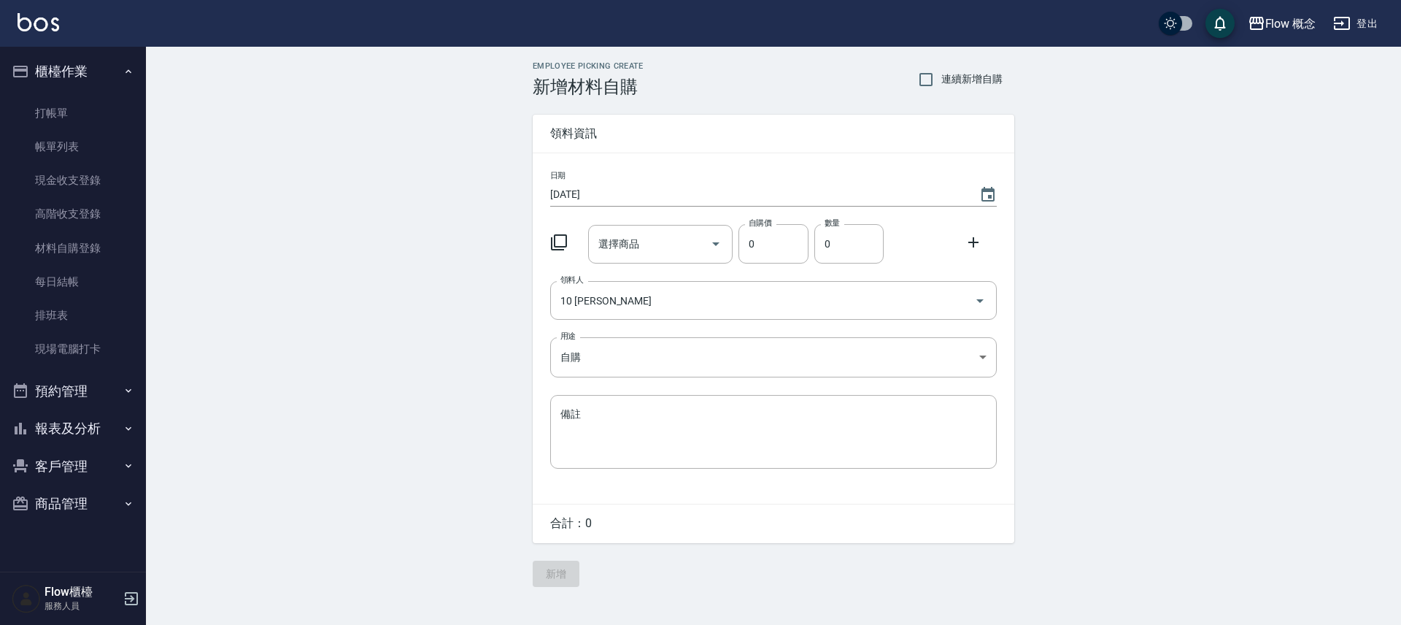
click at [87, 495] on button "商品管理" at bounding box center [73, 503] width 134 height 38
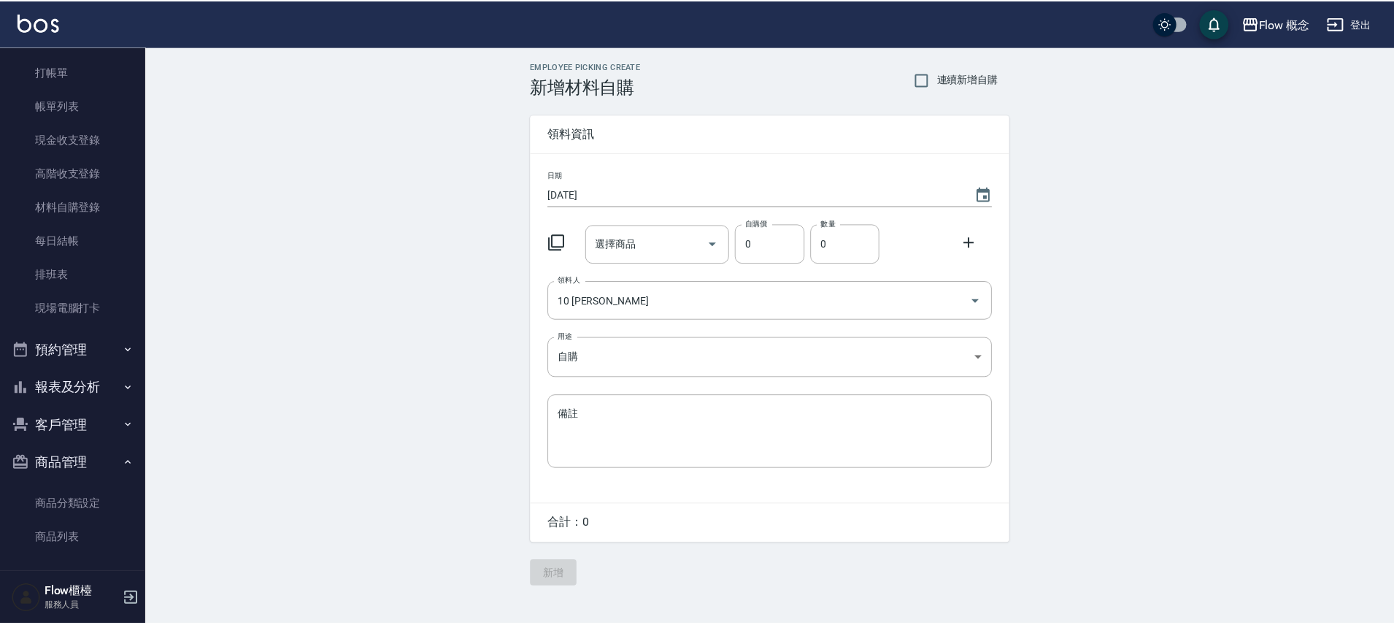
scroll to position [47, 0]
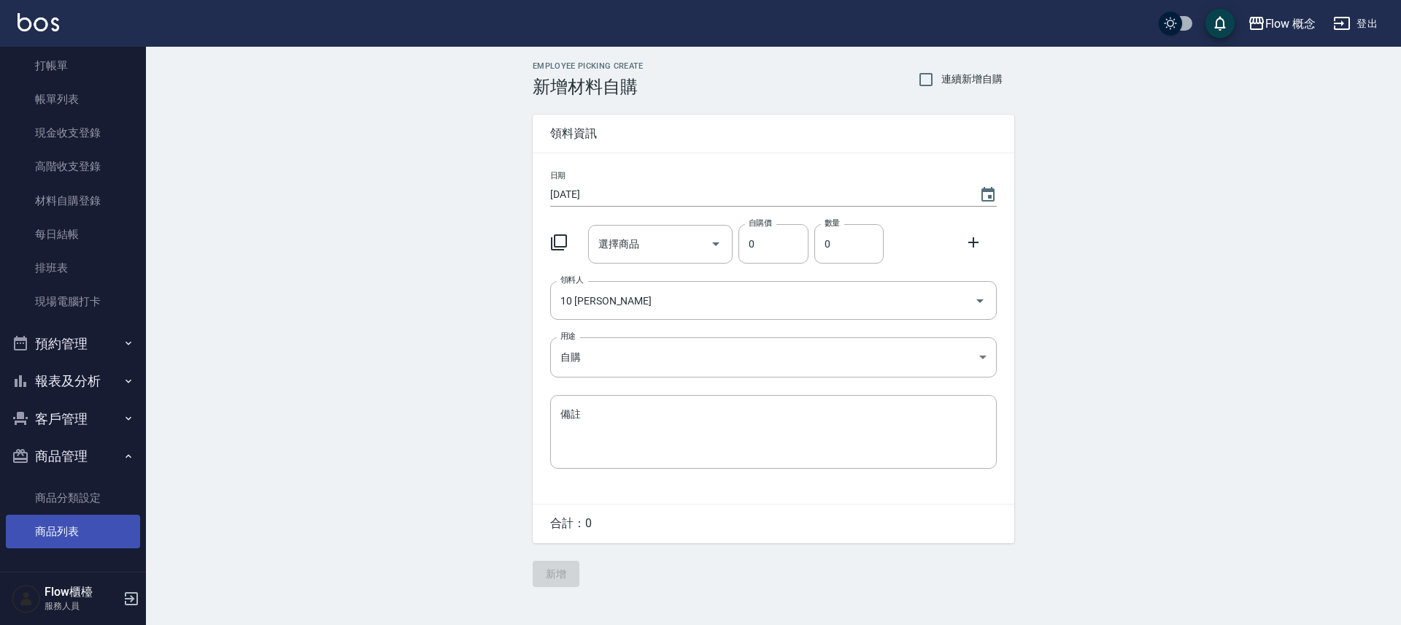
click at [82, 535] on link "商品列表" at bounding box center [73, 531] width 134 height 34
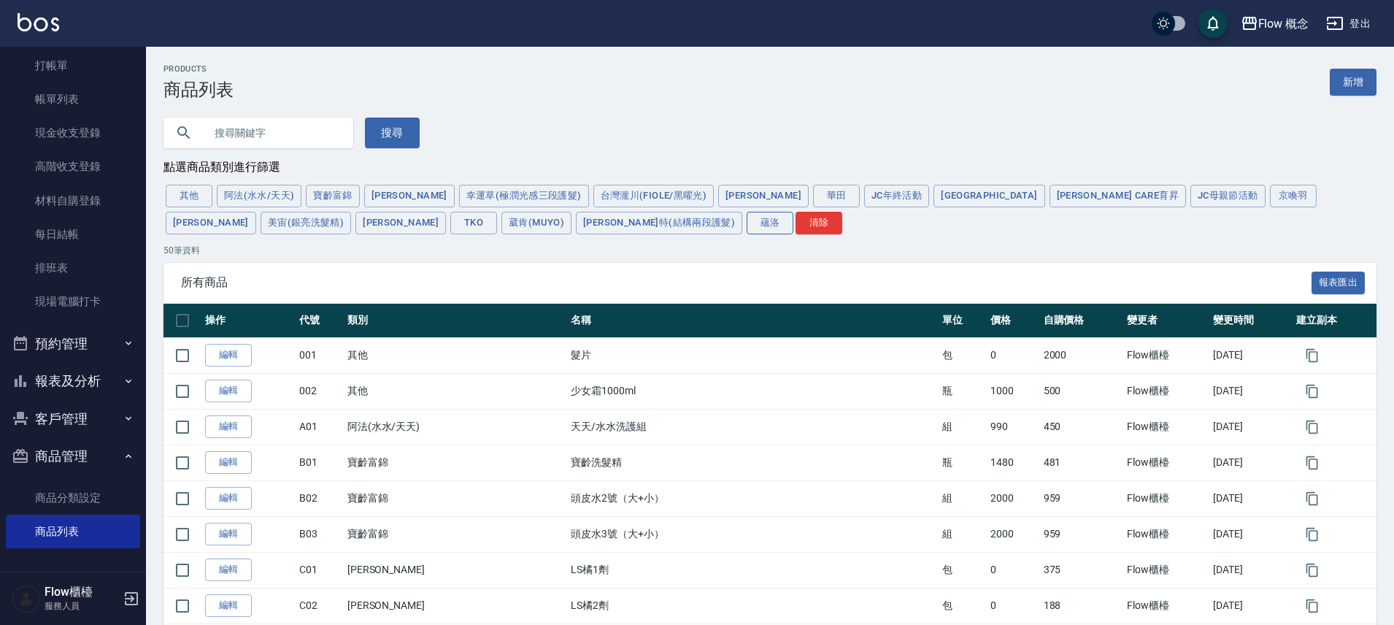
click at [746, 223] on button "蘊洛" at bounding box center [769, 223] width 47 height 23
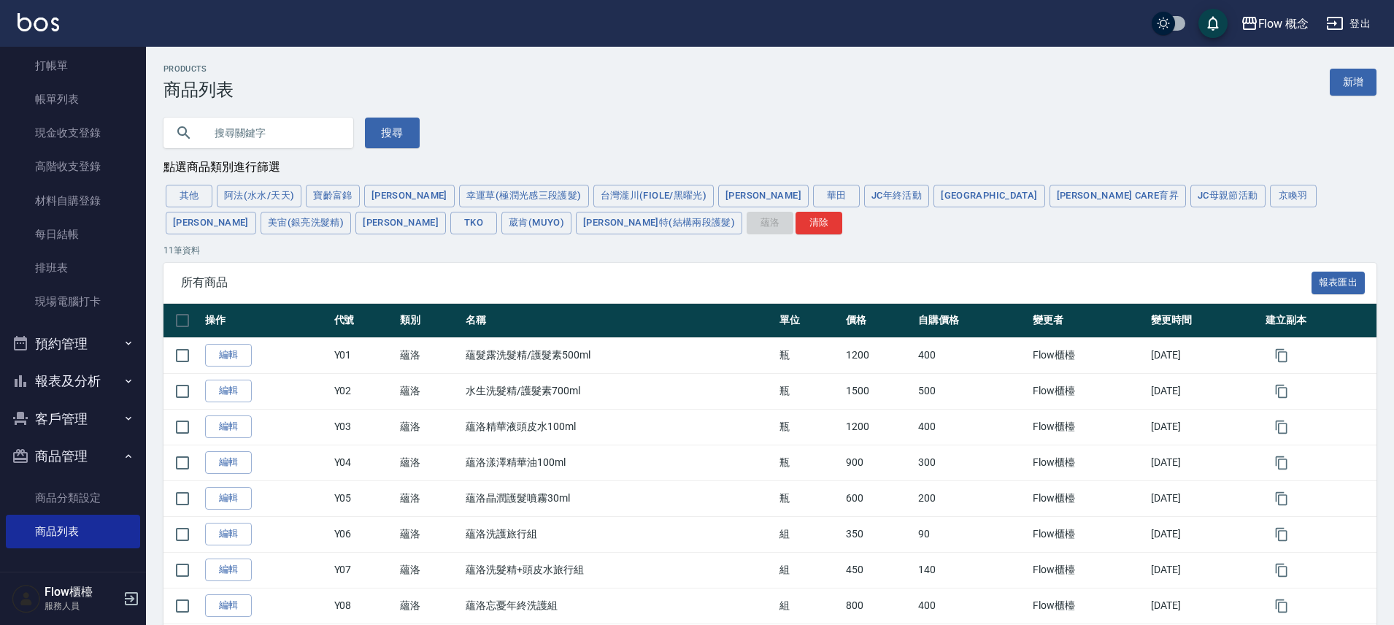
scroll to position [177, 0]
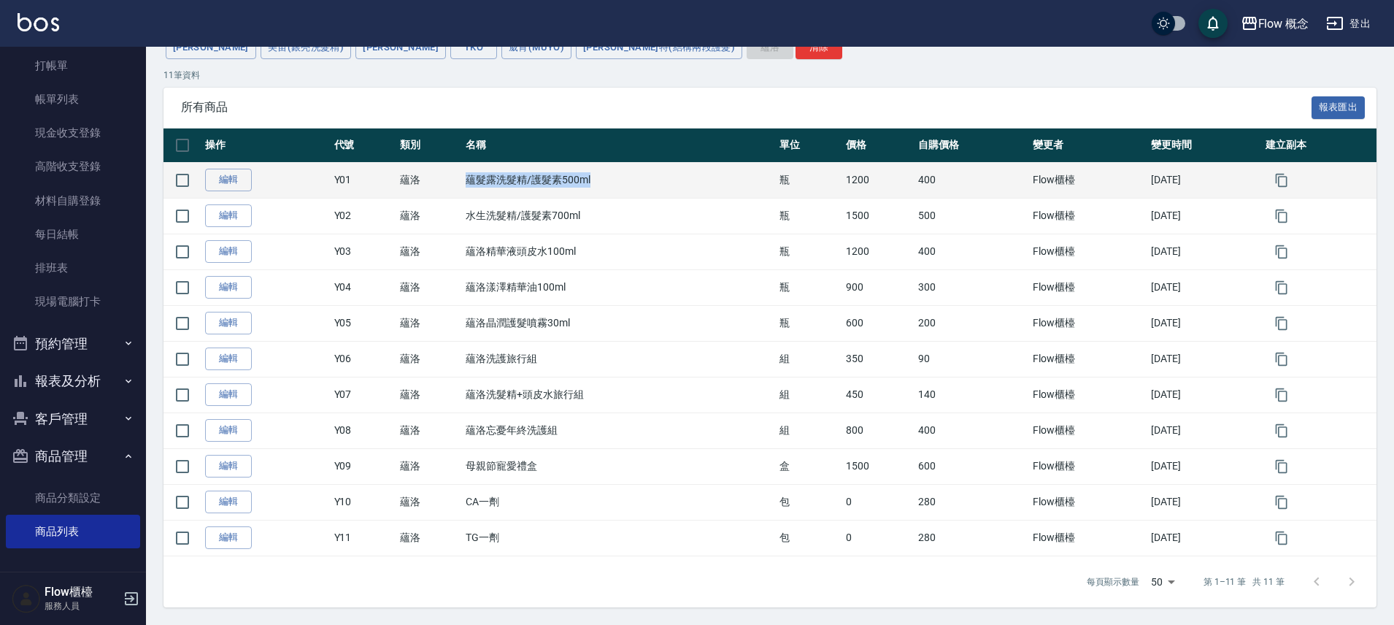
drag, startPoint x: 458, startPoint y: 182, endPoint x: 589, endPoint y: 179, distance: 130.6
click at [589, 179] on td "蘊髮露洗髮精/護髮素500ml" at bounding box center [619, 180] width 314 height 36
copy td "蘊髮露洗髮精/護髮素500ml"
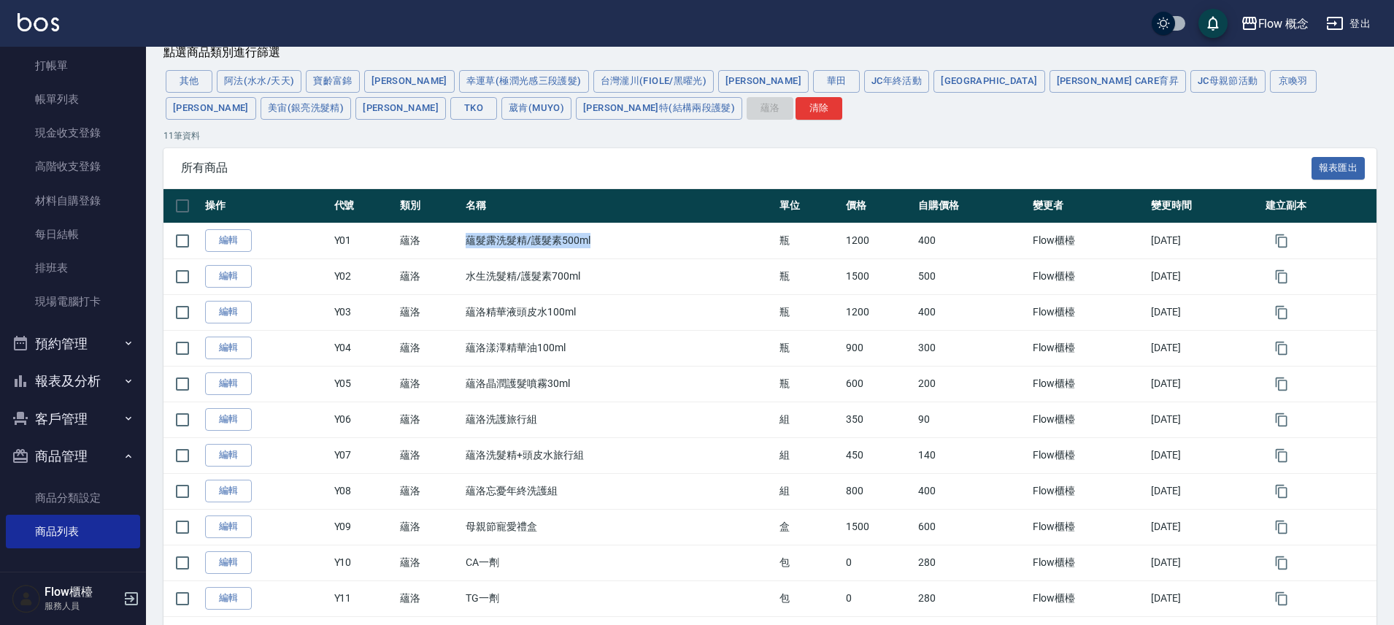
scroll to position [0, 0]
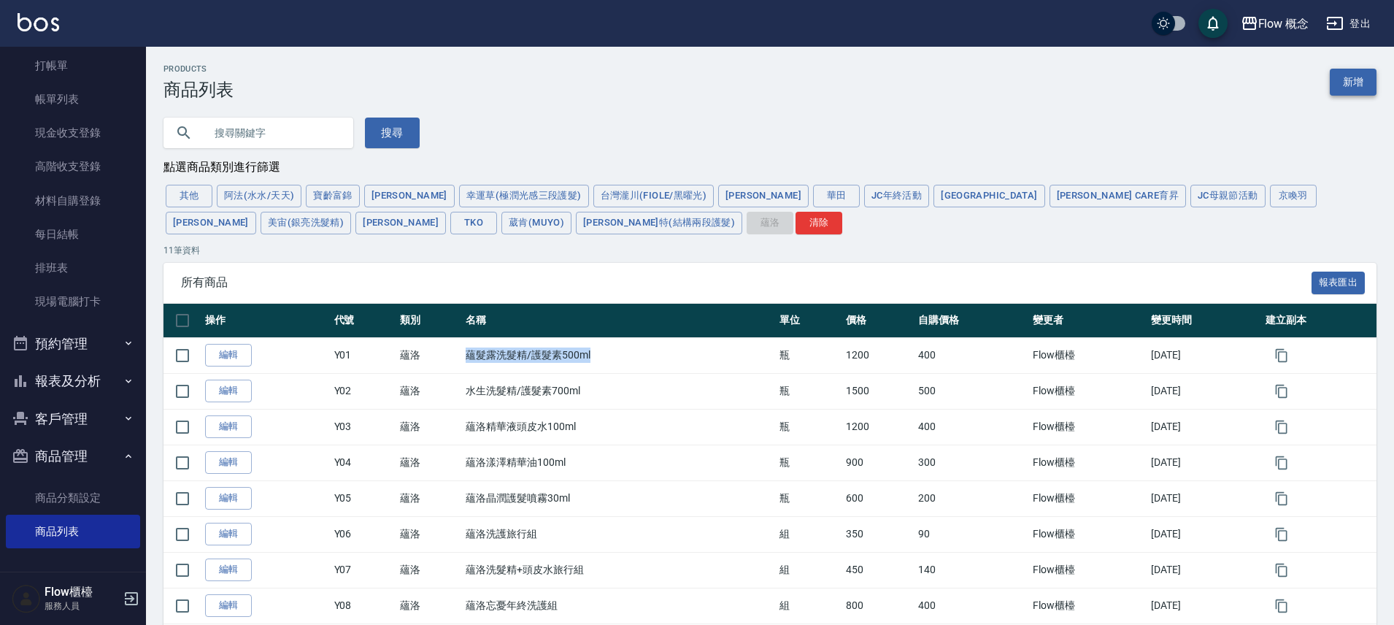
click at [1348, 89] on link "新增" at bounding box center [1352, 82] width 47 height 27
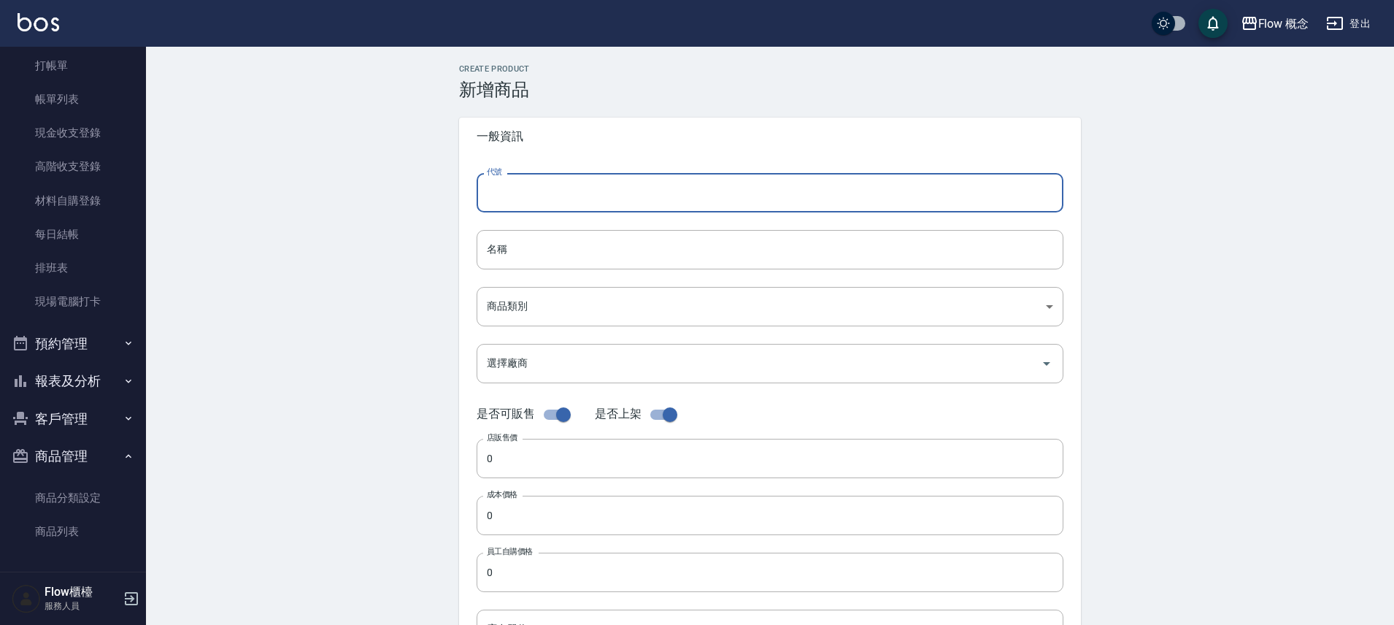
click at [606, 185] on input "代號" at bounding box center [769, 192] width 587 height 39
type input "Y12"
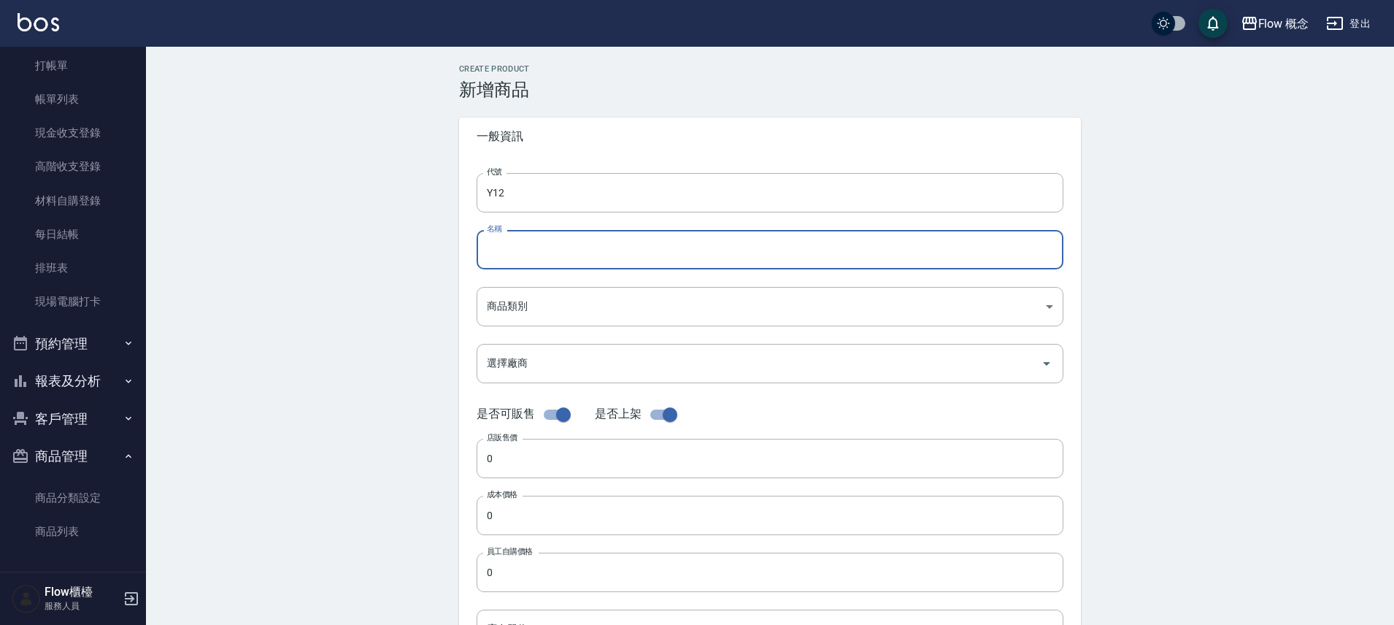
click at [641, 233] on input "名稱" at bounding box center [769, 249] width 587 height 39
paste input "蘊髮露洗髮精/護髮素500ml"
click at [601, 252] on input "蘊髮露洗髮精/護髮素500ml" at bounding box center [769, 249] width 587 height 39
type input "蘊髮露洗髮精/護髮素2000ml"
click at [611, 309] on body "Flow 概念 登出 櫃檯作業 打帳單 帳單列表 現金收支登錄 高階收支登錄 材料自購登錄 每日結帳 排班表 現場電腦打卡 預約管理 預約管理 單日預約紀錄 …" at bounding box center [697, 503] width 1394 height 1007
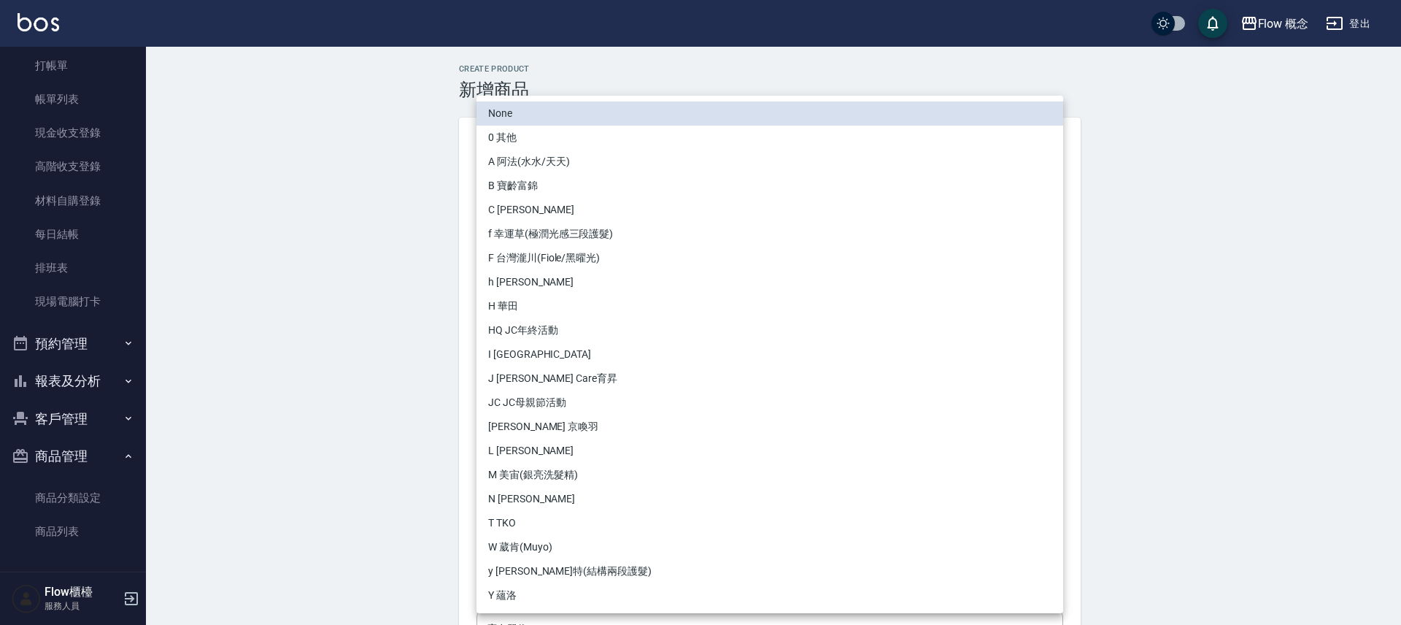
click at [552, 599] on li "Y 蘊洛" at bounding box center [769, 595] width 587 height 24
type input "5659365d-fb74-4082-af30-470e9858df11"
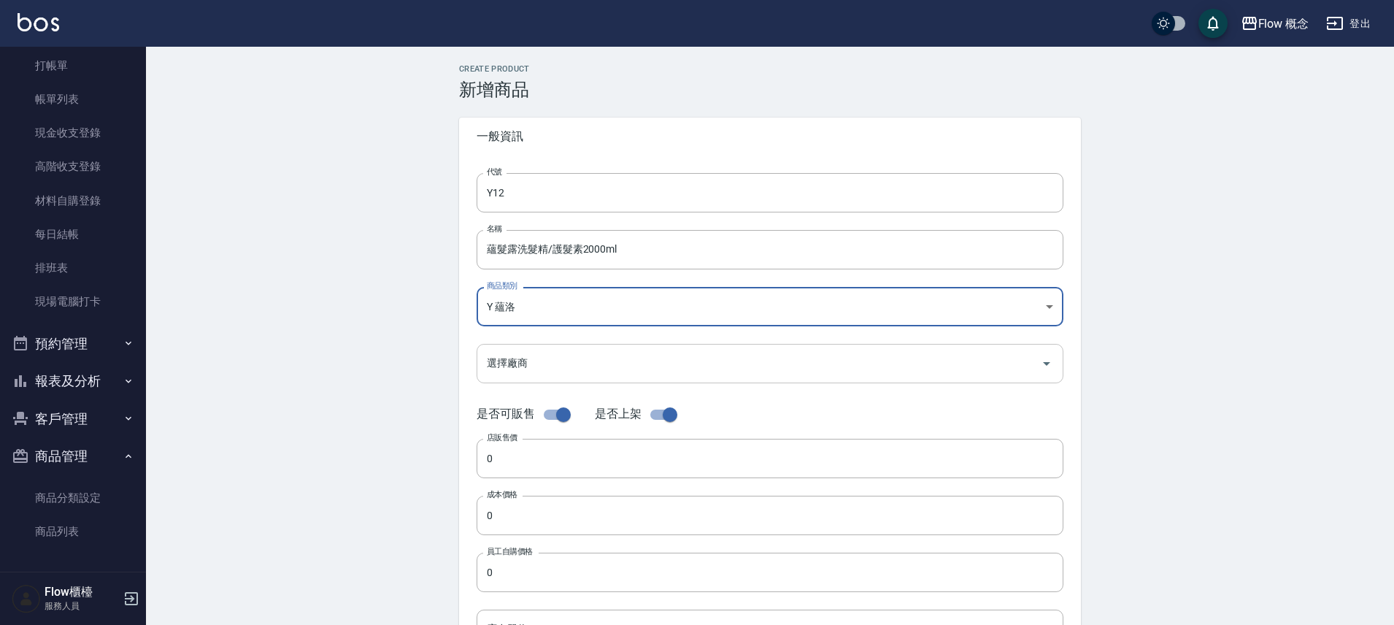
click at [563, 377] on div "選擇廠商" at bounding box center [769, 363] width 587 height 39
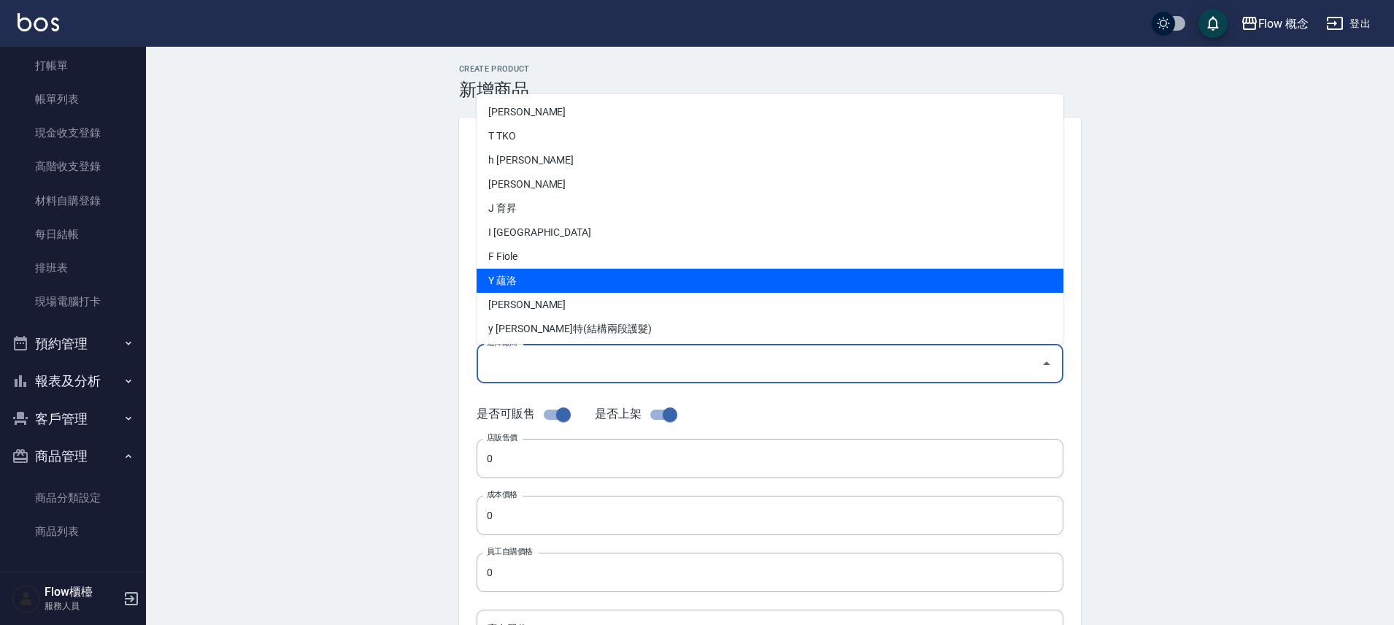
click at [533, 280] on li "Y 蘊洛" at bounding box center [769, 281] width 587 height 24
type input "Y 蘊洛"
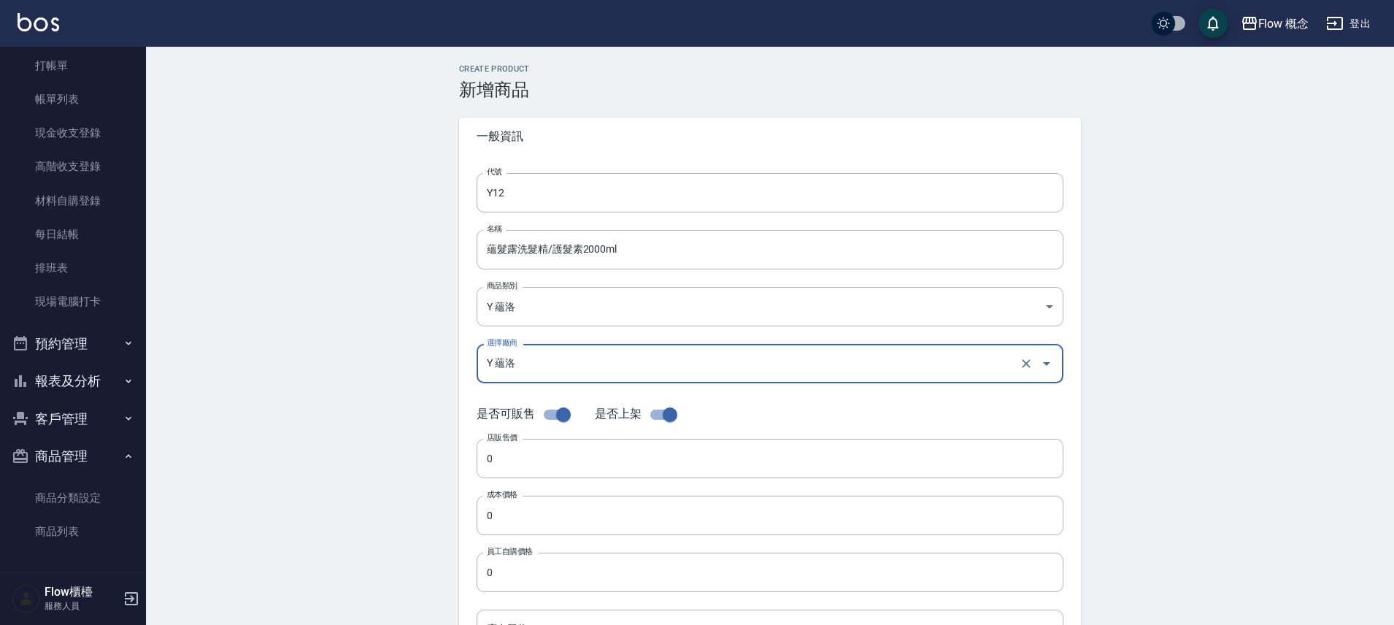
click at [565, 417] on input "checkbox" at bounding box center [563, 415] width 83 height 28
checkbox input "false"
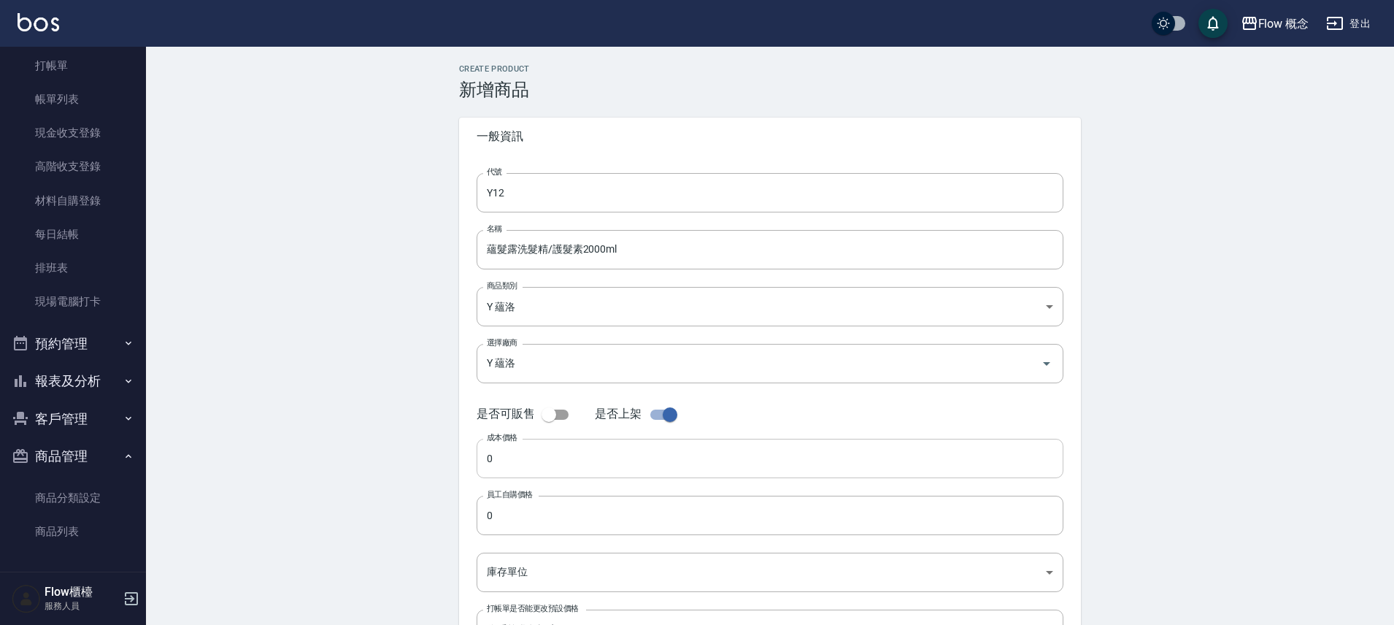
click at [554, 455] on input "0" at bounding box center [769, 458] width 587 height 39
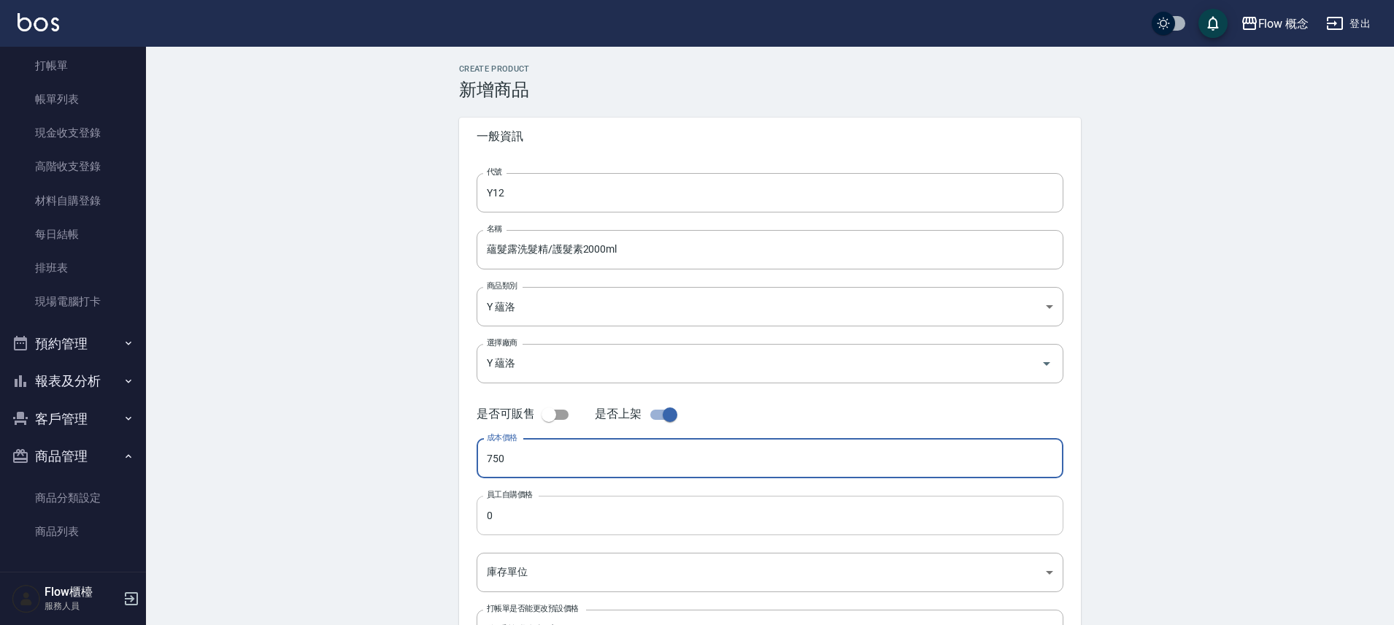
type input "750"
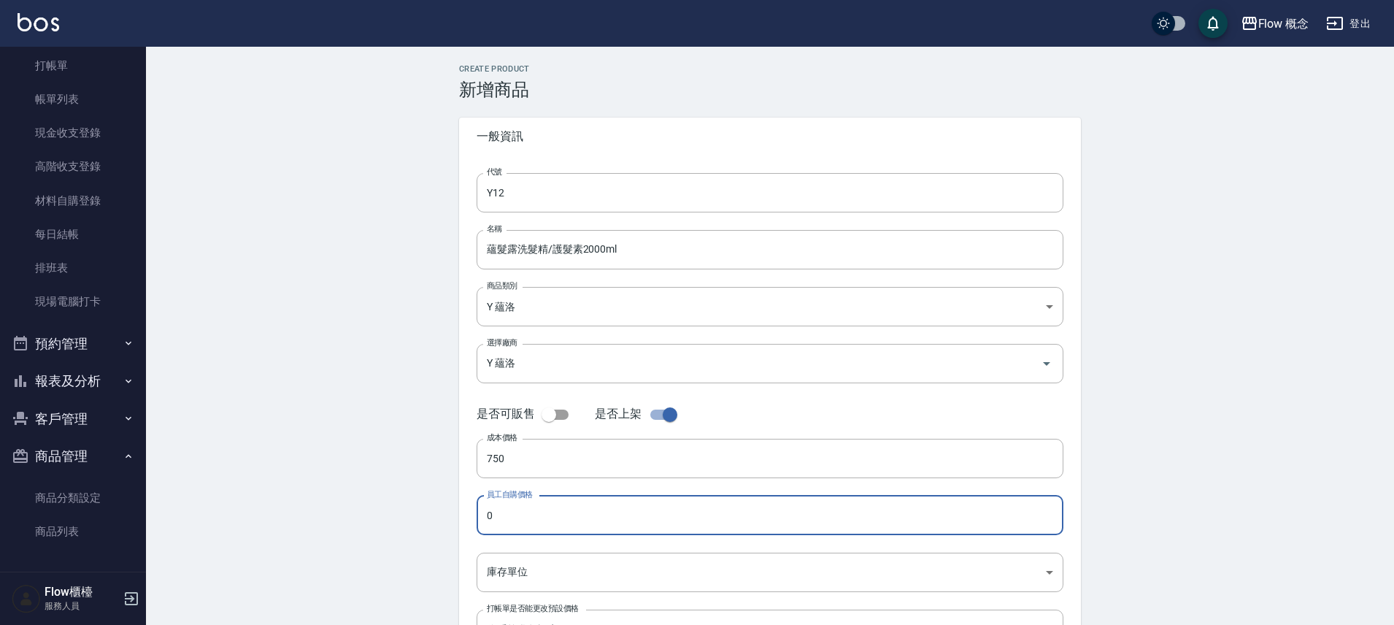
click at [496, 522] on input "0" at bounding box center [769, 514] width 587 height 39
type input "750"
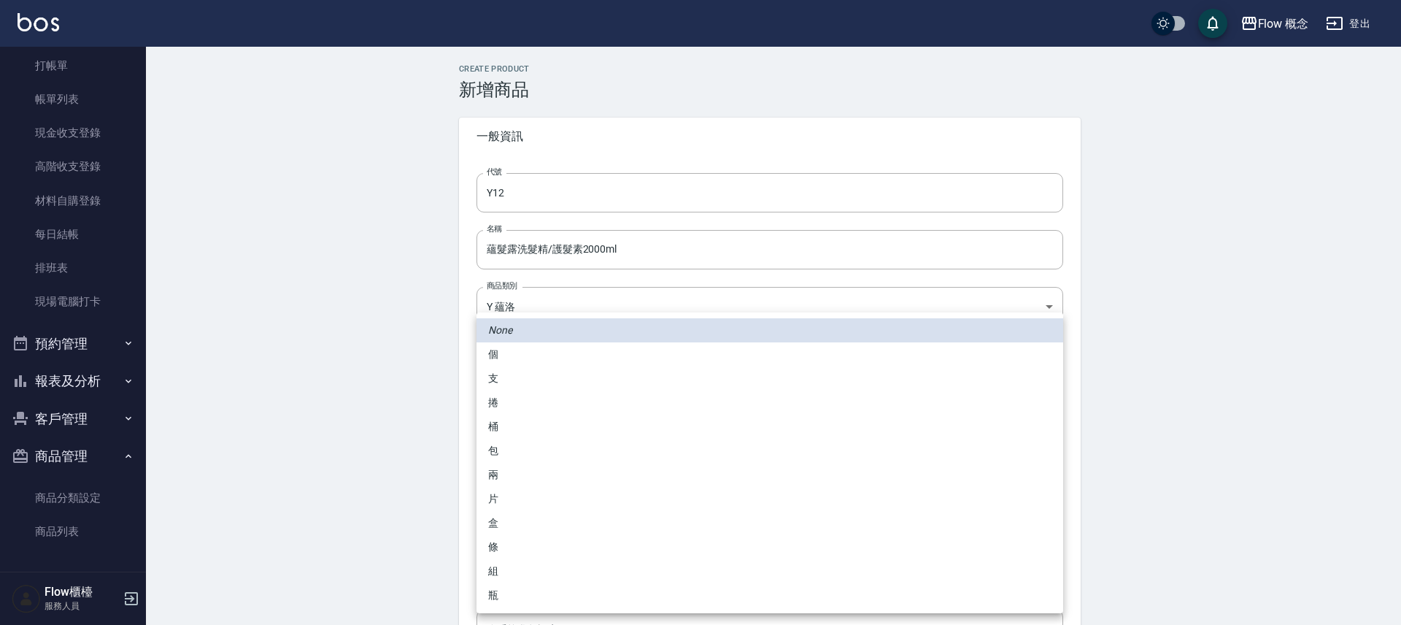
click at [523, 558] on body "Flow 概念 登出 櫃檯作業 打帳單 帳單列表 現金收支登錄 高階收支登錄 材料自購登錄 每日結帳 排班表 現場電腦打卡 預約管理 預約管理 單日預約紀錄 …" at bounding box center [700, 373] width 1401 height 746
click at [507, 591] on li "瓶" at bounding box center [769, 595] width 587 height 24
type input "瓶"
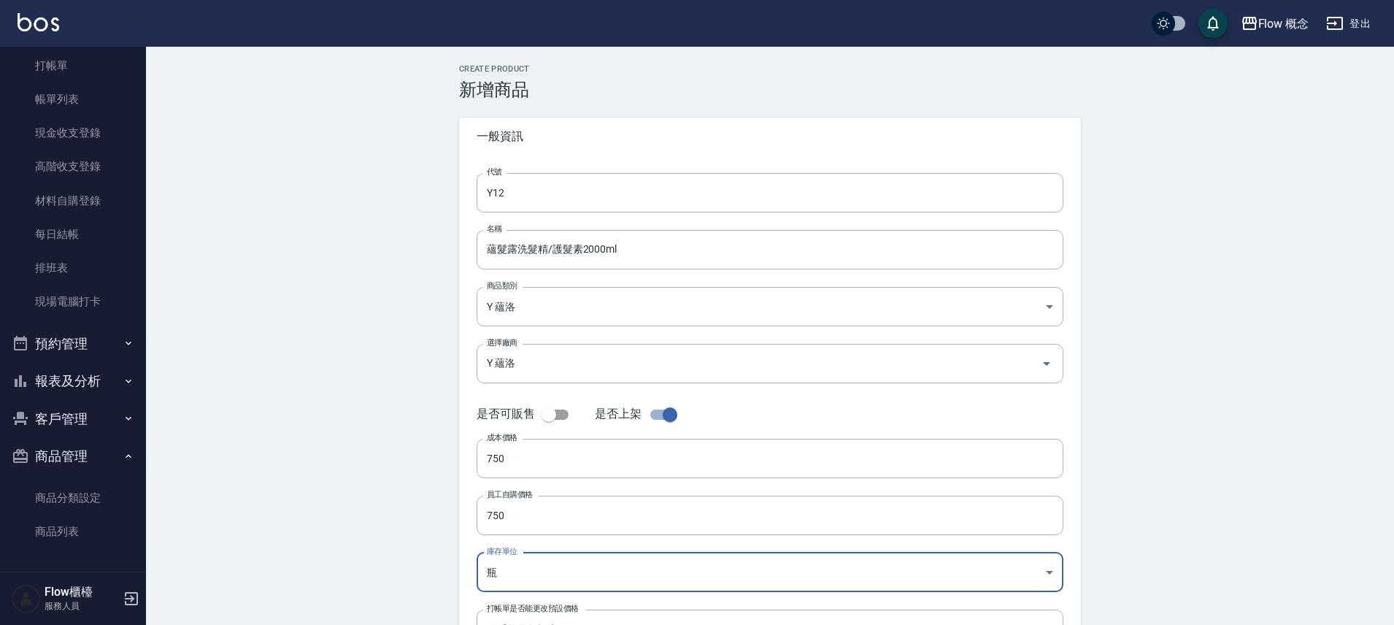
click at [350, 513] on div "Create Product 新增商品 一般資訊 代號 Y12 代號 名稱 蘊髮露洗髮精/護髮素2000ml 名稱 商品類別 Y 蘊洛 5659365d-…" at bounding box center [770, 396] width 1248 height 699
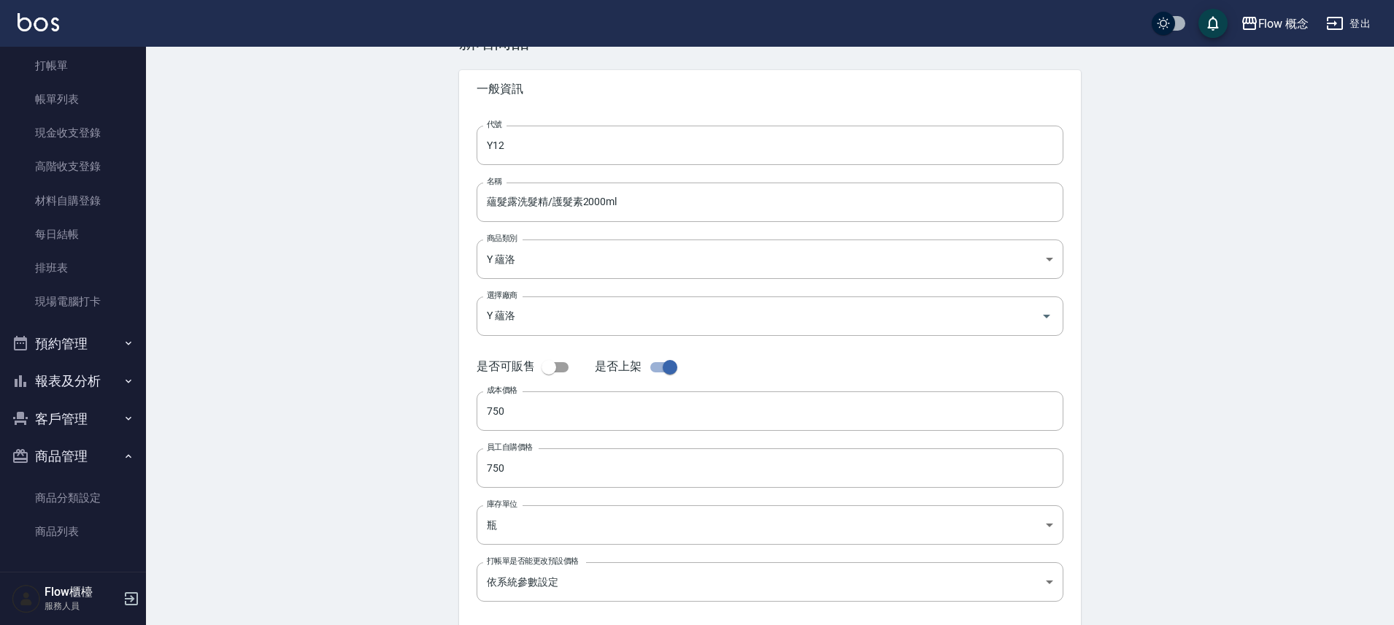
scroll to position [121, 0]
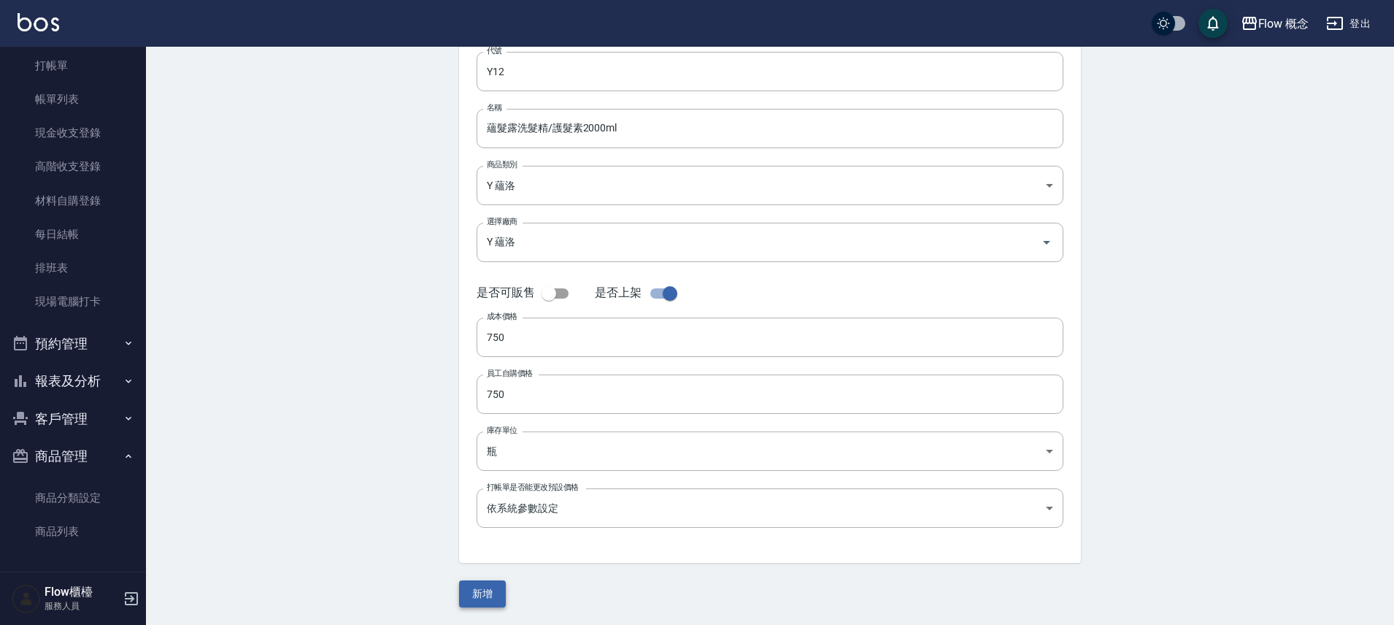
click at [490, 598] on button "新增" at bounding box center [482, 593] width 47 height 27
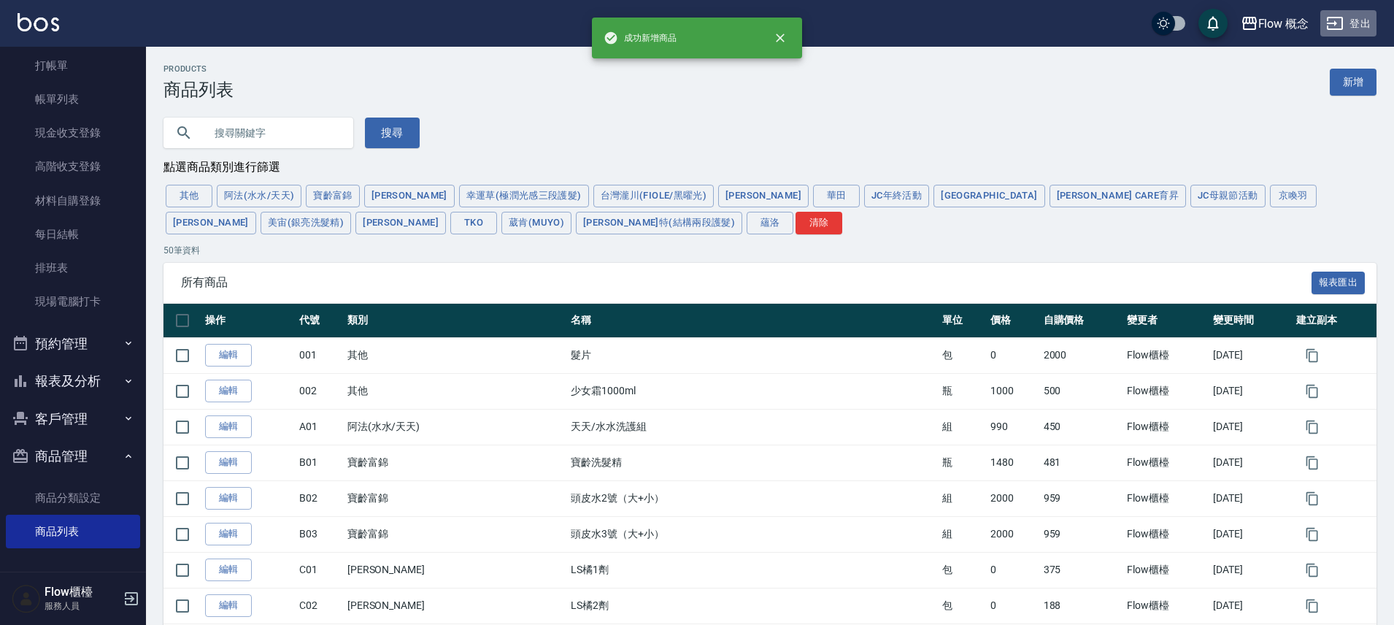
click at [1349, 25] on button "登出" at bounding box center [1348, 23] width 56 height 27
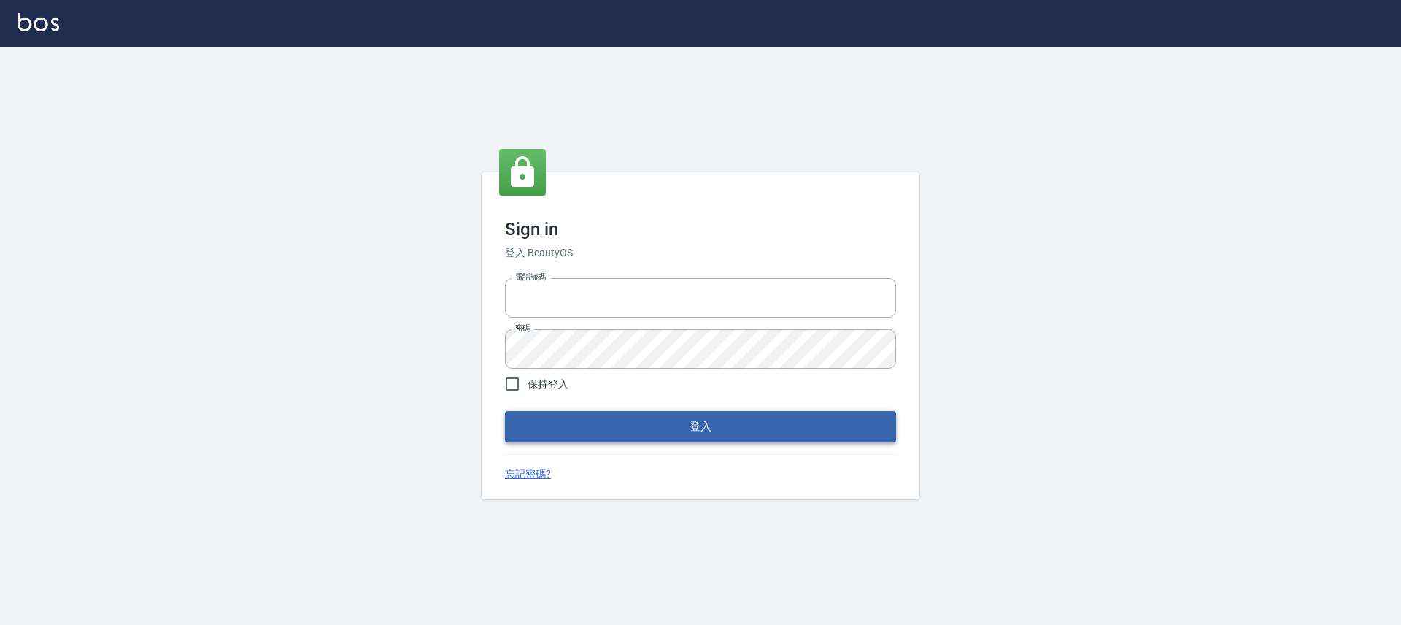
type input "25170116"
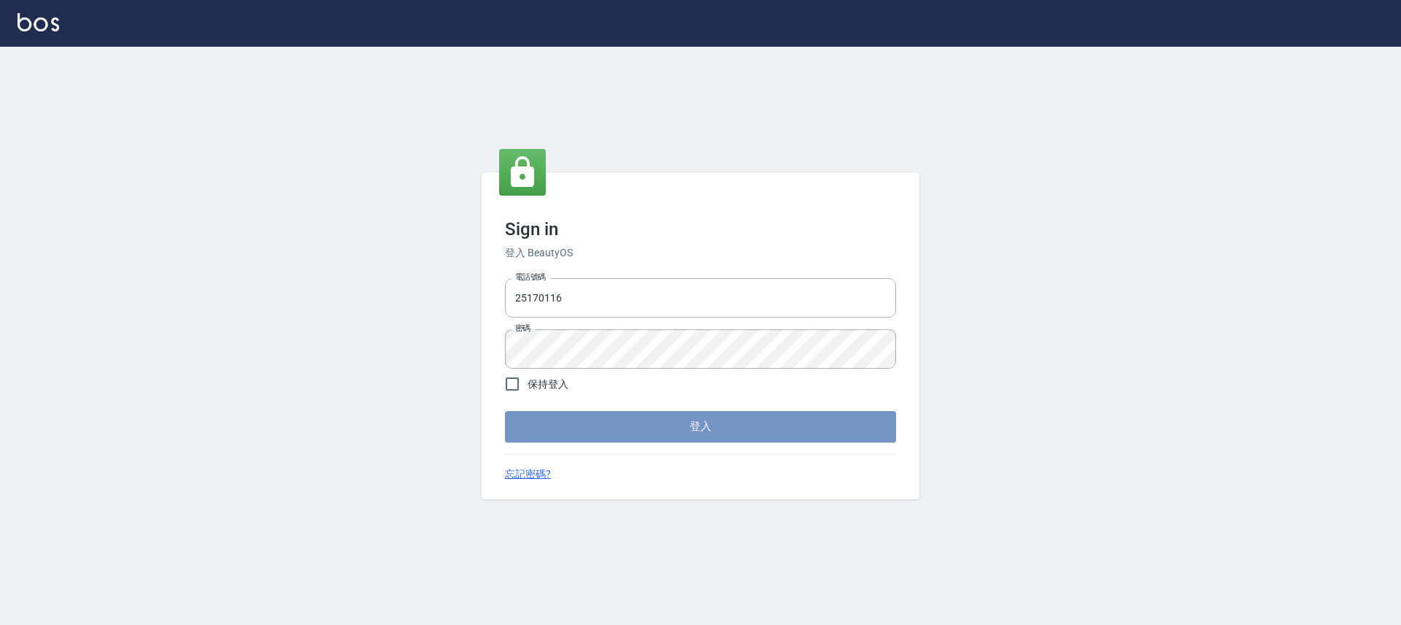
click at [700, 424] on button "登入" at bounding box center [700, 426] width 391 height 31
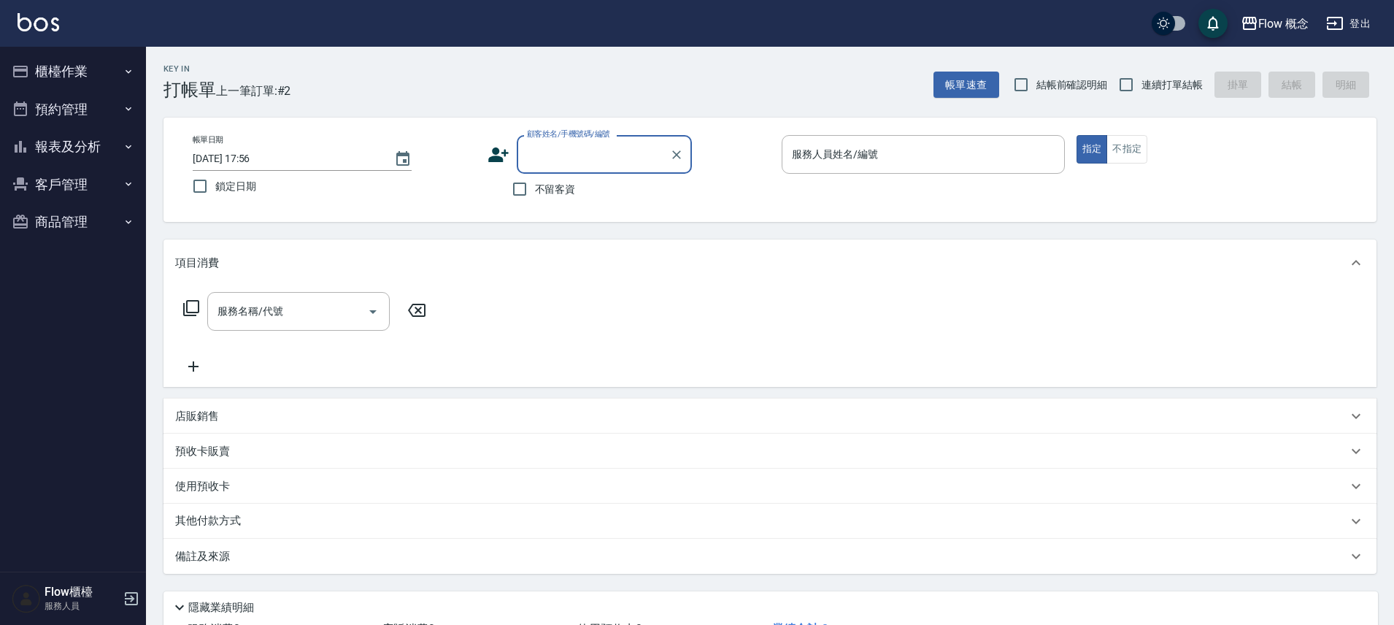
click at [96, 79] on button "櫃檯作業" at bounding box center [73, 72] width 134 height 38
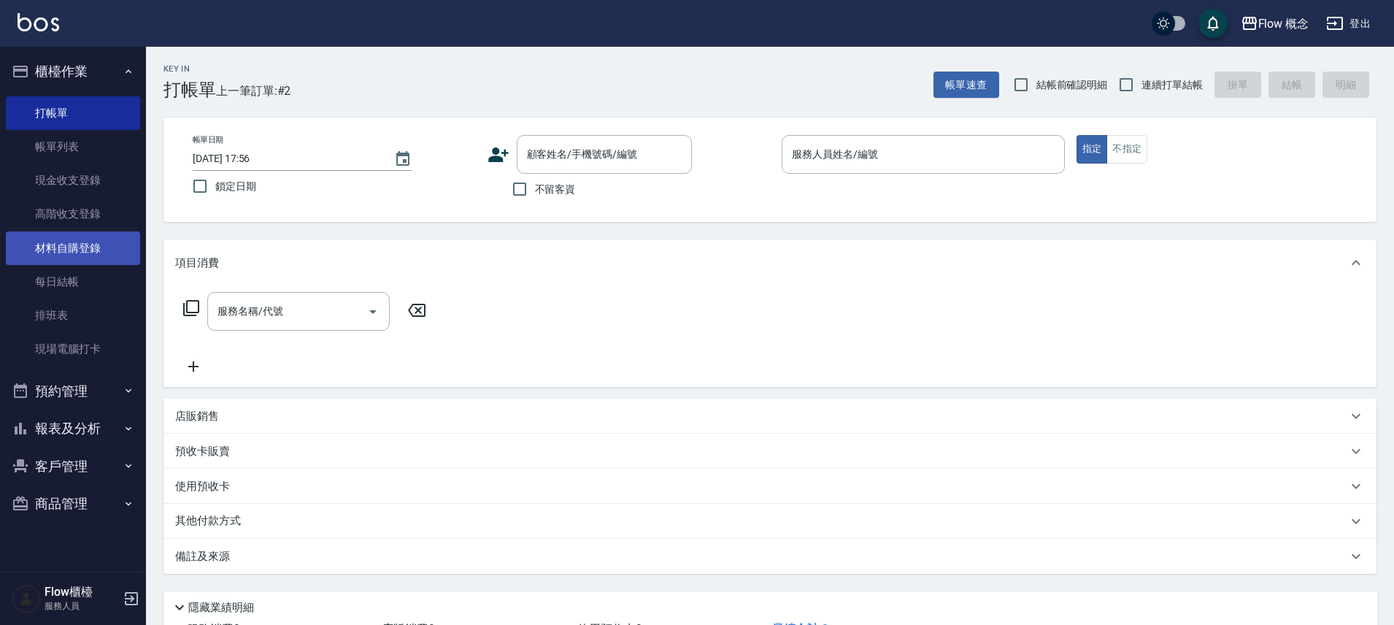
click at [96, 246] on link "材料自購登錄" at bounding box center [73, 248] width 134 height 34
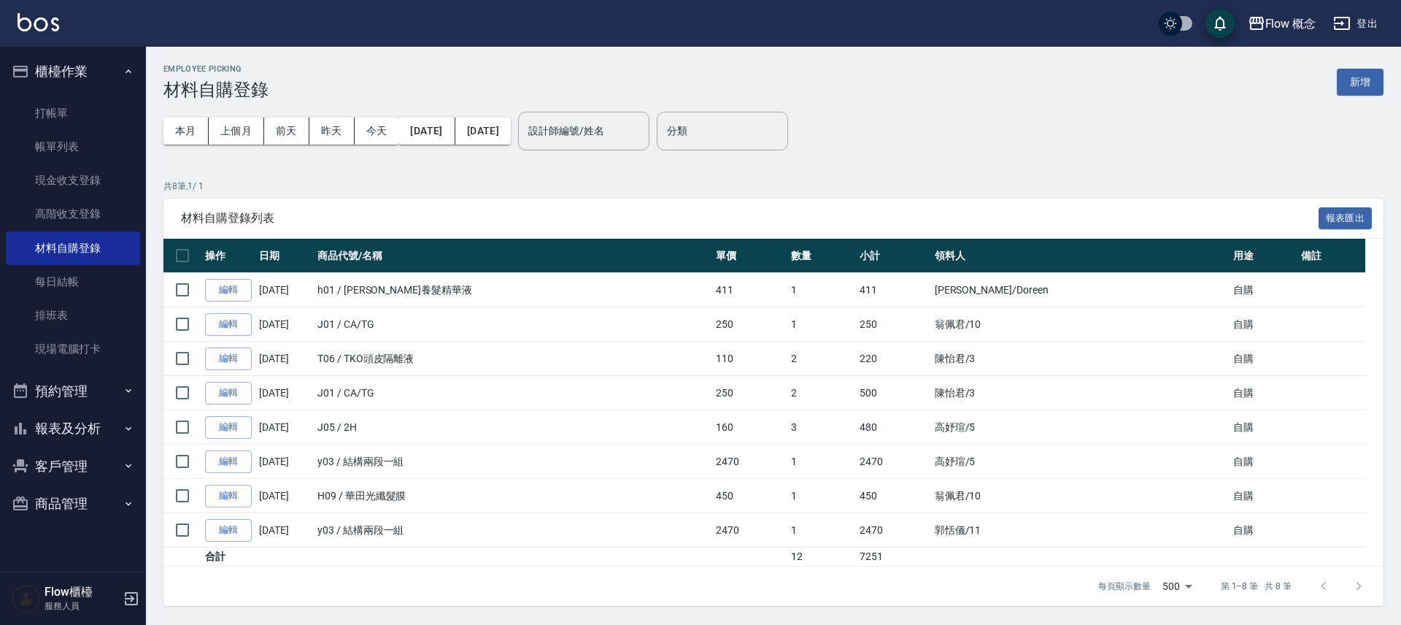
click at [1354, 96] on div "Employee Picking 材料自購登錄 新增" at bounding box center [773, 82] width 1220 height 36
click at [1370, 81] on button "新增" at bounding box center [1360, 82] width 47 height 27
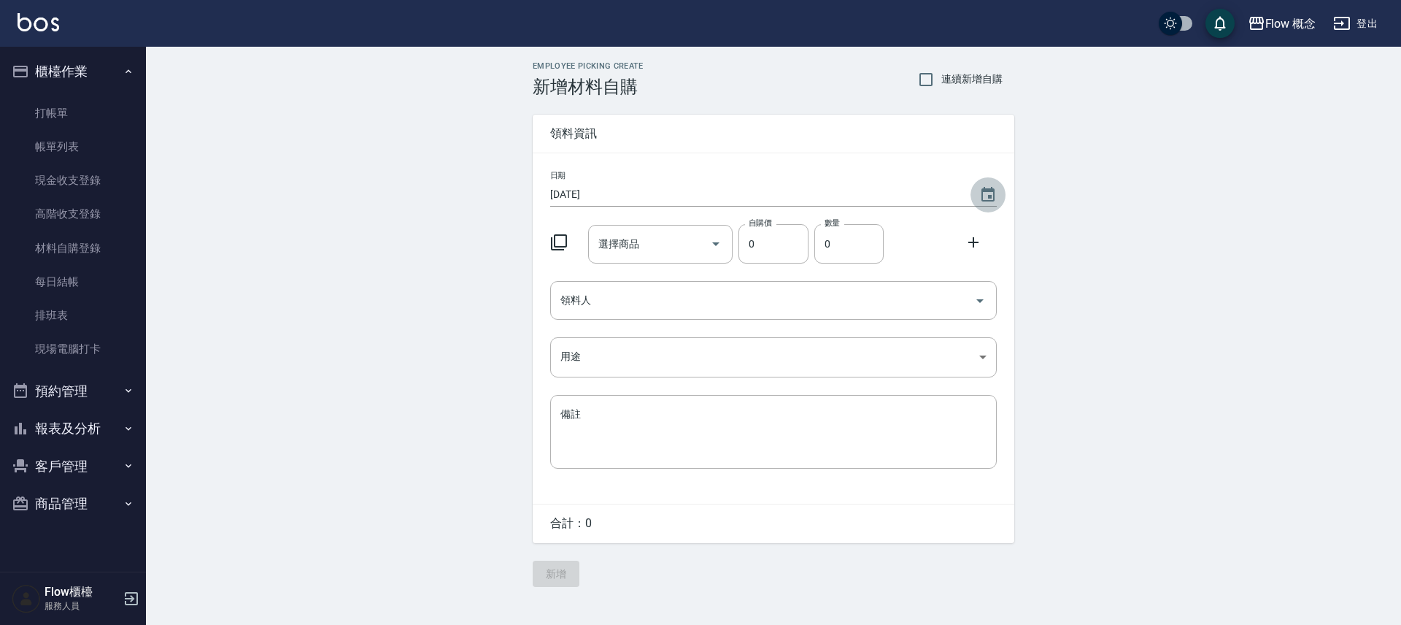
click at [984, 190] on icon "Choose date, selected date is 2025-09-23" at bounding box center [987, 194] width 13 height 15
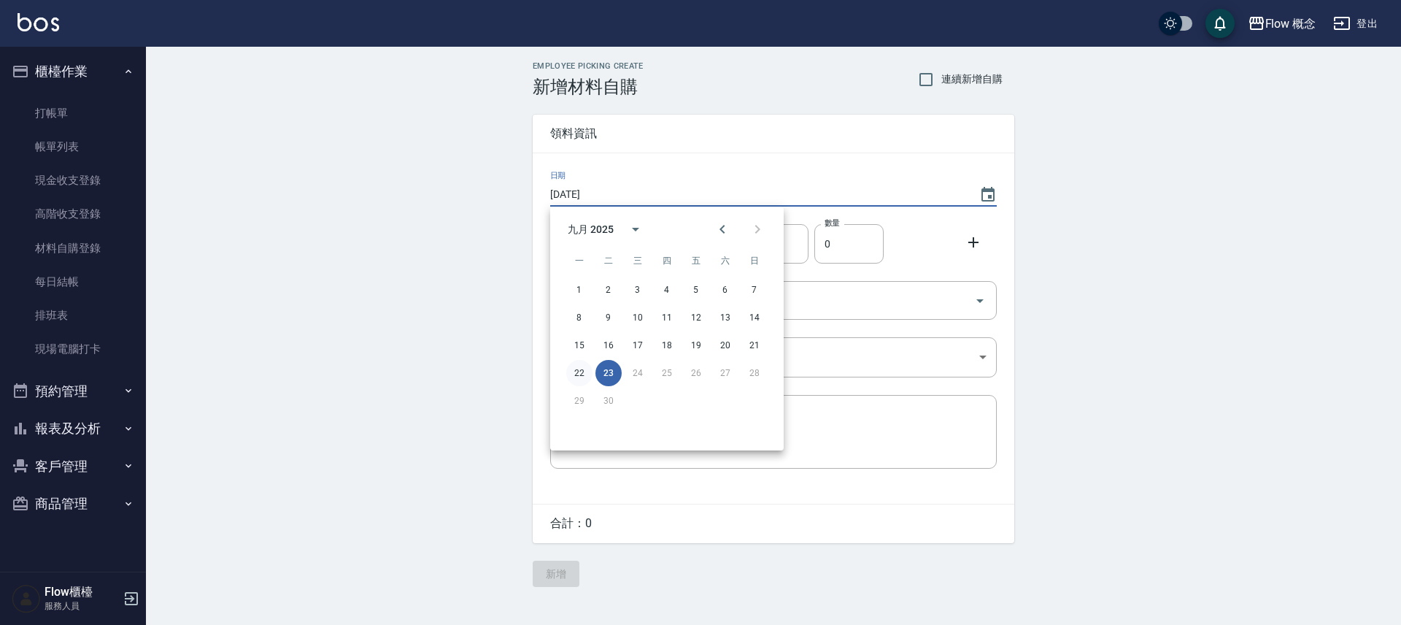
click at [576, 369] on button "22" at bounding box center [579, 373] width 26 height 26
type input "[DATE]"
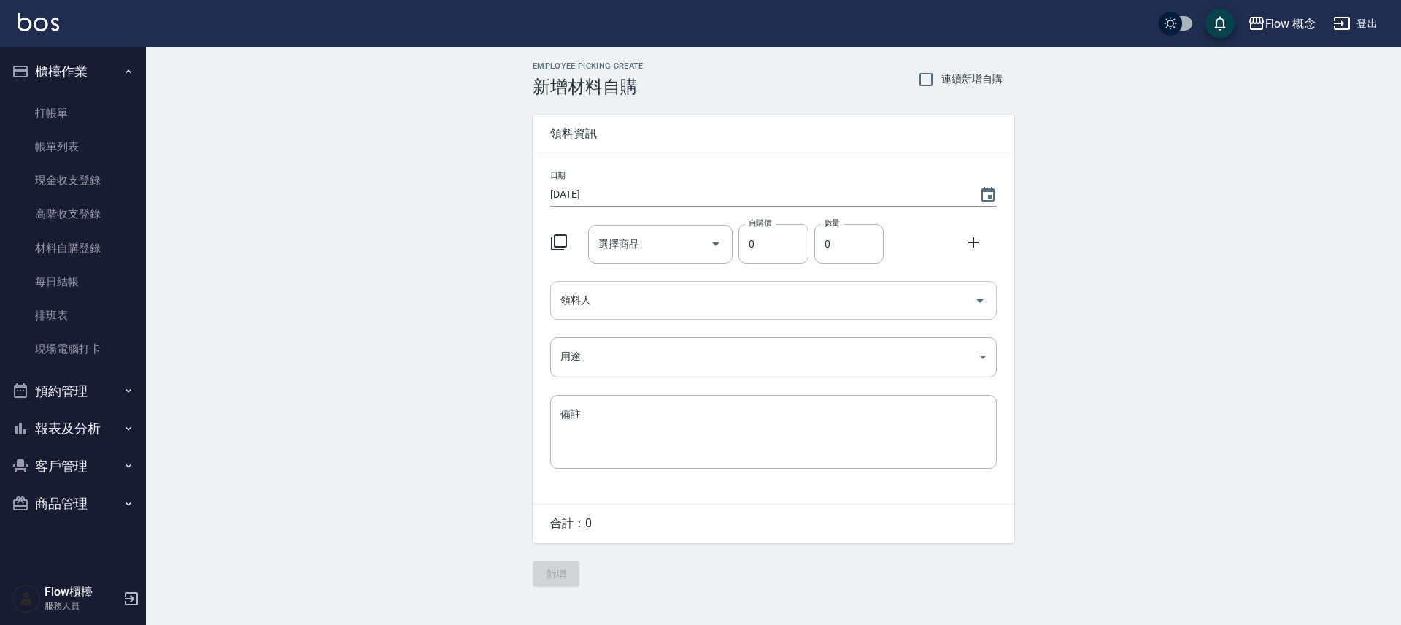
click at [606, 292] on input "領料人" at bounding box center [763, 300] width 412 height 26
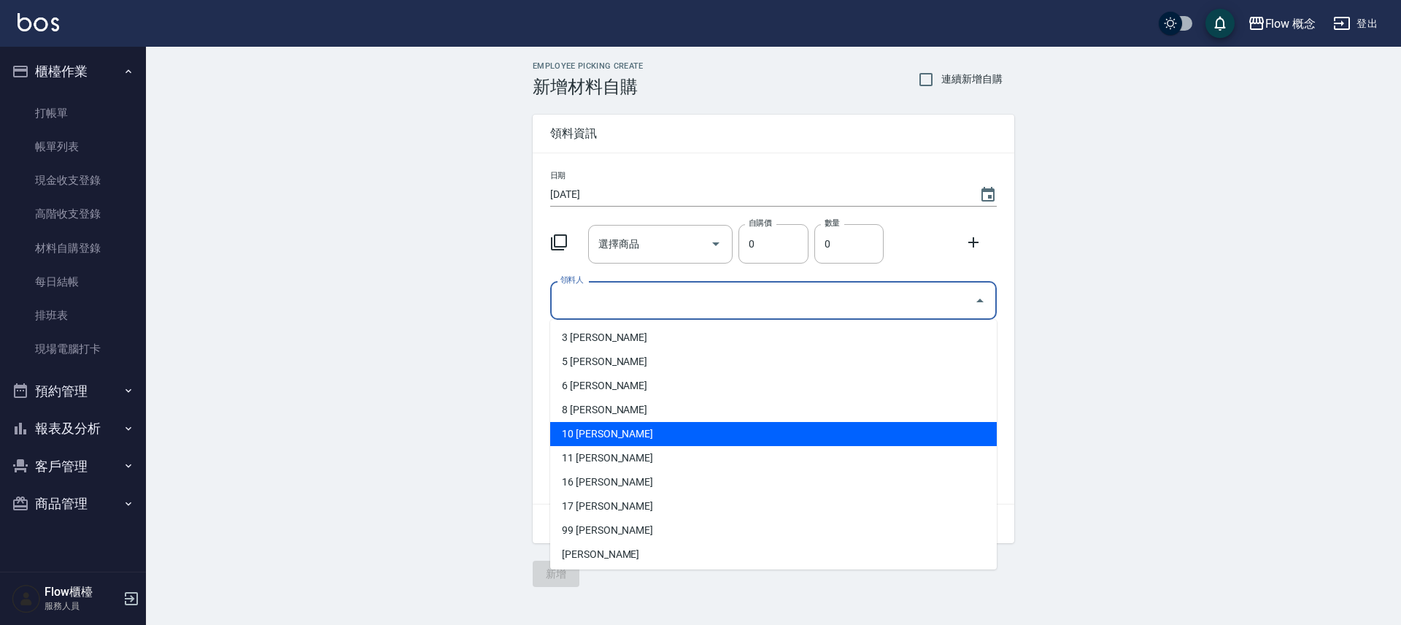
click at [591, 431] on li "10 翁佩君" at bounding box center [773, 434] width 447 height 24
type input "翁佩君"
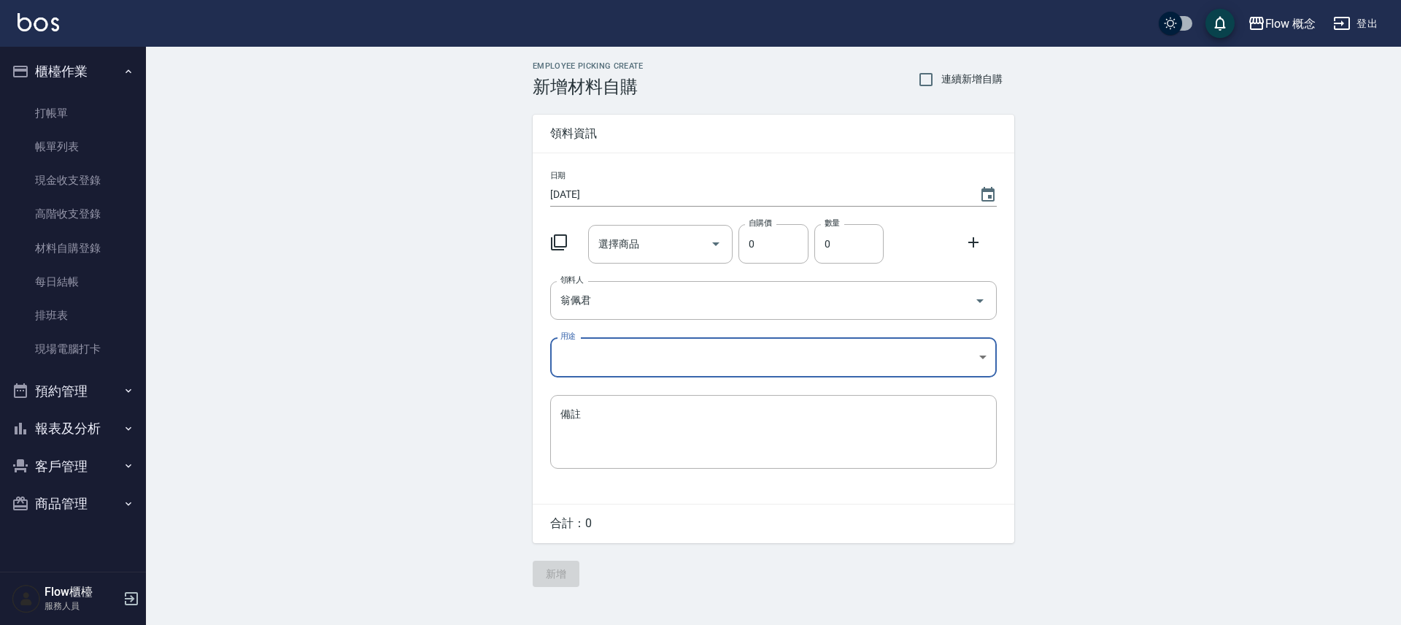
click at [585, 356] on body "Flow 概念 登出 櫃檯作業 打帳單 帳單列表 現金收支登錄 高階收支登錄 材料自購登錄 每日結帳 排班表 現場電腦打卡 預約管理 預約管理 單日預約紀錄 …" at bounding box center [700, 312] width 1401 height 625
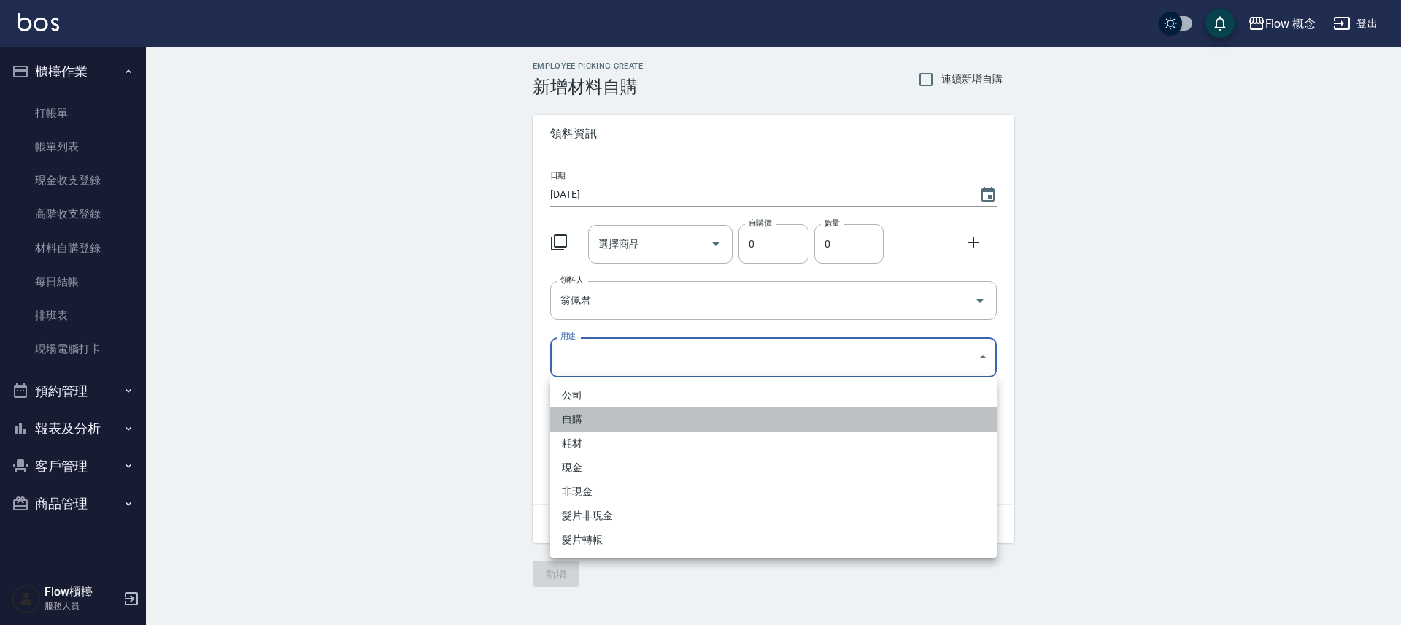
click at [582, 421] on li "自購" at bounding box center [773, 419] width 447 height 24
type input "自購"
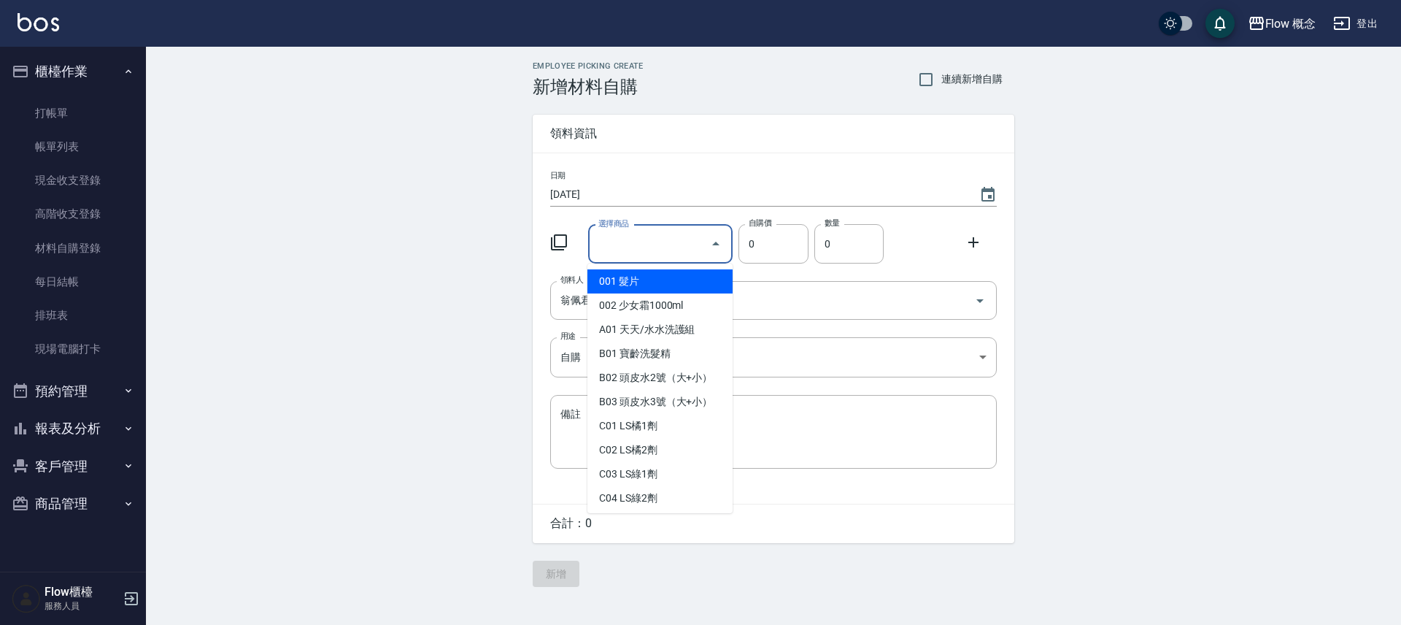
click at [625, 247] on input "選擇商品" at bounding box center [650, 244] width 110 height 26
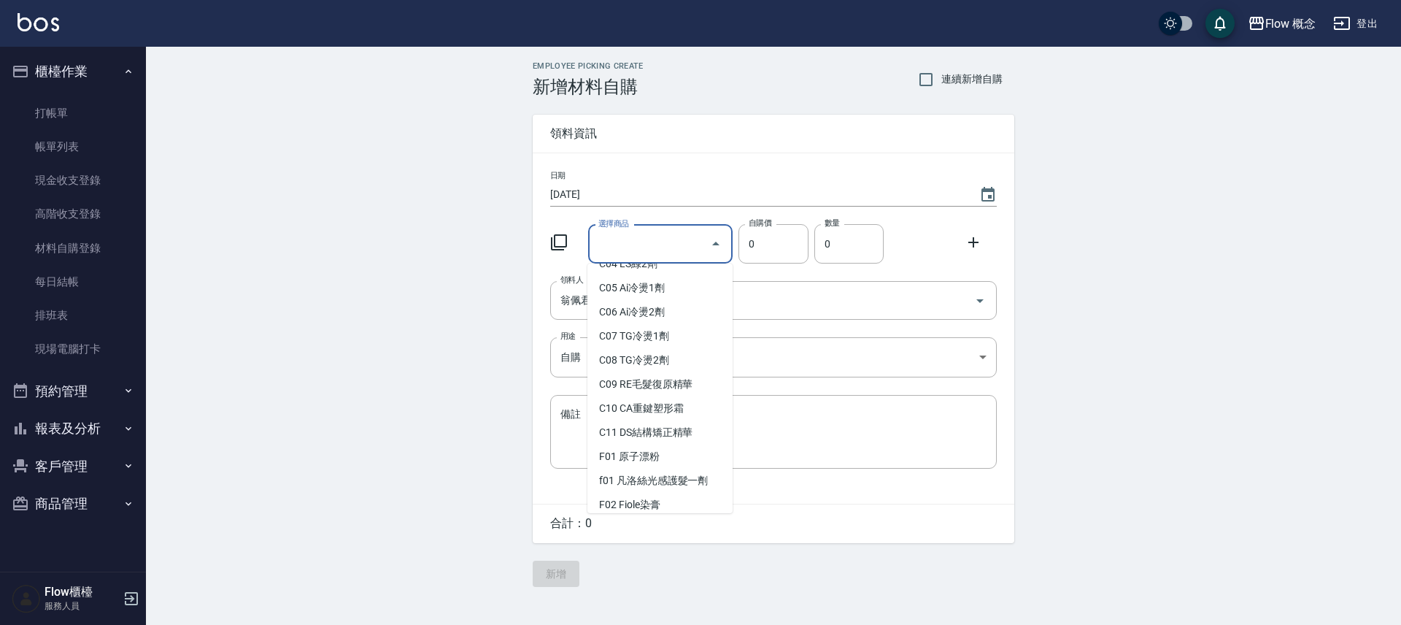
scroll to position [304, 0]
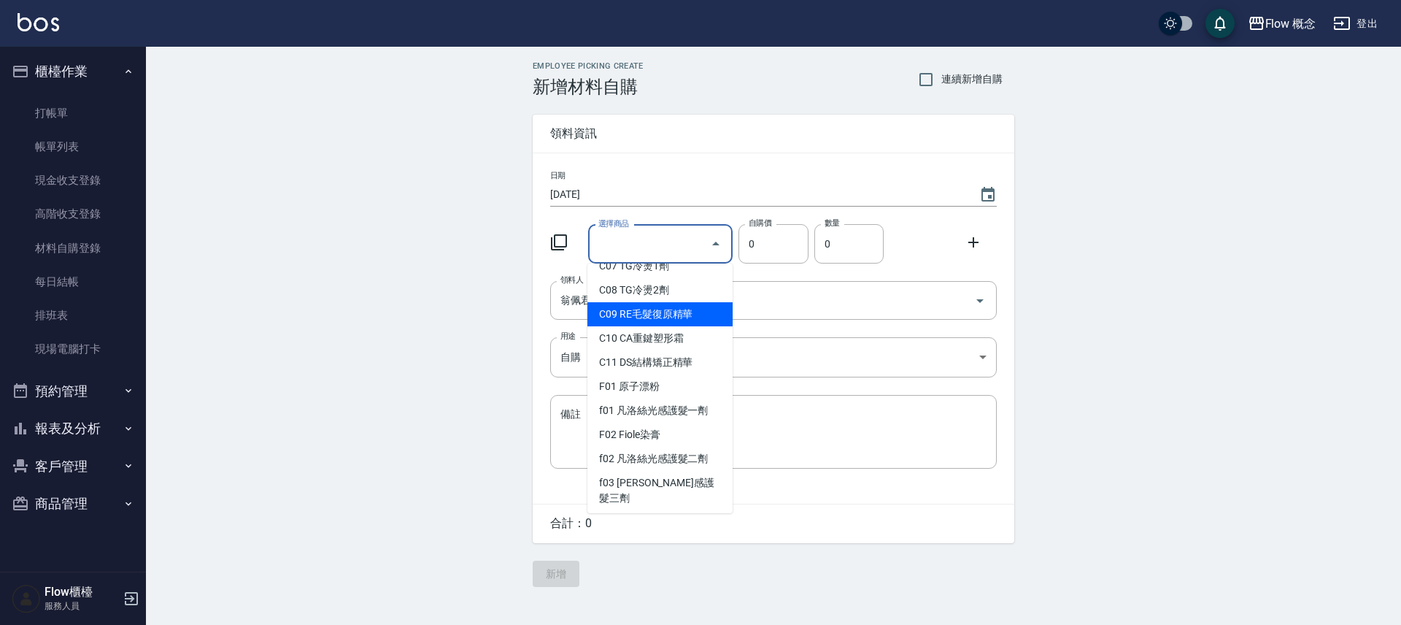
click at [559, 239] on icon at bounding box center [559, 242] width 18 height 18
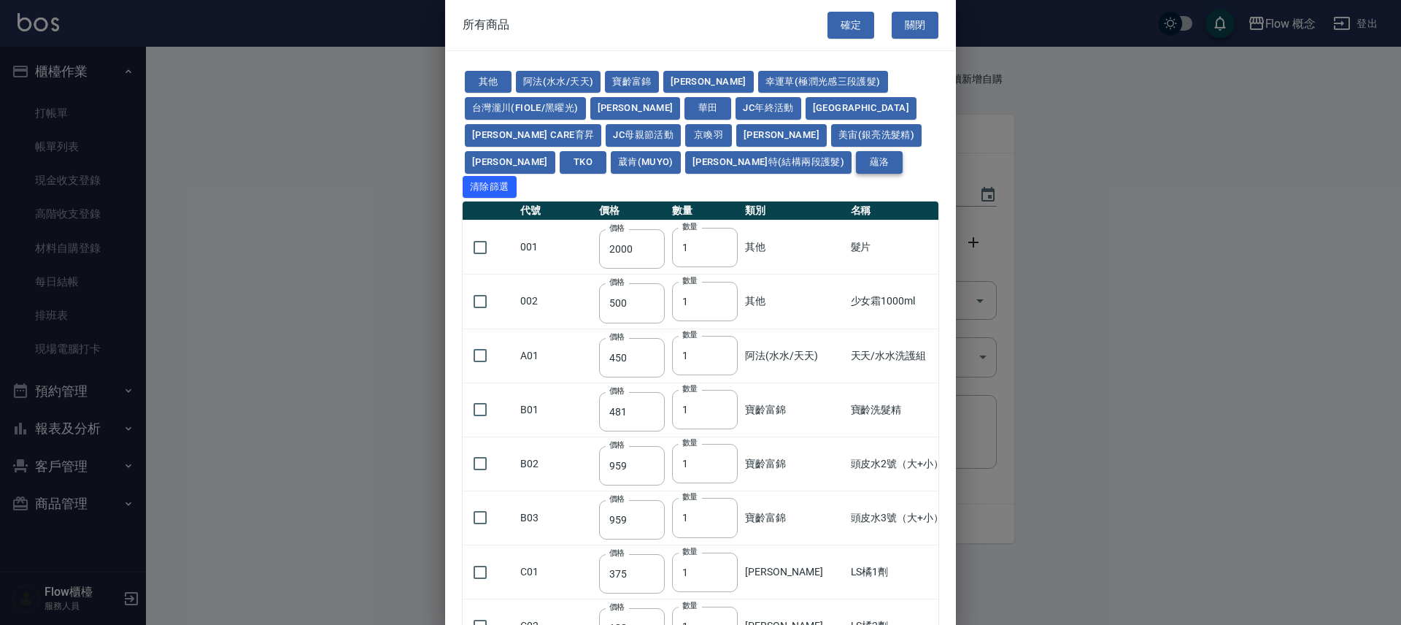
click at [856, 160] on button "蘊洛" at bounding box center [879, 162] width 47 height 23
type input "400"
type input "300"
type input "200"
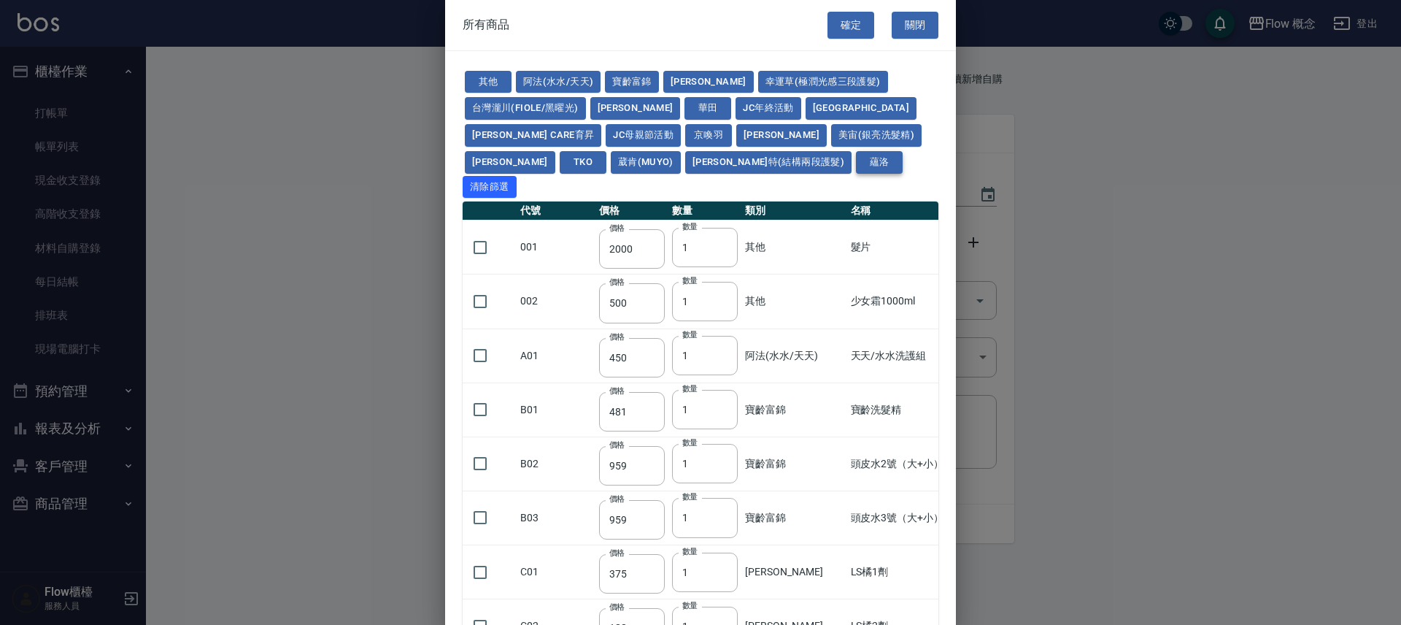
type input "90"
type input "140"
type input "400"
type input "600"
type input "280"
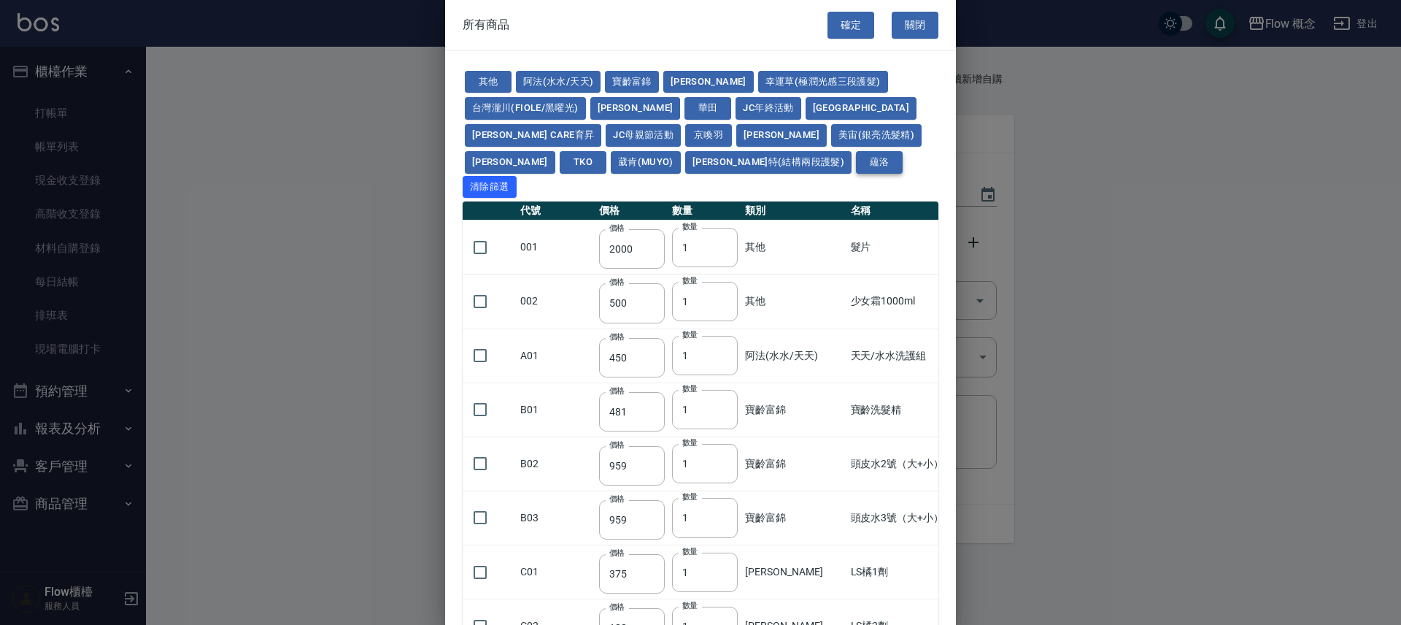
type input "280"
type input "750"
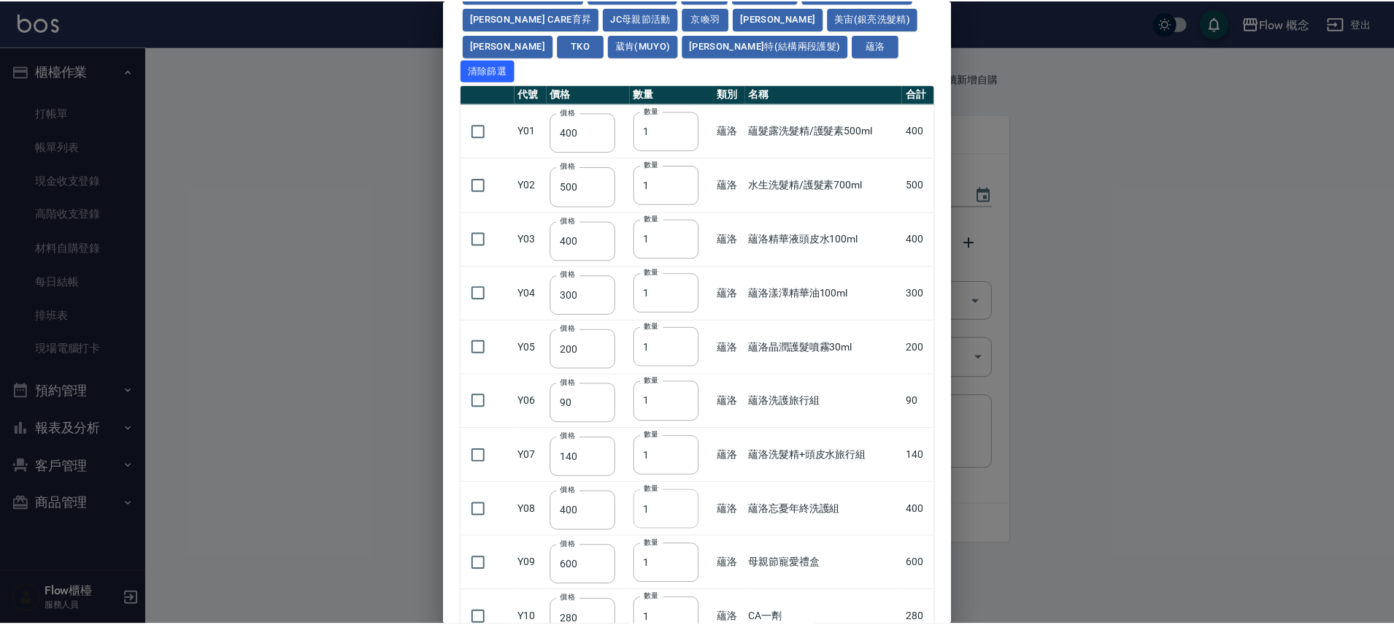
scroll to position [314, 0]
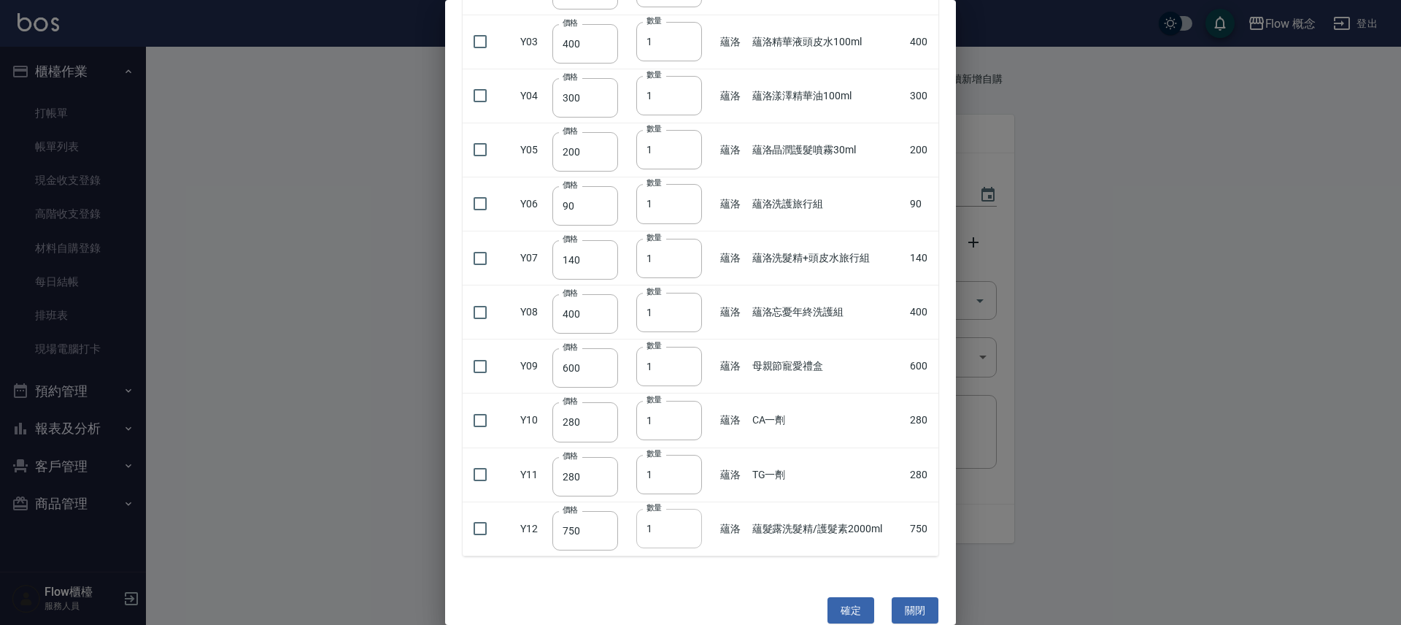
click at [663, 509] on input "1" at bounding box center [669, 528] width 66 height 39
drag, startPoint x: 750, startPoint y: 582, endPoint x: 742, endPoint y: 543, distance: 40.2
click at [750, 582] on div "所有商品 確定 關閉 其他 阿法(水水/天天) 寶齡富錦 晨宏 幸運草(極潤光感三段護髮) 台灣瀧川(Fiole/黑曜光) 海莉思 華田 JC年終活動 Ita…" at bounding box center [700, 312] width 511 height 625
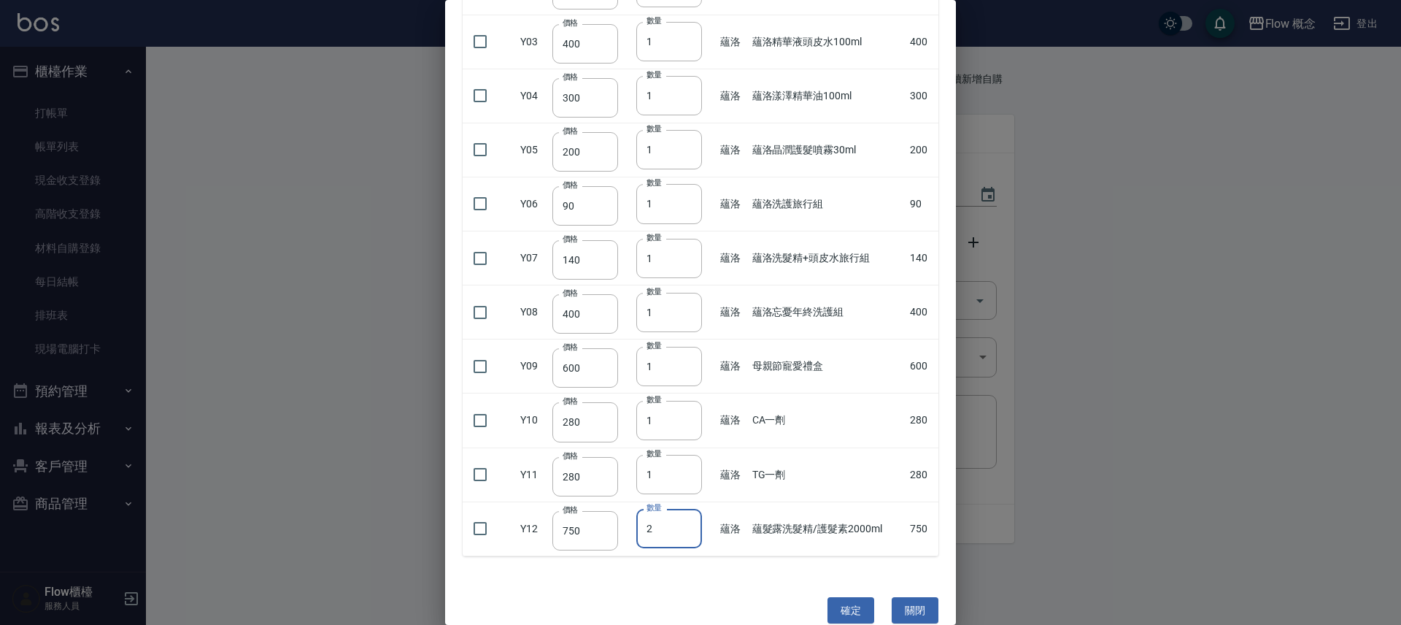
type input "2"
click at [682, 509] on input "2" at bounding box center [669, 528] width 66 height 39
click at [484, 513] on input "checkbox" at bounding box center [480, 528] width 31 height 31
checkbox input "true"
click at [841, 597] on button "確定" at bounding box center [850, 610] width 47 height 27
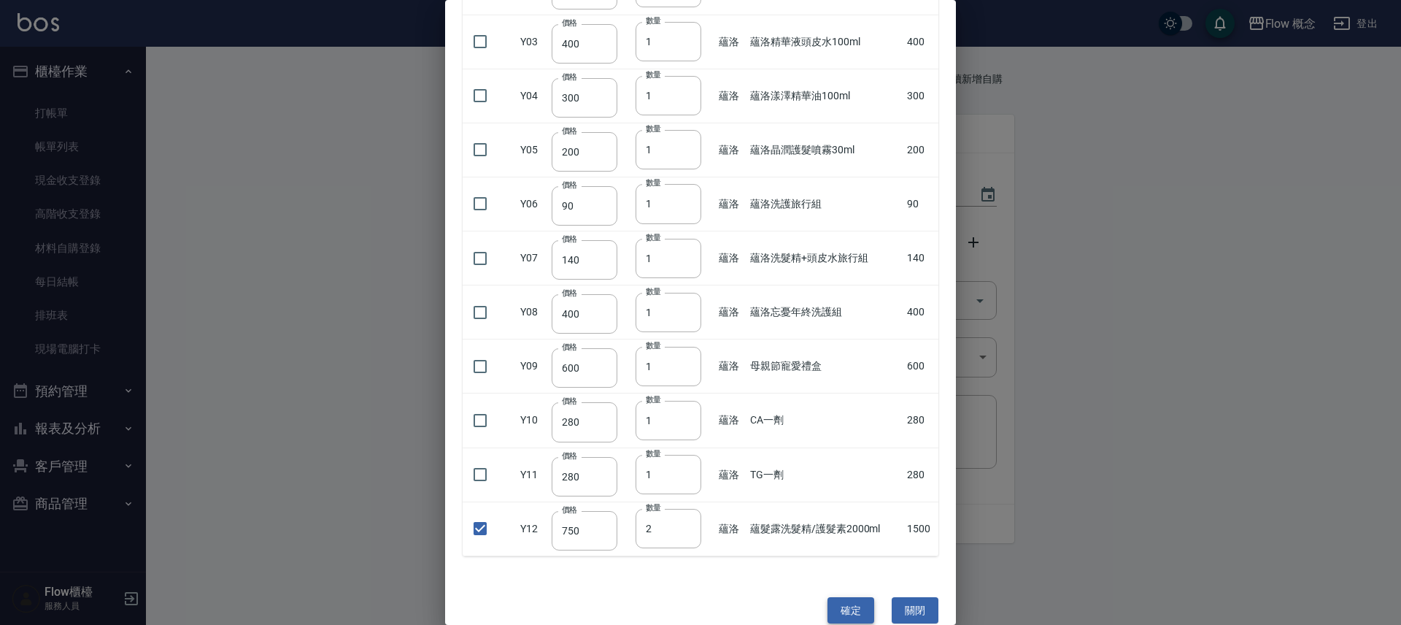
type input "蘊髮露洗髮精/護髮素2000ml"
type input "750"
type input "2"
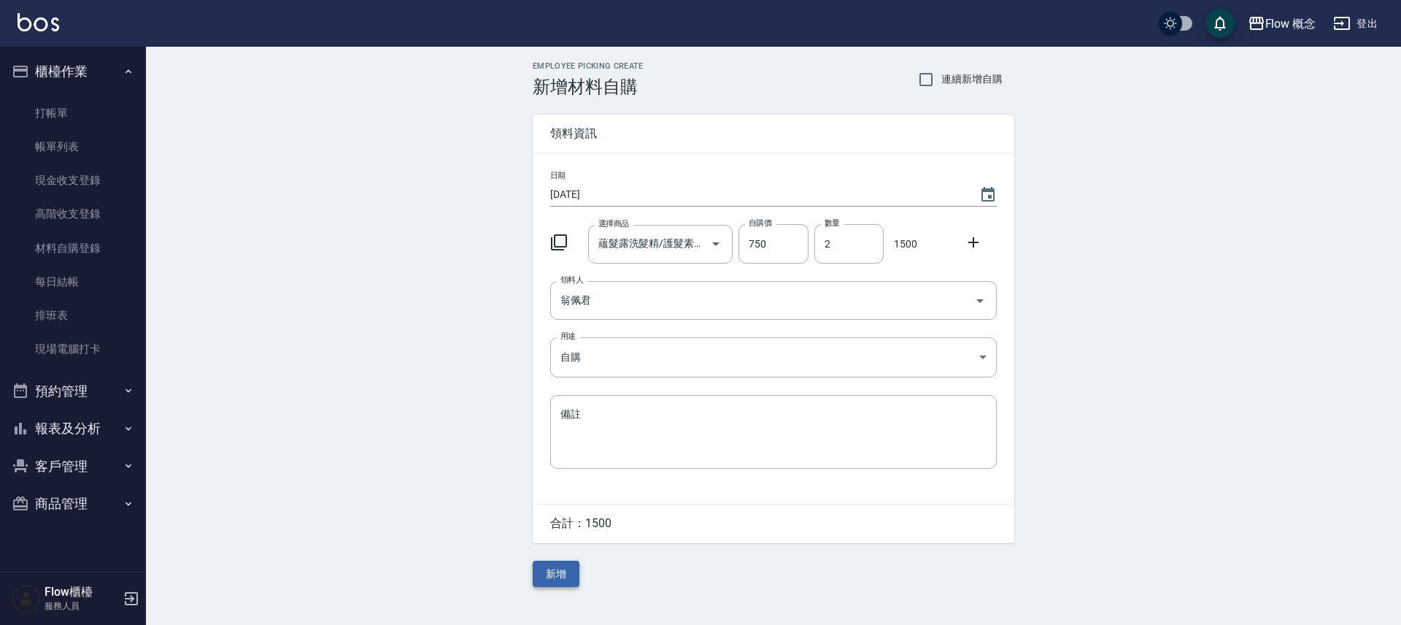
click at [552, 574] on button "新增" at bounding box center [556, 573] width 47 height 27
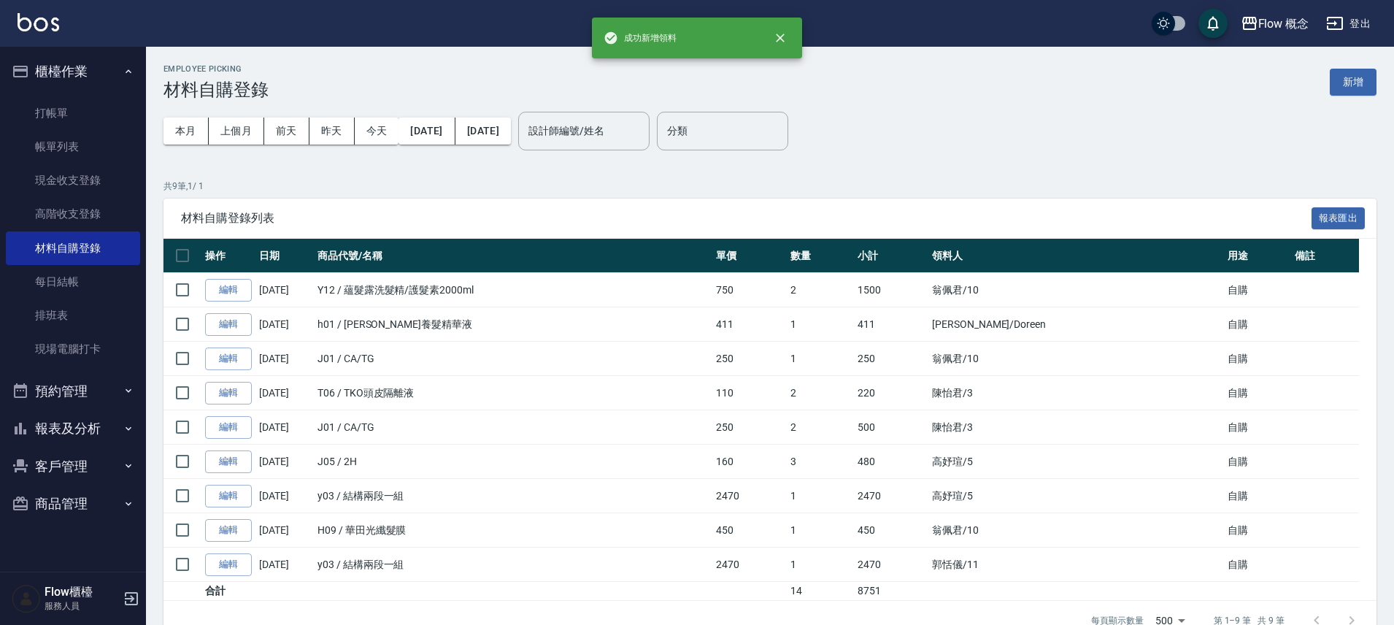
click at [73, 59] on button "櫃檯作業" at bounding box center [73, 72] width 134 height 38
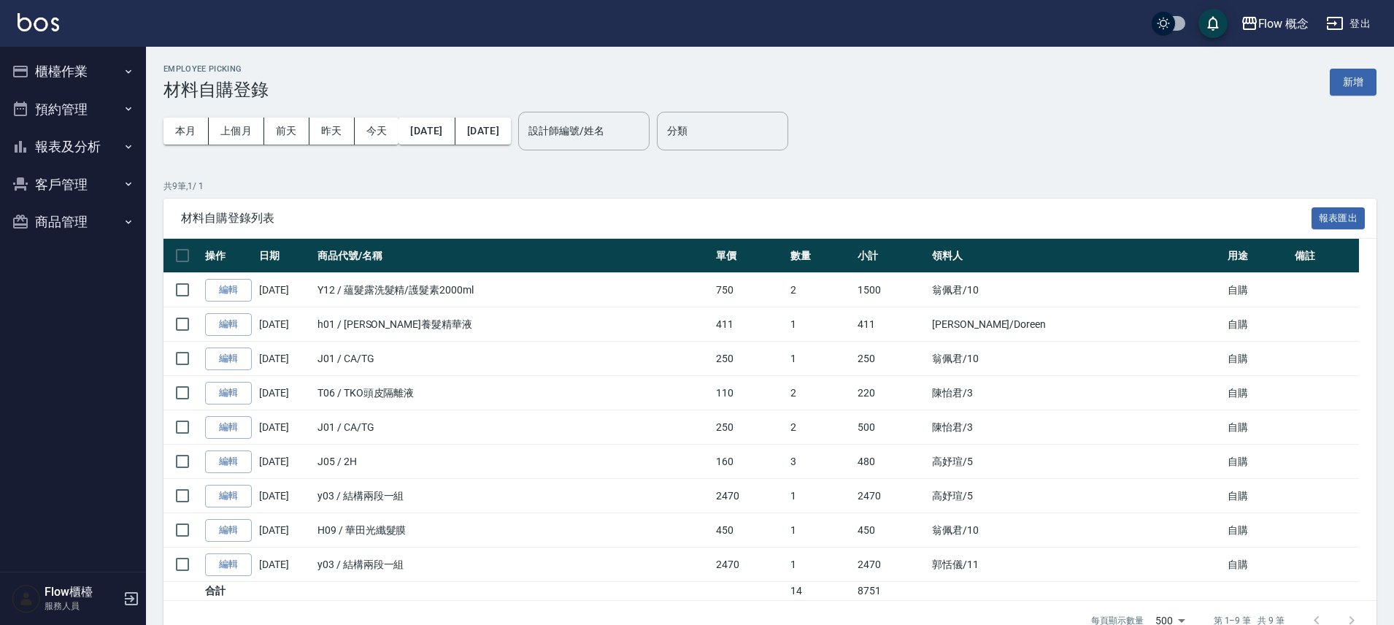
click at [74, 68] on button "櫃檯作業" at bounding box center [73, 72] width 134 height 38
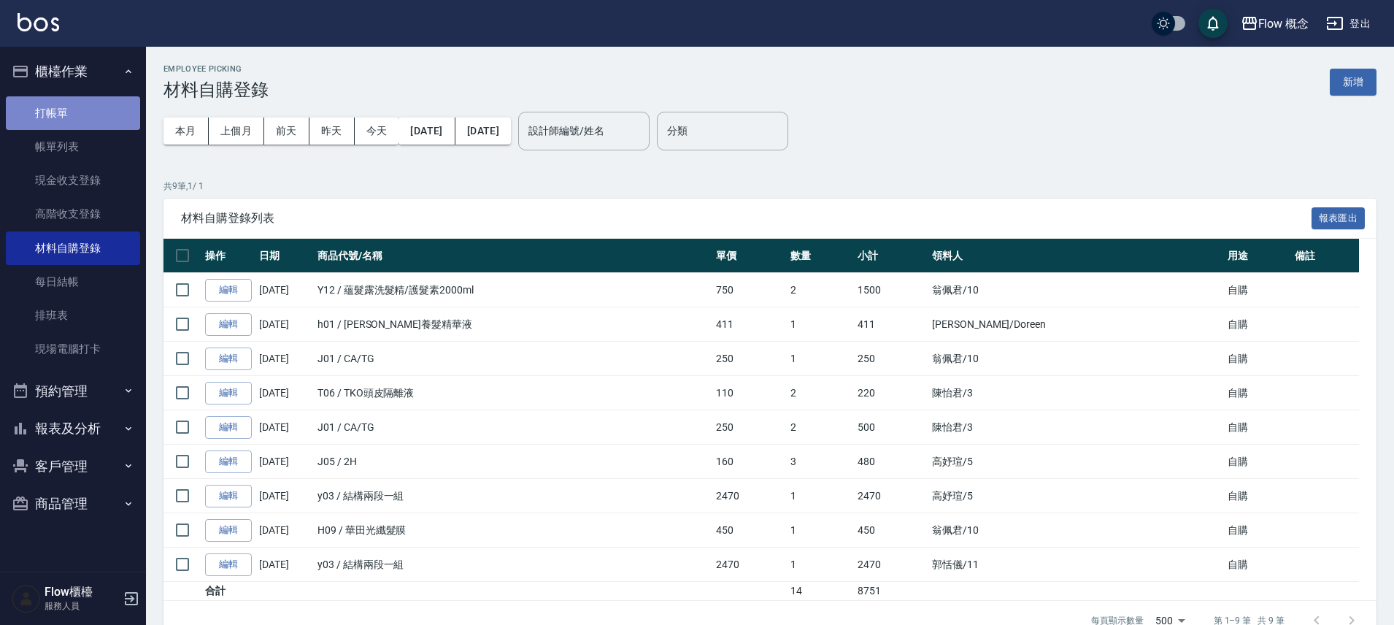
click at [78, 106] on link "打帳單" at bounding box center [73, 113] width 134 height 34
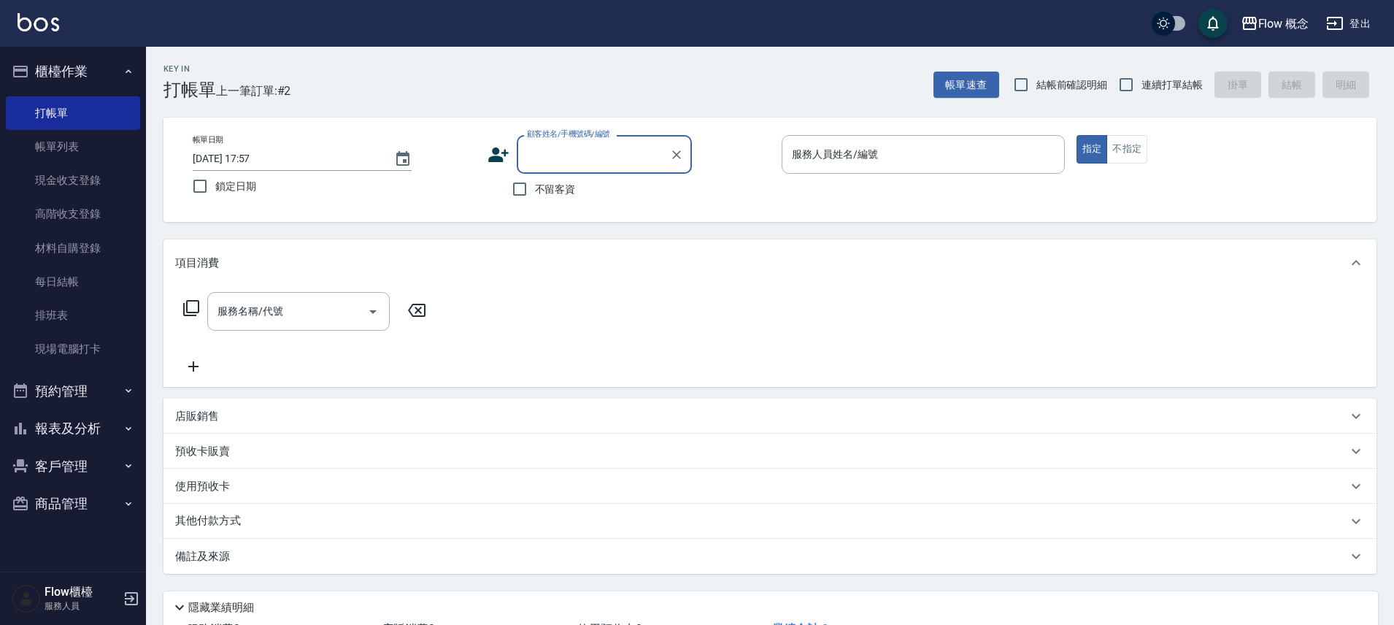
click at [55, 433] on button "報表及分析" at bounding box center [73, 428] width 134 height 38
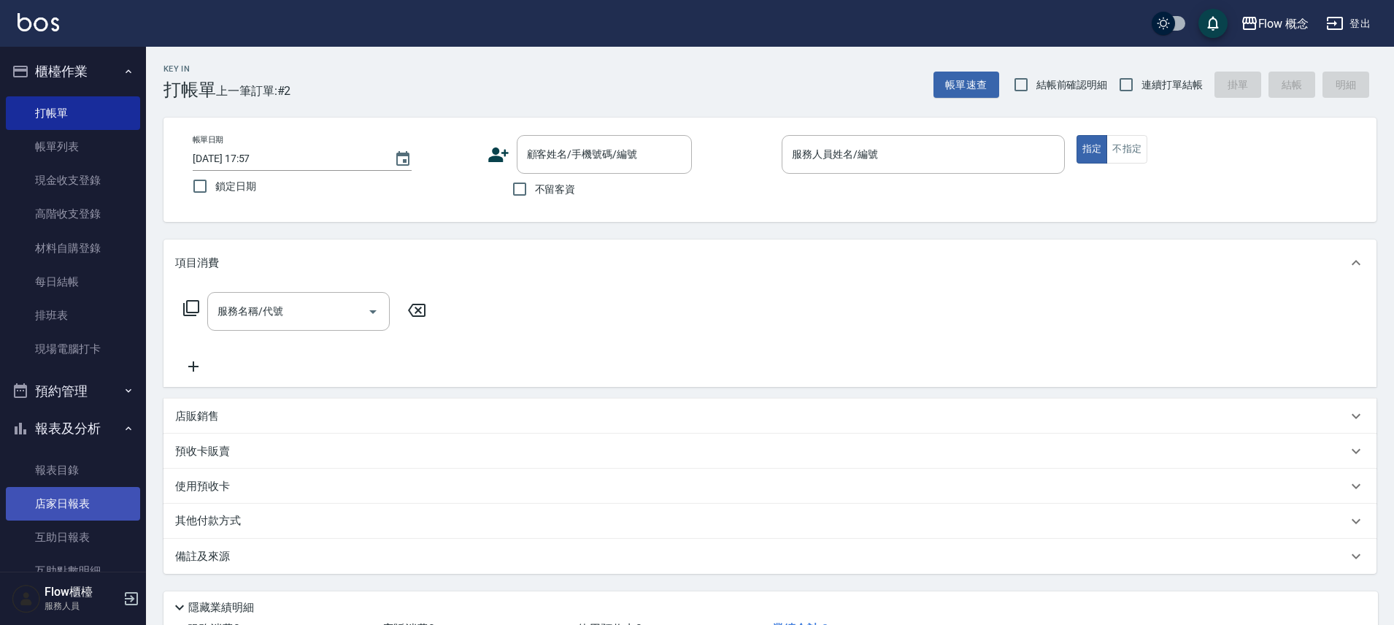
click at [76, 518] on link "店家日報表" at bounding box center [73, 504] width 134 height 34
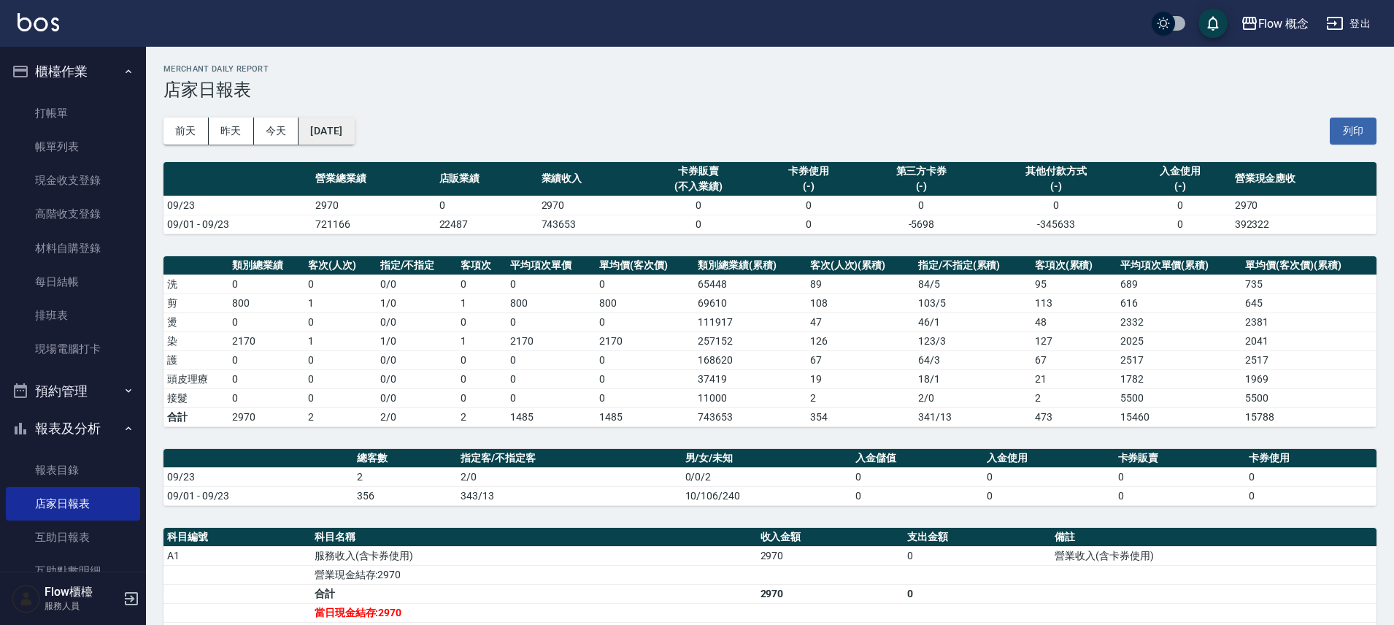
click at [354, 129] on button "[DATE]" at bounding box center [325, 130] width 55 height 27
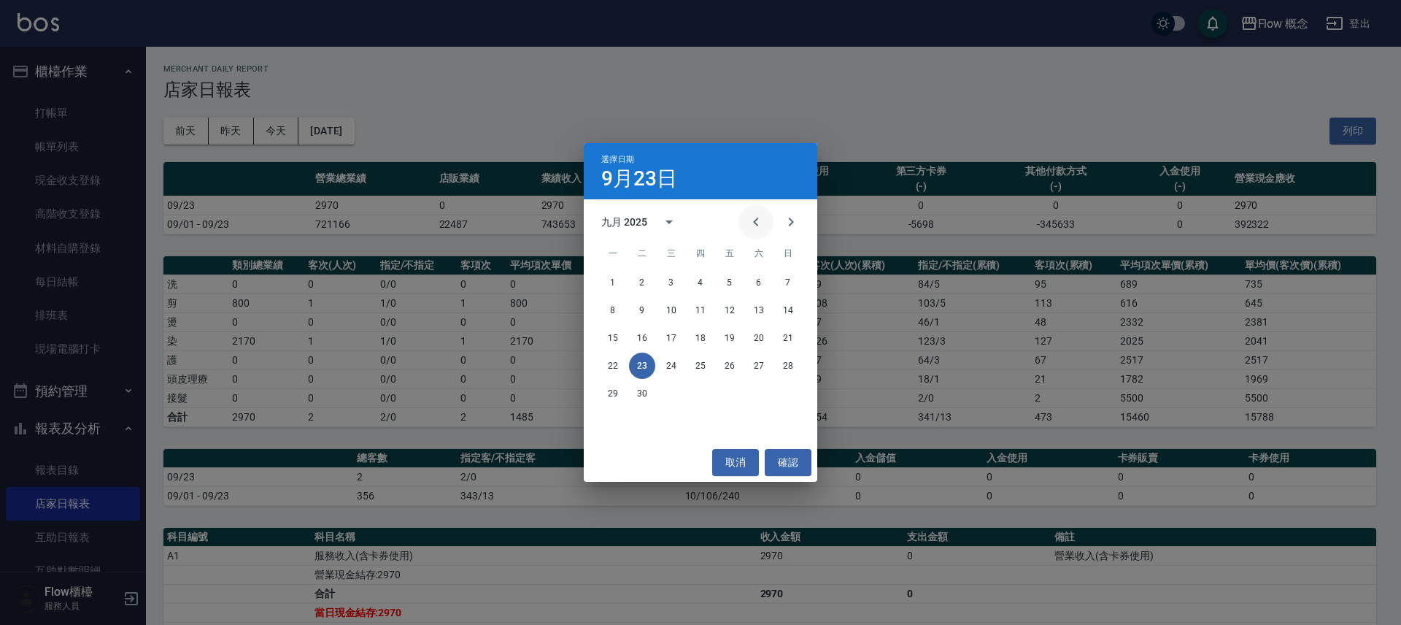
click at [757, 220] on icon "Previous month" at bounding box center [755, 221] width 5 height 9
click at [789, 367] on button "24" at bounding box center [788, 365] width 26 height 26
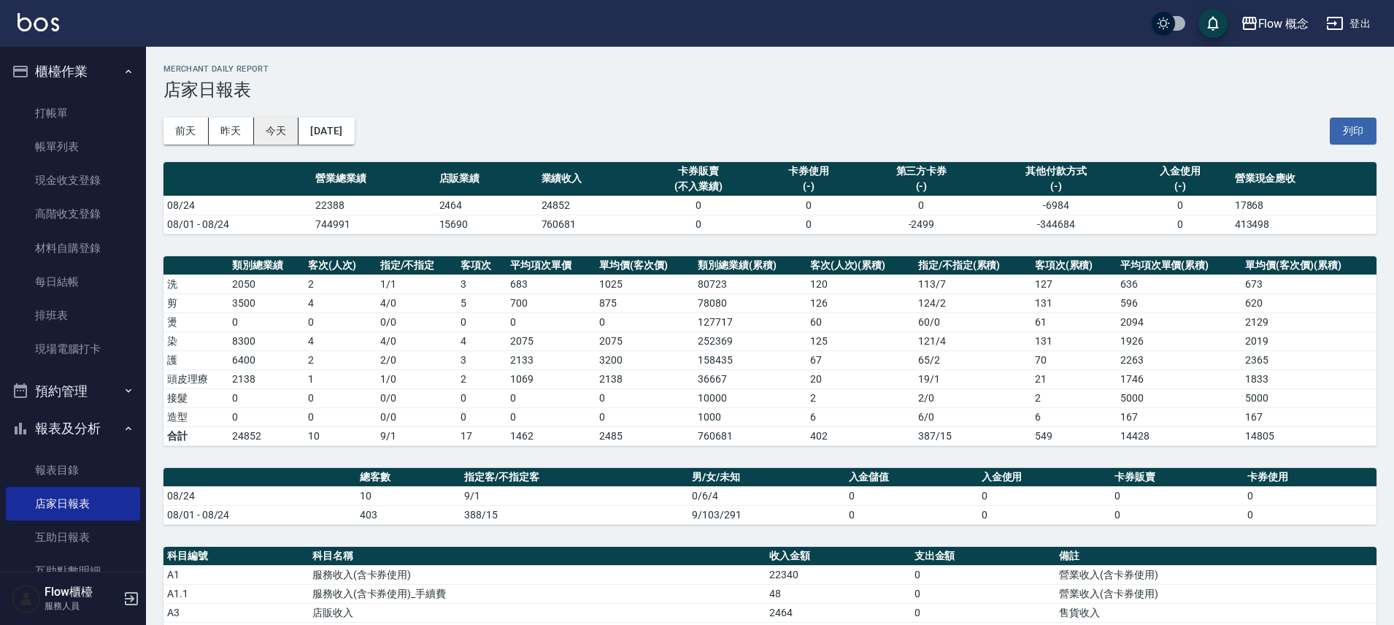
click at [281, 136] on button "今天" at bounding box center [276, 130] width 45 height 27
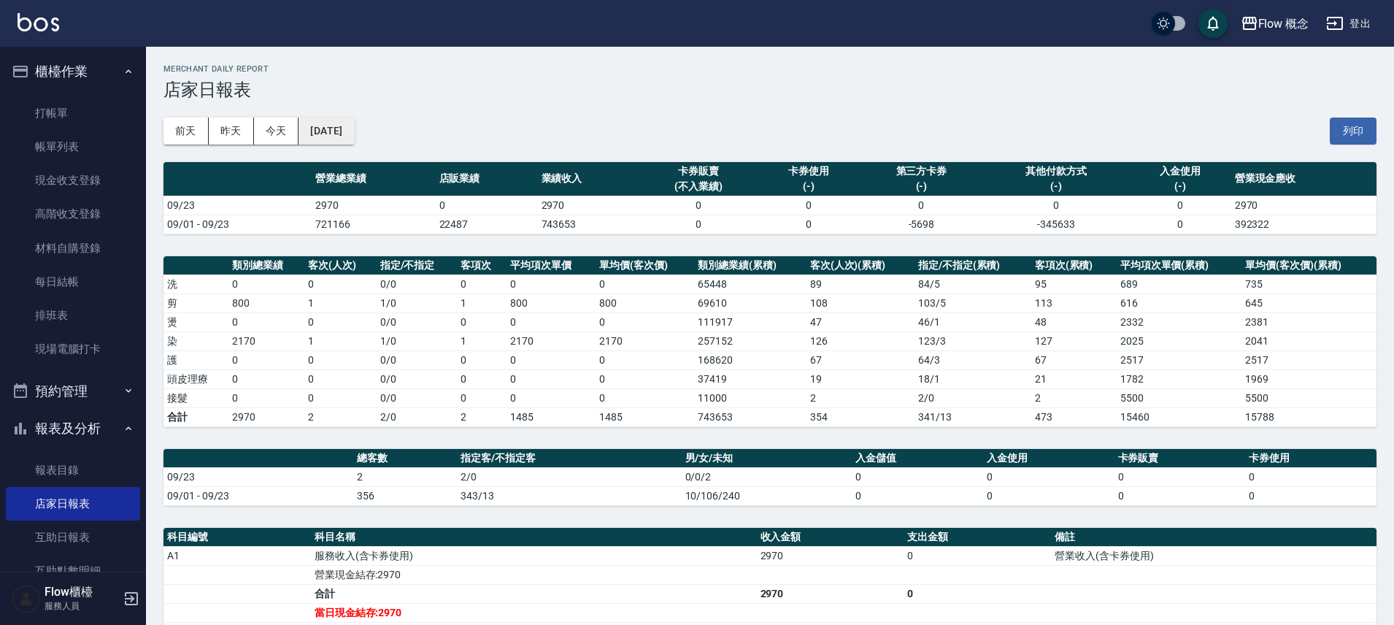
click at [343, 144] on button "[DATE]" at bounding box center [325, 130] width 55 height 27
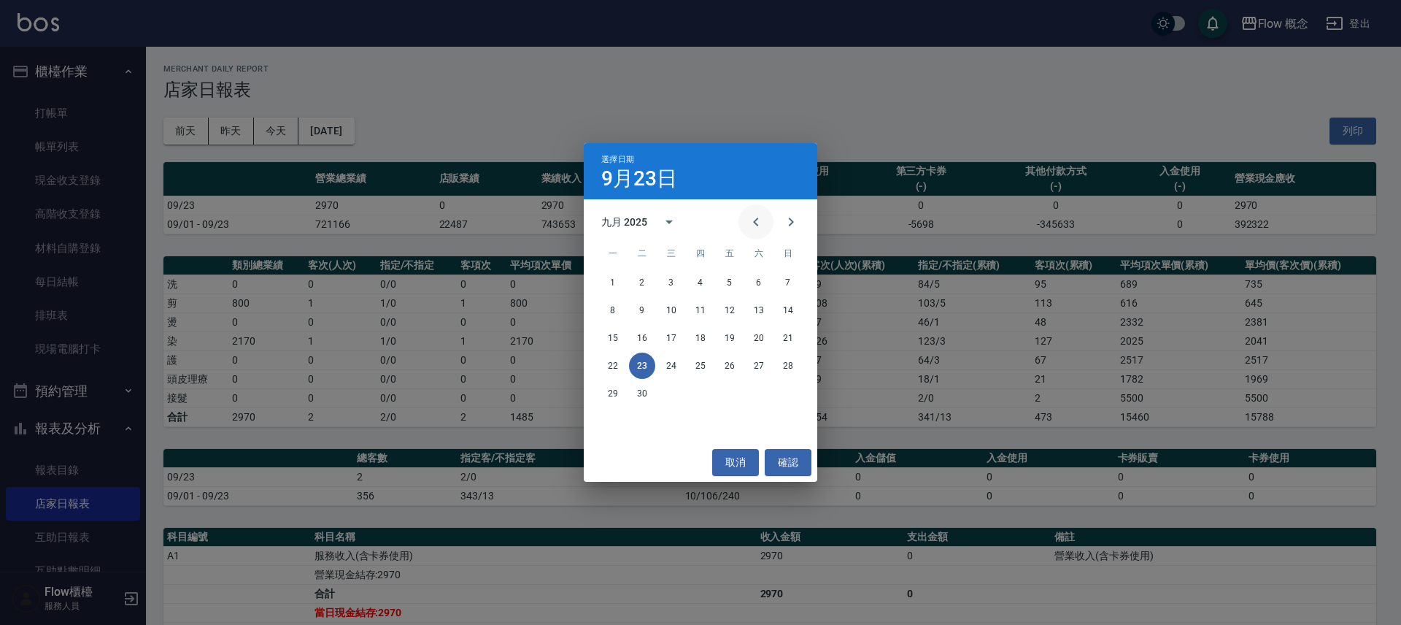
click at [770, 231] on button "Previous month" at bounding box center [755, 221] width 35 height 35
click at [611, 391] on button "25" at bounding box center [613, 393] width 26 height 26
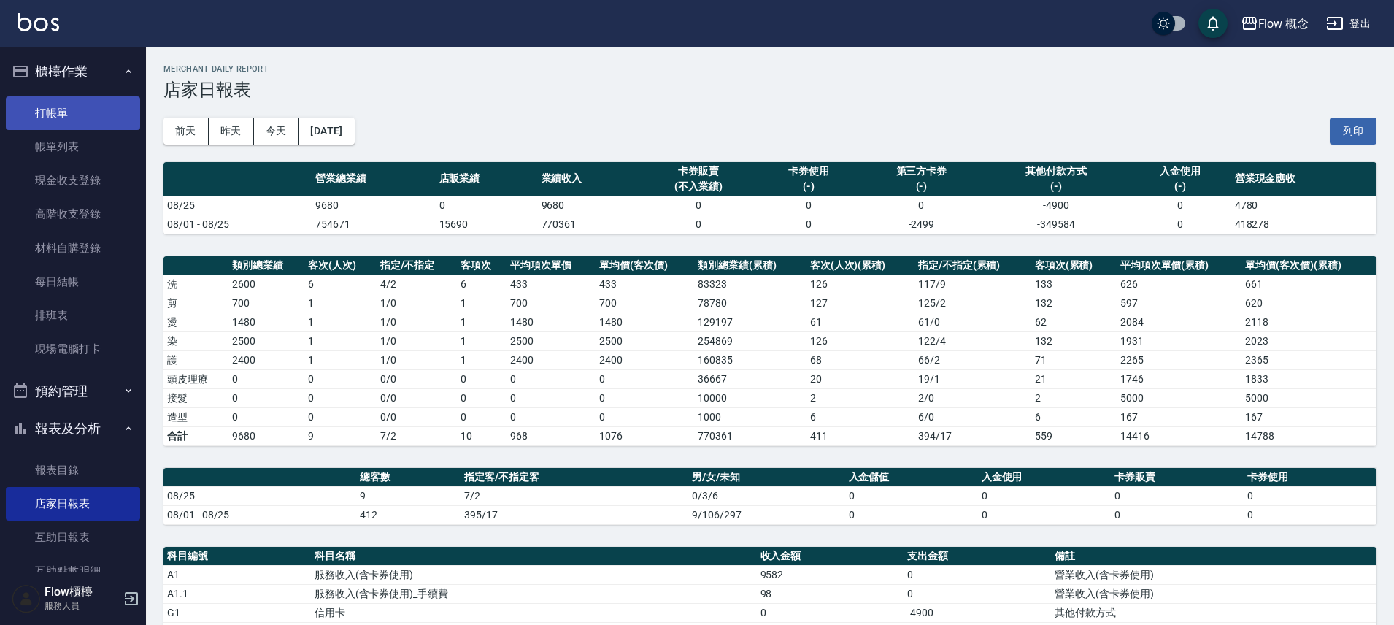
click at [69, 104] on link "打帳單" at bounding box center [73, 113] width 134 height 34
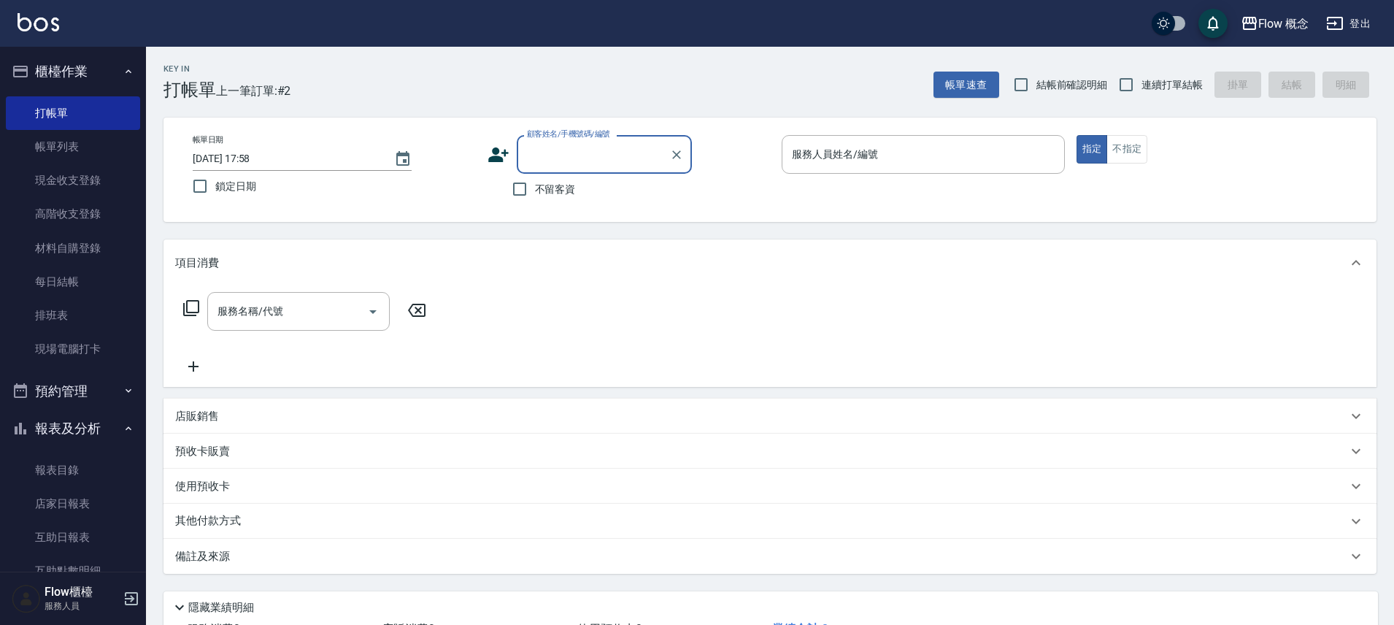
click at [101, 64] on button "櫃檯作業" at bounding box center [73, 72] width 134 height 38
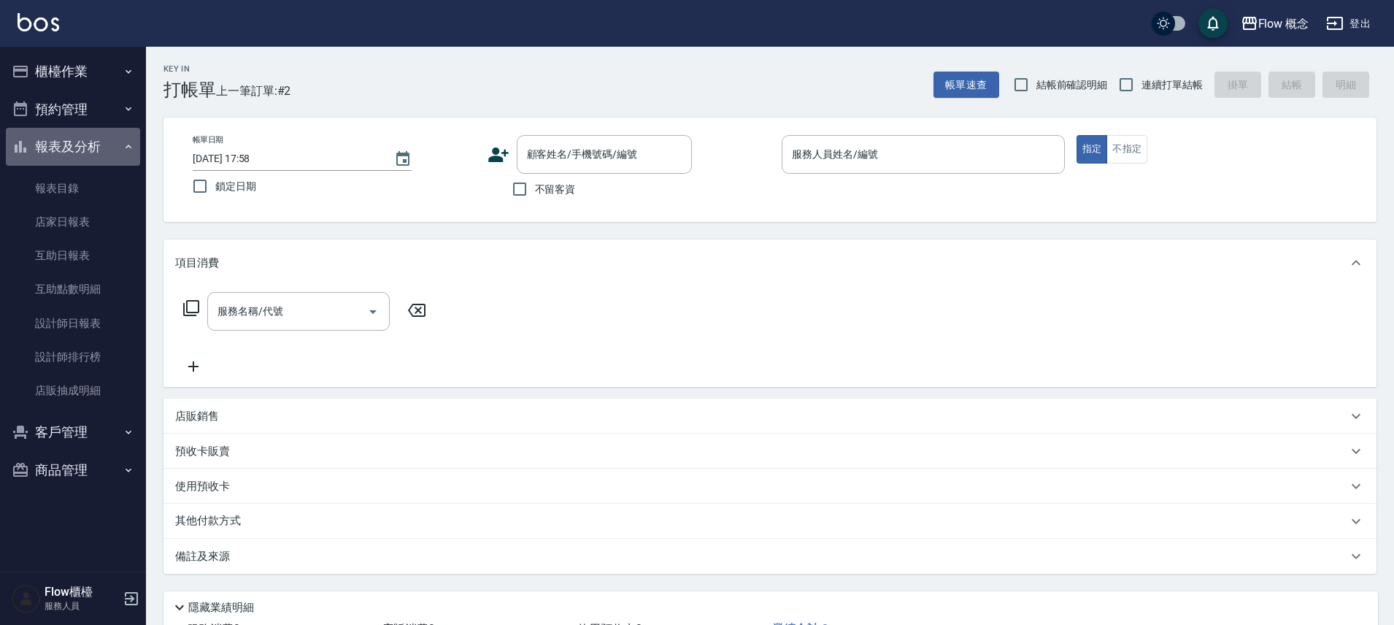
click at [84, 148] on button "報表及分析" at bounding box center [73, 147] width 134 height 38
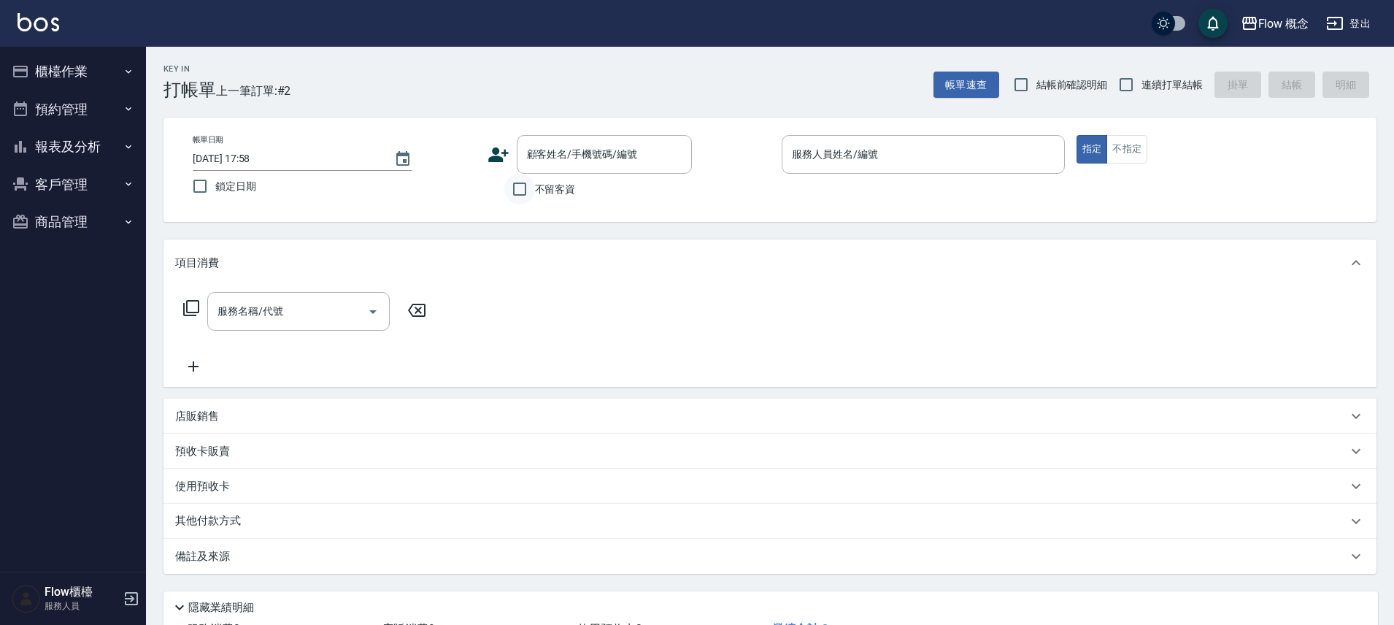
click at [517, 183] on input "不留客資" at bounding box center [519, 189] width 31 height 31
click at [525, 190] on input "不留客資" at bounding box center [519, 189] width 31 height 31
click at [524, 189] on input "不留客資" at bounding box center [519, 189] width 31 height 31
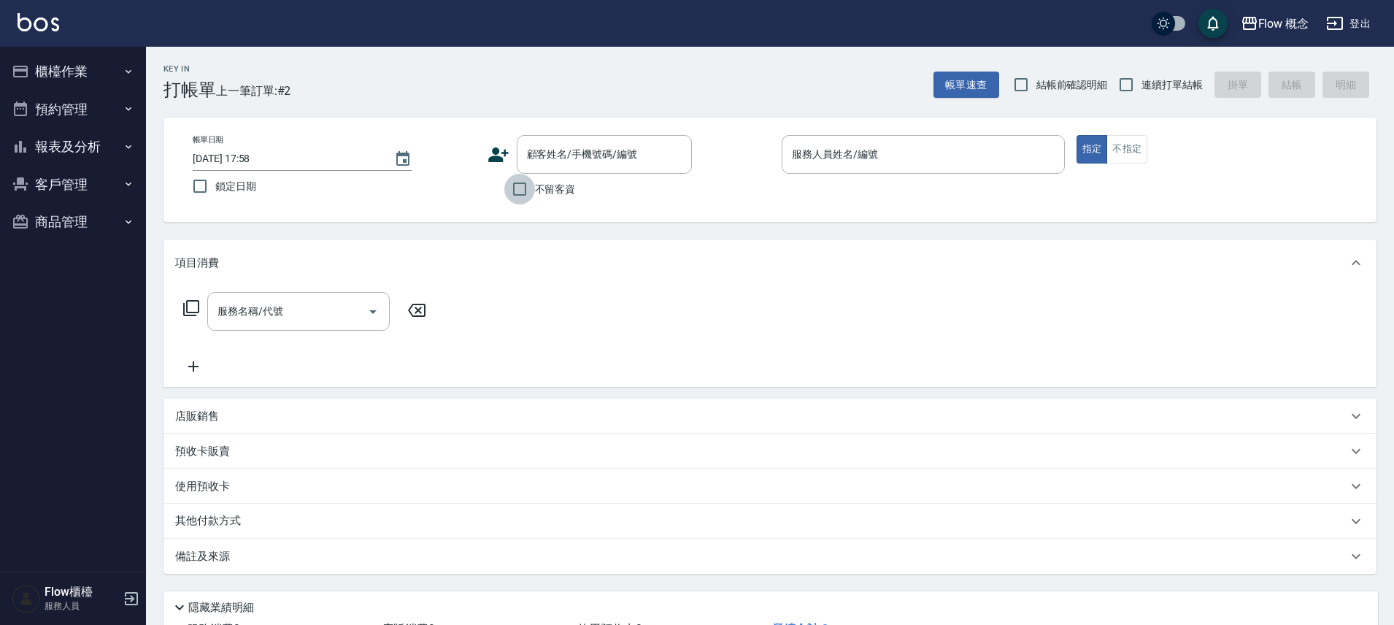
checkbox input "true"
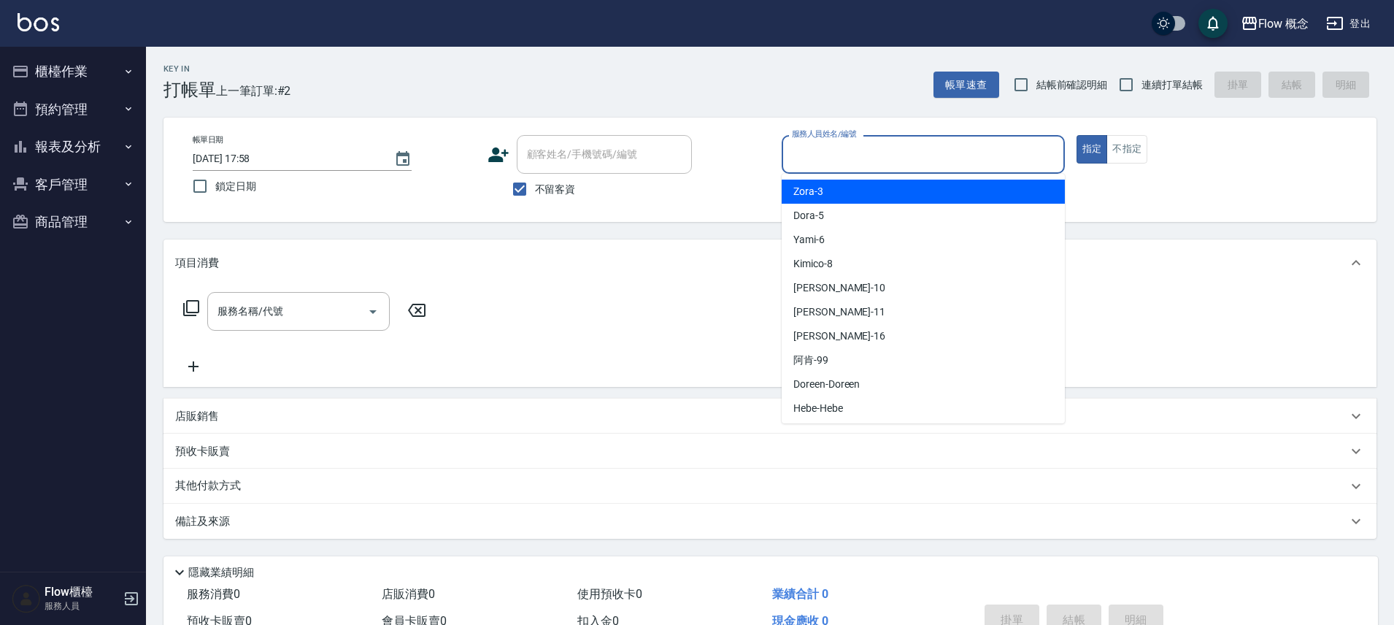
drag, startPoint x: 843, startPoint y: 157, endPoint x: 838, endPoint y: 106, distance: 51.3
click at [843, 155] on input "服務人員姓名/編號" at bounding box center [923, 155] width 270 height 26
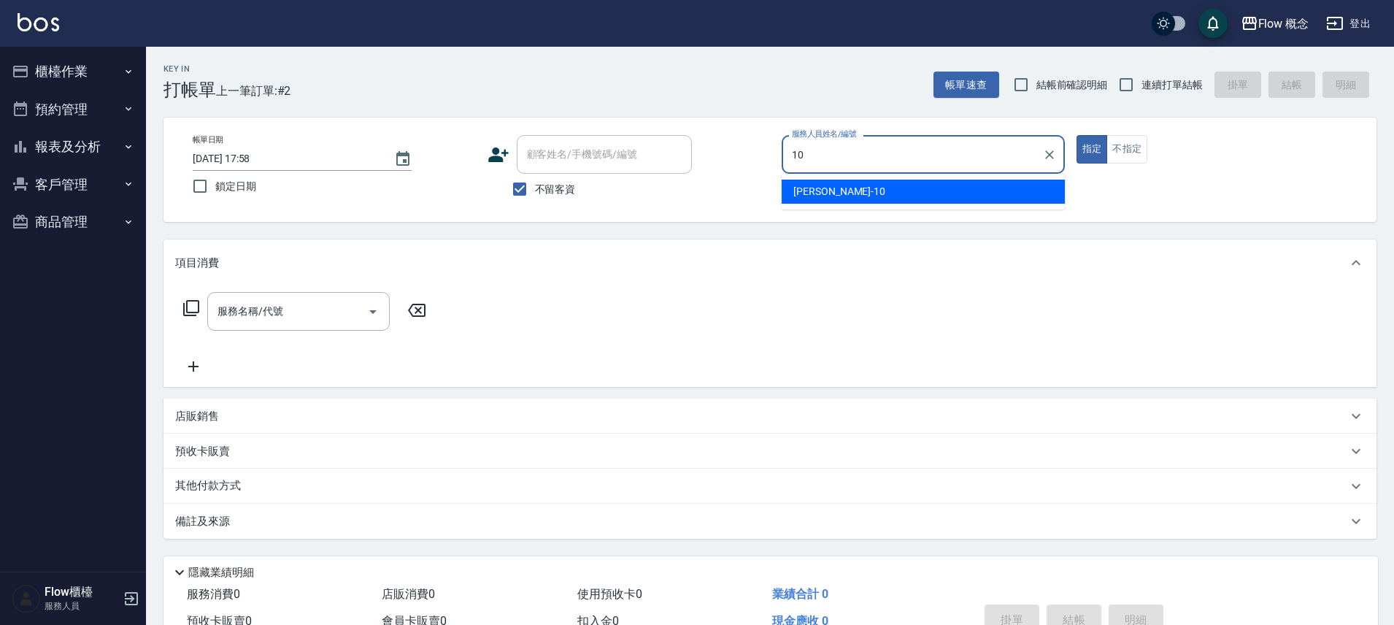
click at [802, 196] on span "Rita -10" at bounding box center [839, 191] width 92 height 15
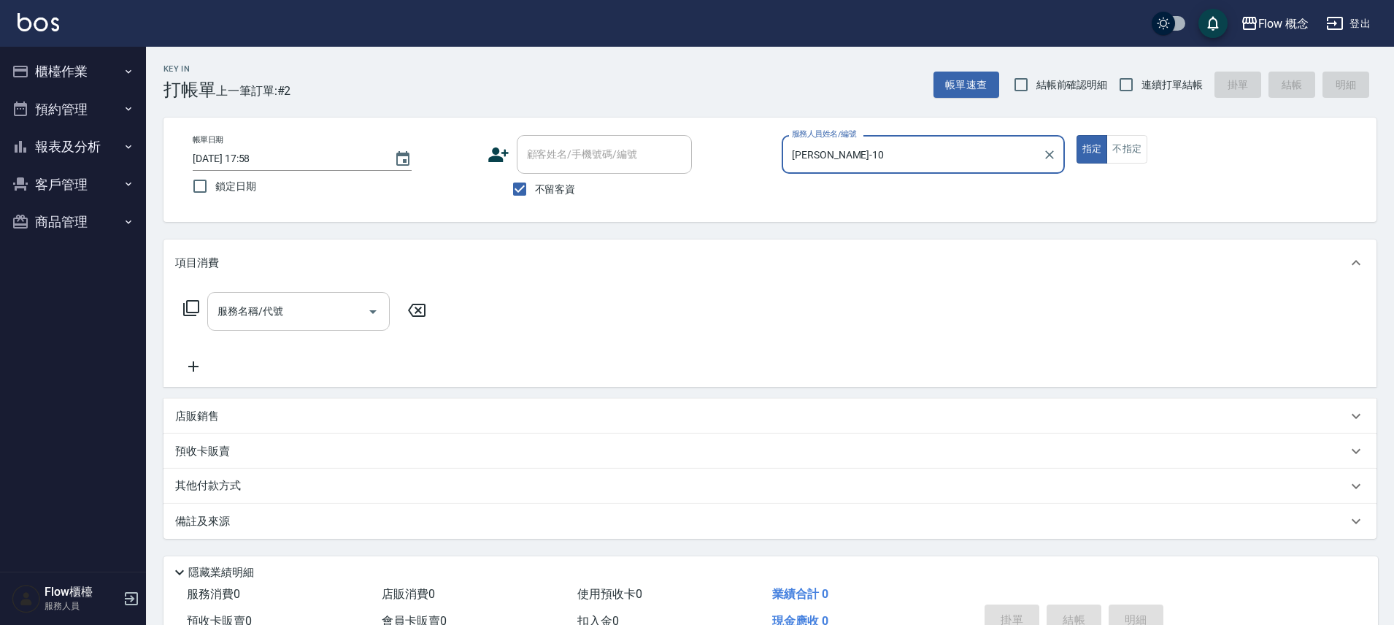
type input "Rita-10"
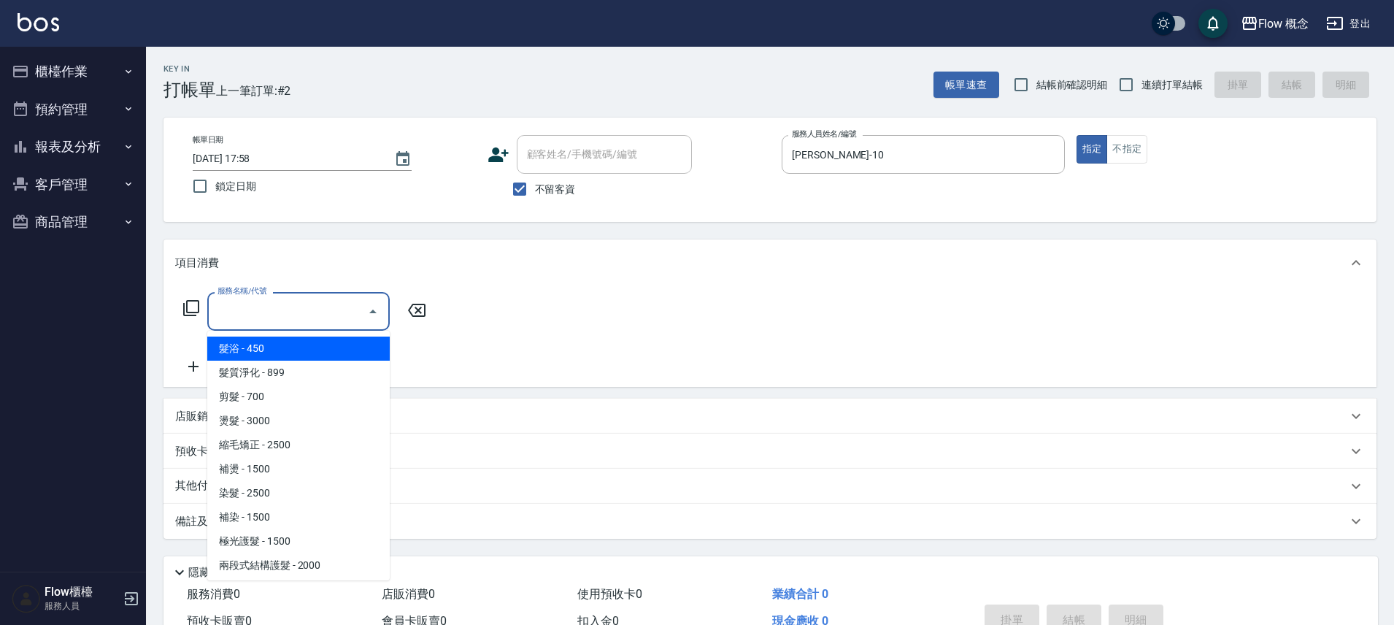
click at [303, 317] on input "服務名稱/代號" at bounding box center [287, 311] width 147 height 26
click at [296, 352] on span "髮浴 - 450" at bounding box center [298, 348] width 182 height 24
type input "髮浴 (101)"
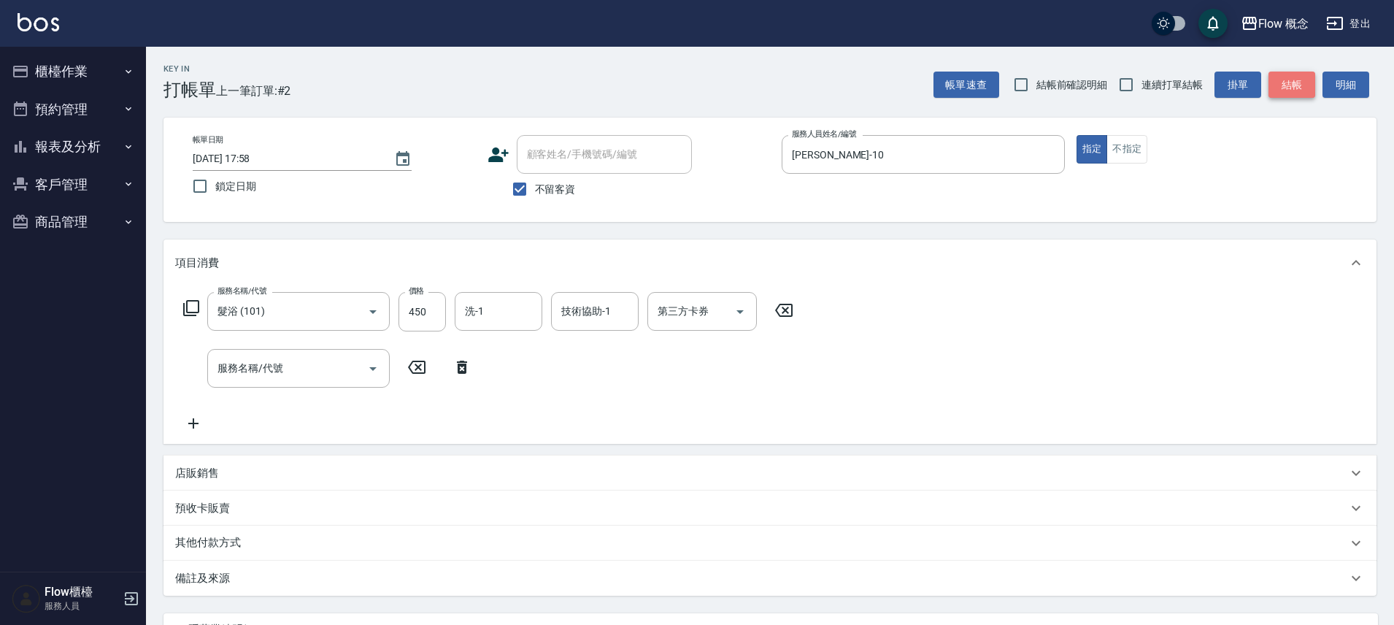
click at [1300, 85] on button "結帳" at bounding box center [1291, 85] width 47 height 27
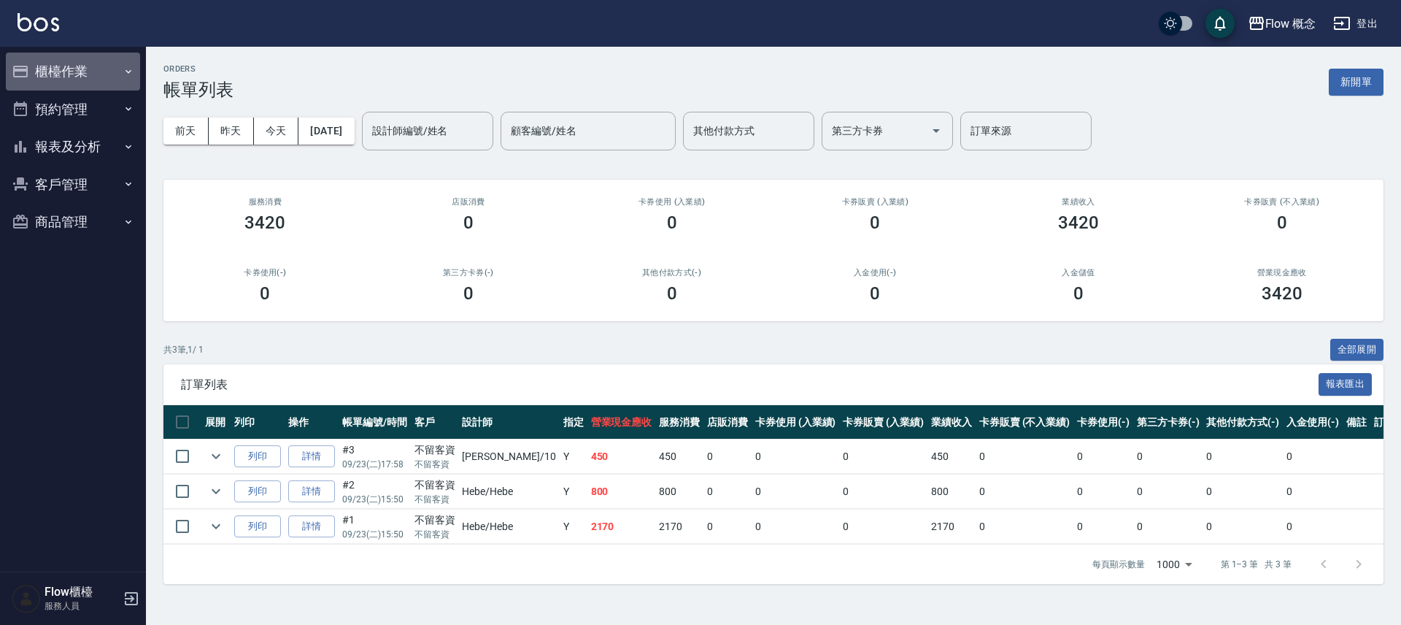
click at [53, 63] on button "櫃檯作業" at bounding box center [73, 72] width 134 height 38
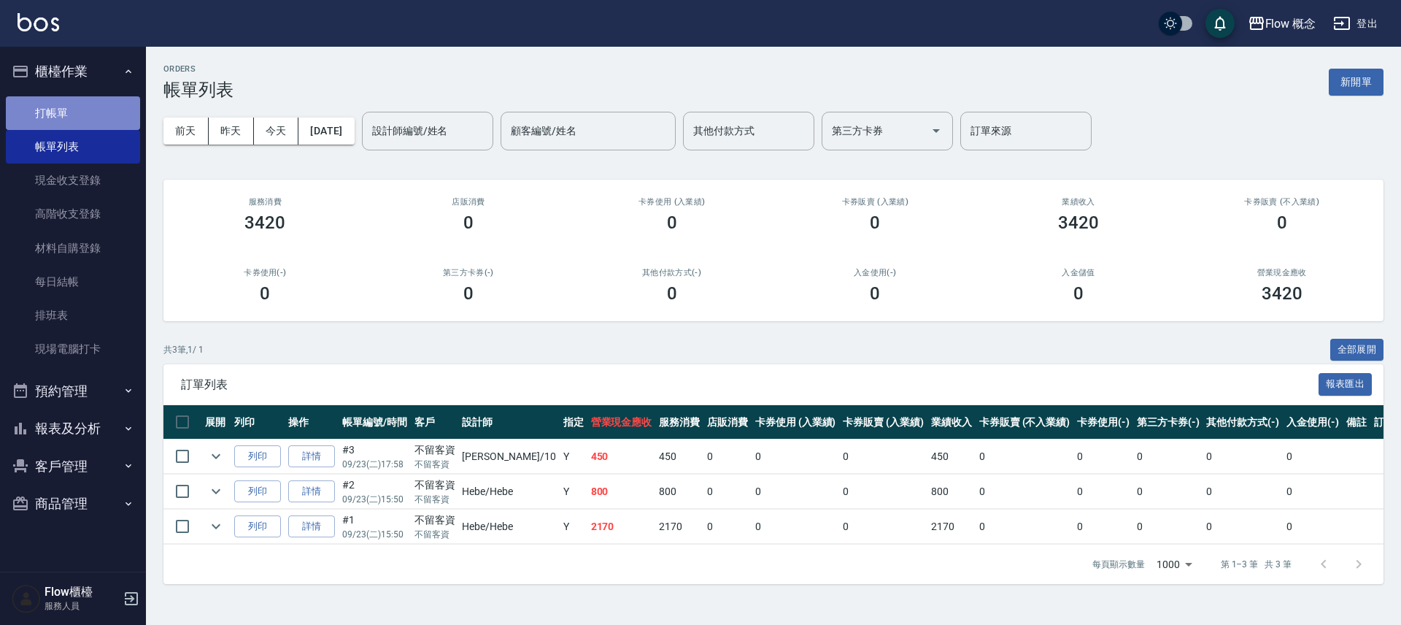
click at [72, 110] on link "打帳單" at bounding box center [73, 113] width 134 height 34
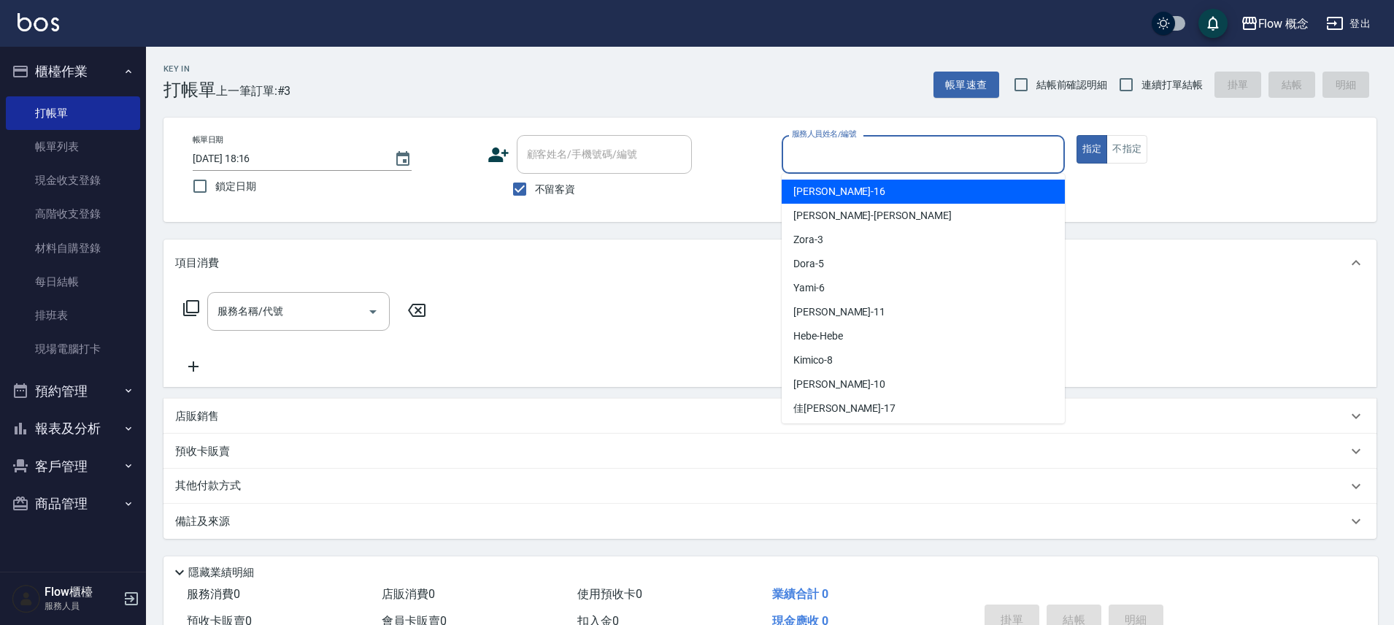
click at [803, 152] on input "服務人員姓名/編號" at bounding box center [923, 155] width 270 height 26
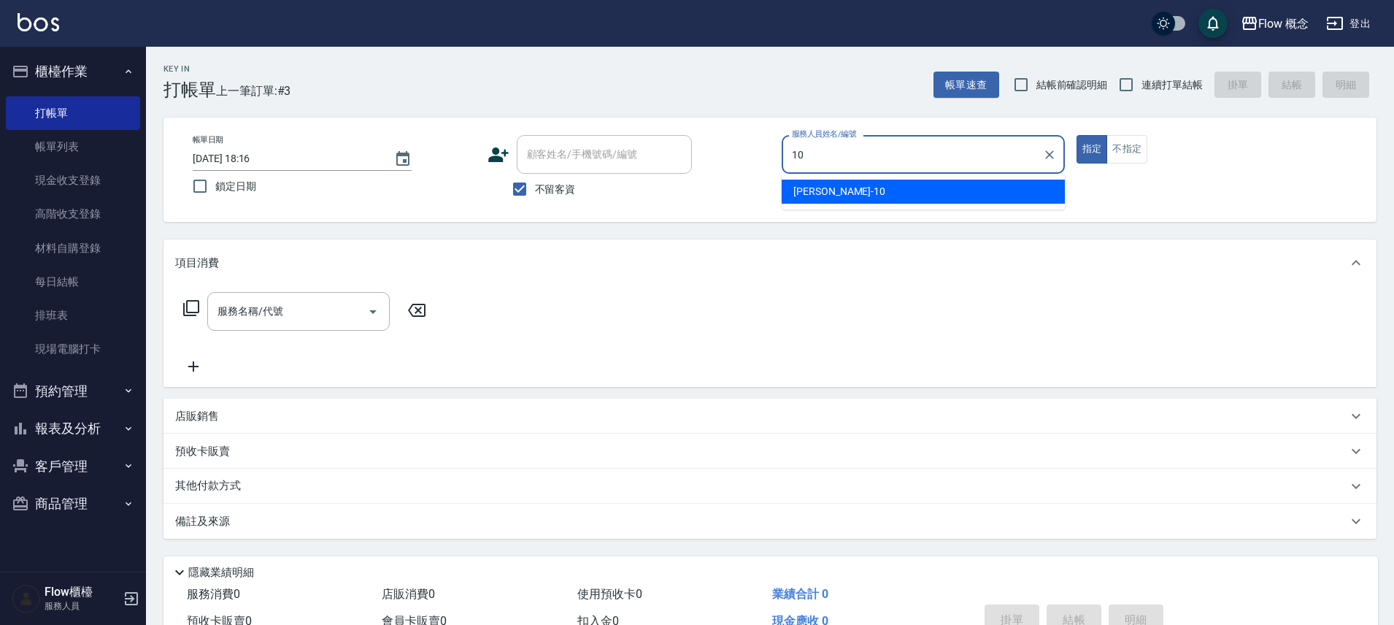
type input "Rita-10"
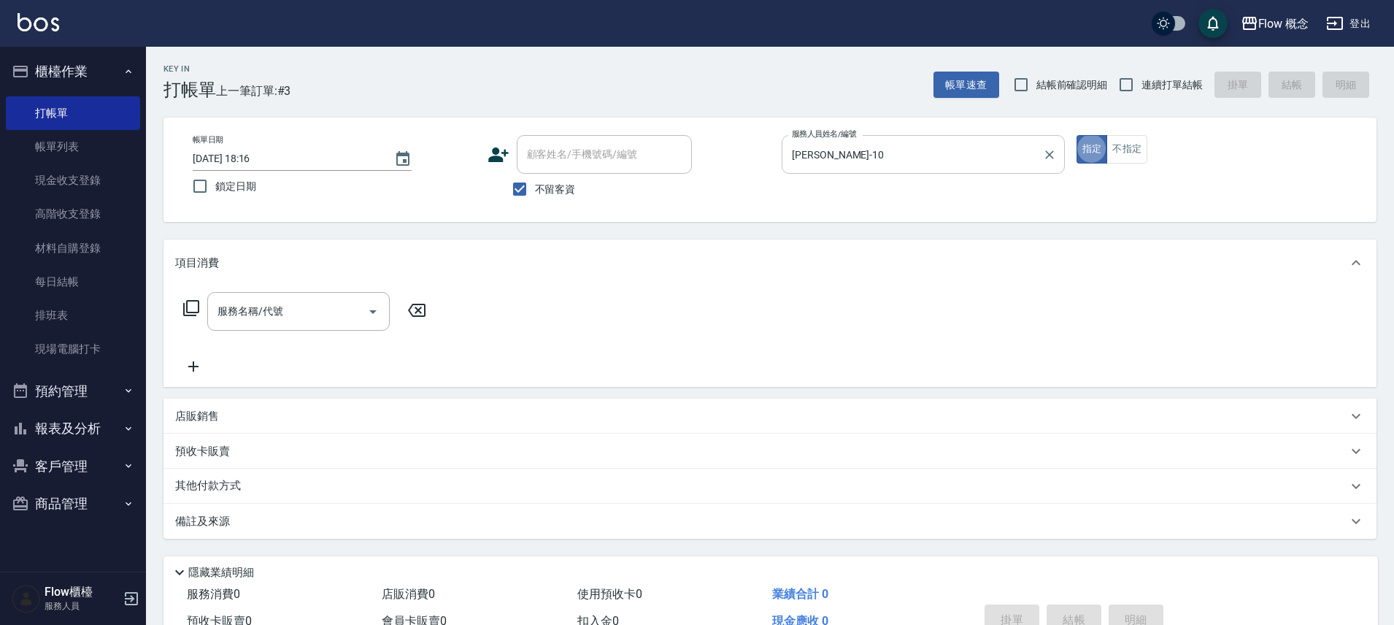
type button "true"
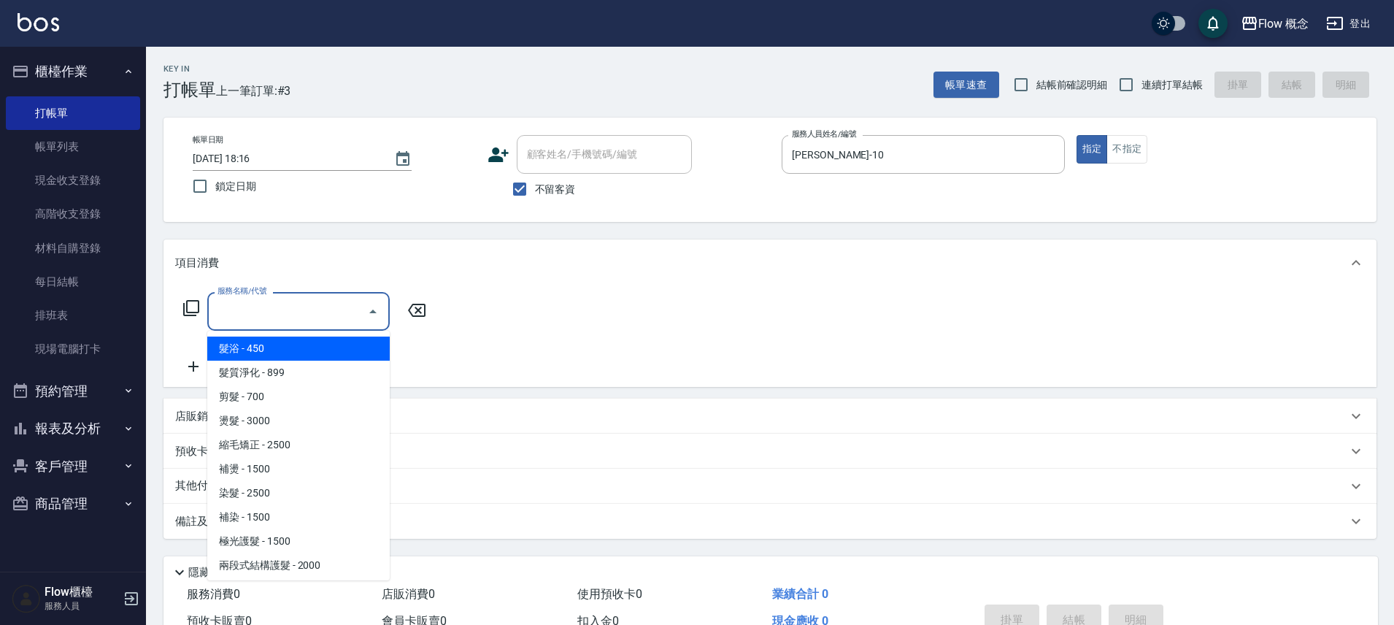
click at [331, 319] on input "服務名稱/代號" at bounding box center [287, 311] width 147 height 26
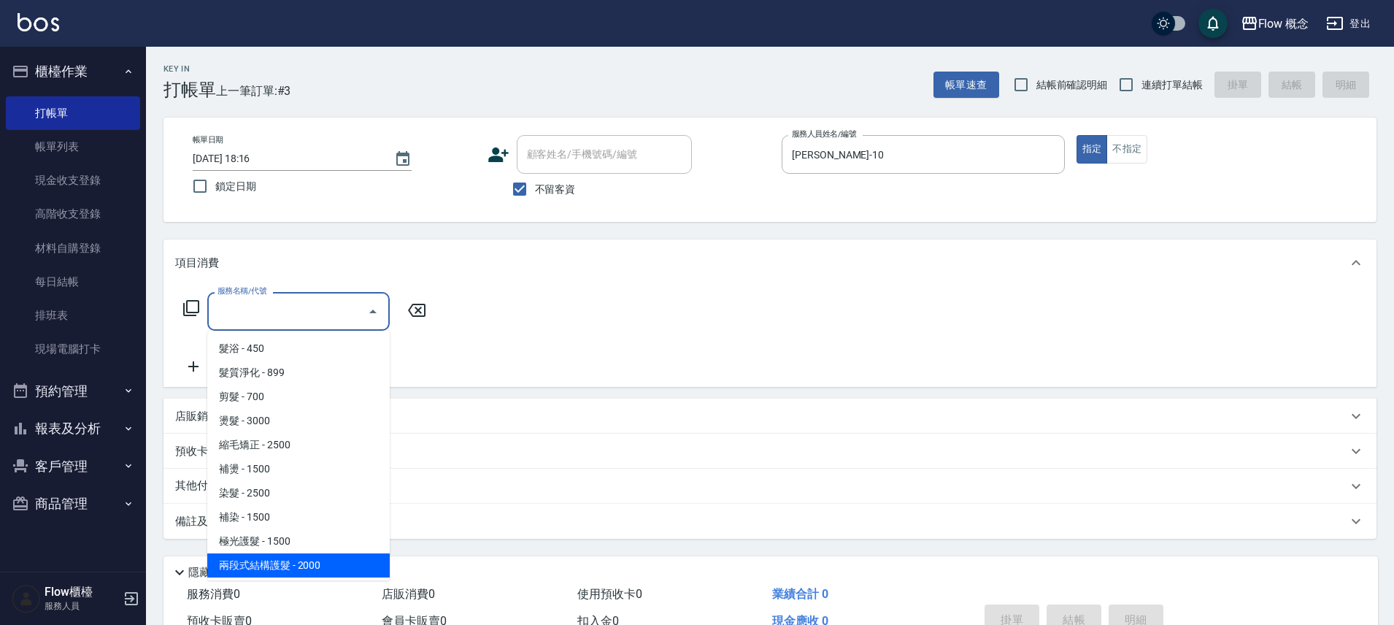
click at [265, 573] on span "兩段式結構護髮 - 2000" at bounding box center [298, 565] width 182 height 24
type input "兩段式結構護髮(502)"
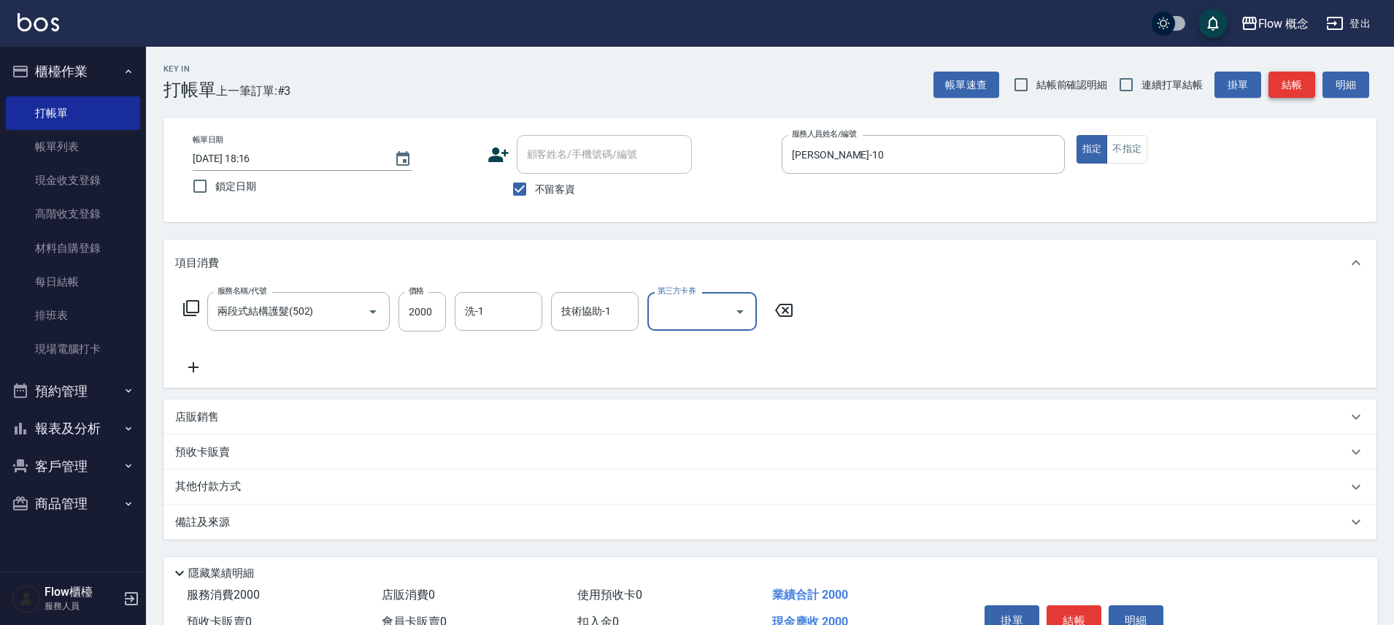
click at [1306, 89] on button "結帳" at bounding box center [1291, 85] width 47 height 27
